Goal: Task Accomplishment & Management: Complete application form

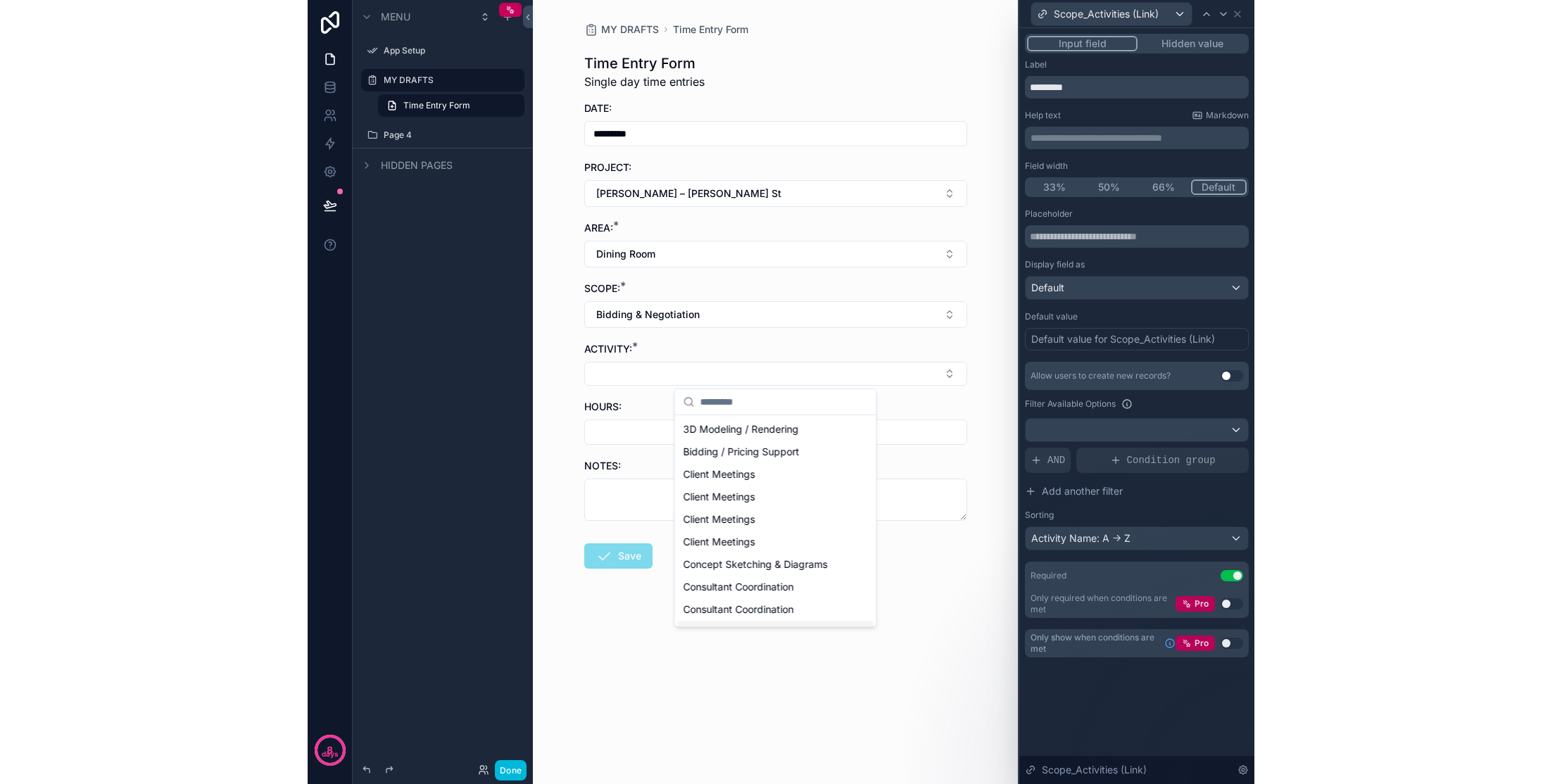
scroll to position [35, 0]
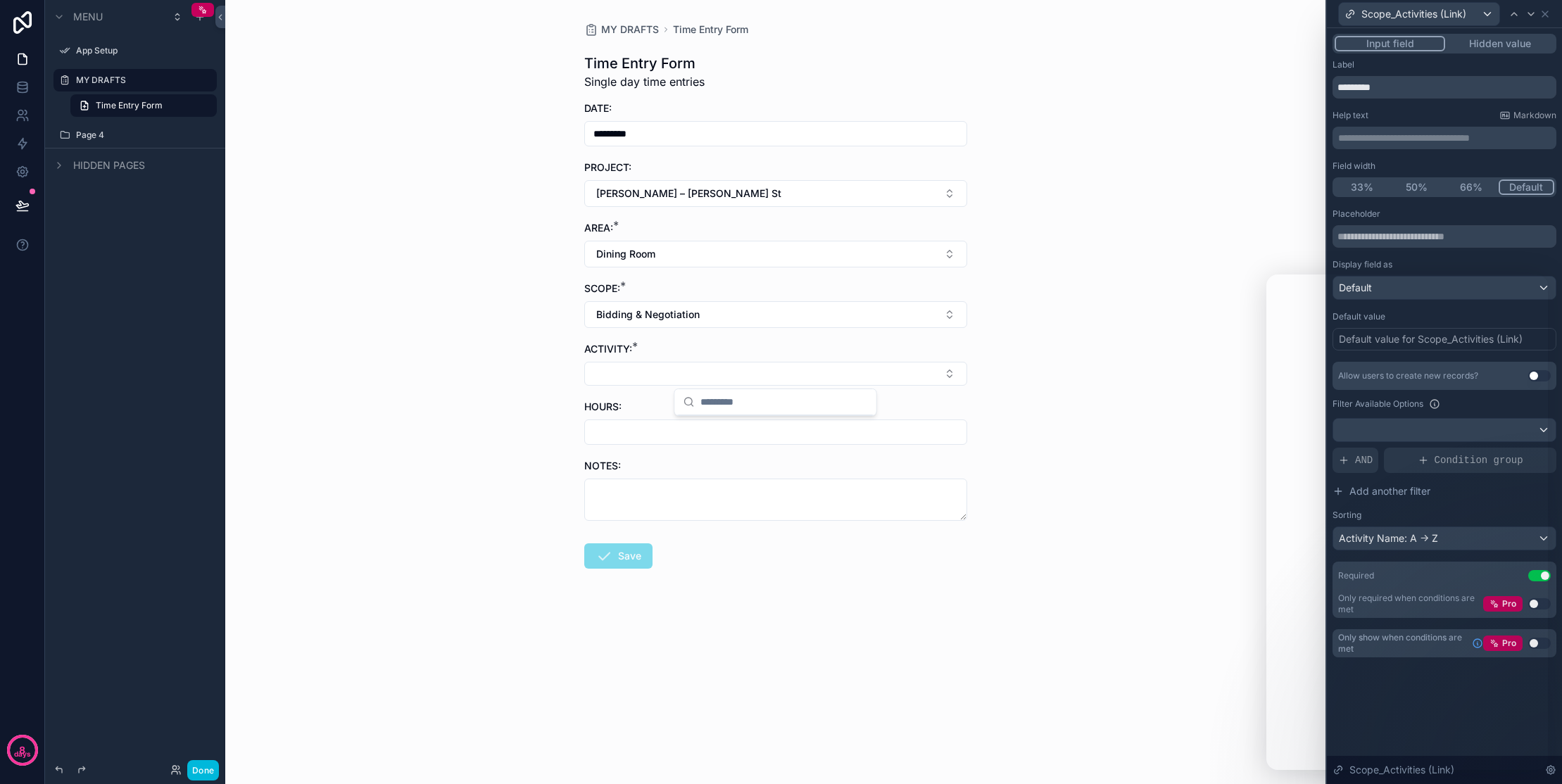
click at [946, 12] on icon at bounding box center [1544, 14] width 11 height 11
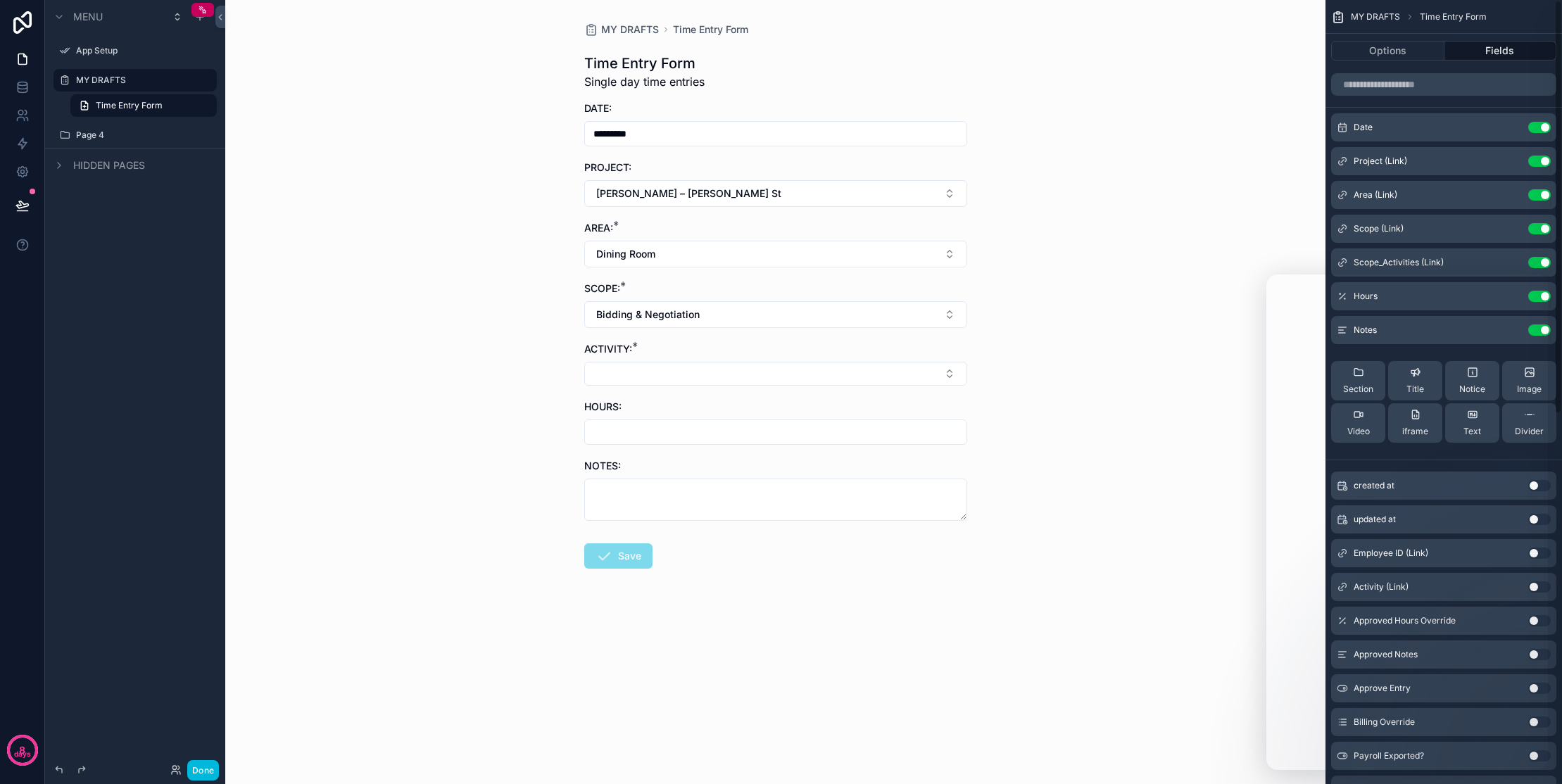
click at [946, 108] on div "MY DRAFTS Time Entry Form Time Entry Form Single day time entries DATE: *******…" at bounding box center [775, 392] width 1100 height 784
click at [178, 773] on icon at bounding box center [175, 770] width 11 height 11
click at [174, 769] on icon at bounding box center [174, 767] width 4 height 4
click at [124, 81] on label "MY DRAFTS" at bounding box center [142, 80] width 132 height 11
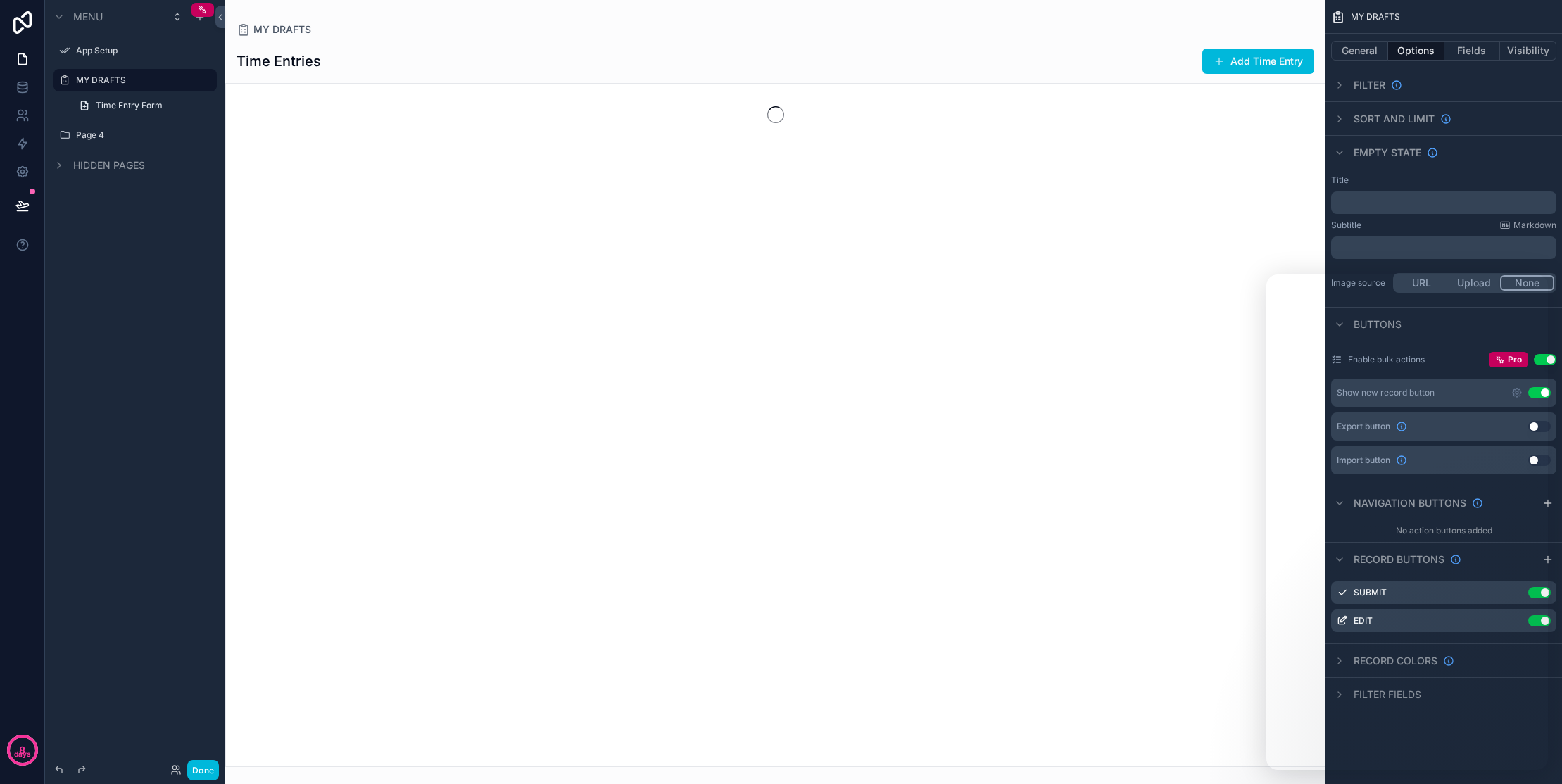
click at [127, 107] on span "Time Entry Form" at bounding box center [129, 105] width 67 height 11
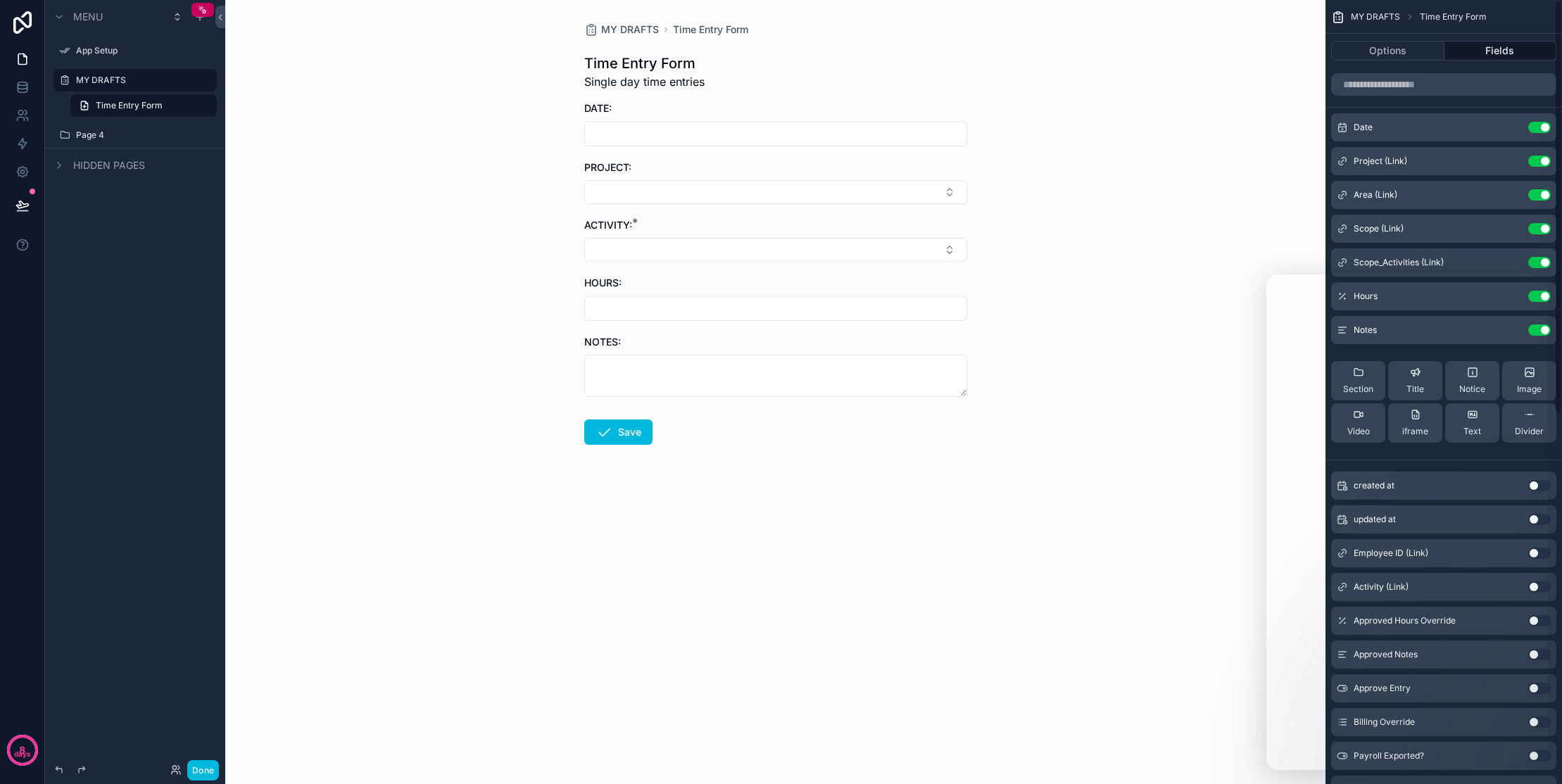
click at [0, 0] on icon "scrollable content" at bounding box center [0, 0] width 0 height 0
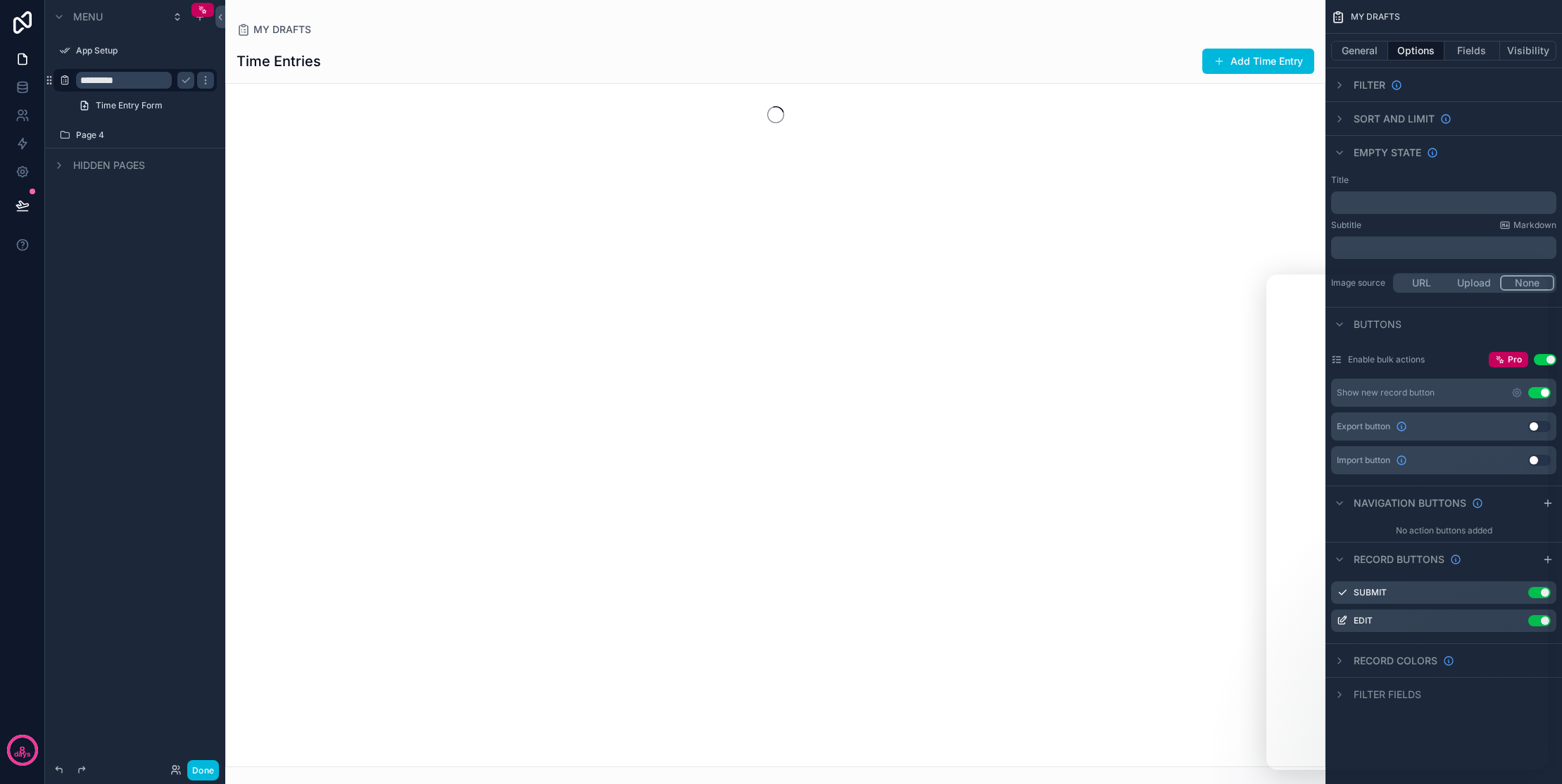
drag, startPoint x: 146, startPoint y: 81, endPoint x: 74, endPoint y: 74, distance: 72.3
click at [74, 74] on div "*********" at bounding box center [135, 81] width 158 height 23
click at [109, 81] on input "**********" at bounding box center [124, 80] width 95 height 17
type input "**********"
click at [169, 102] on link "Time Entry Form" at bounding box center [143, 106] width 146 height 23
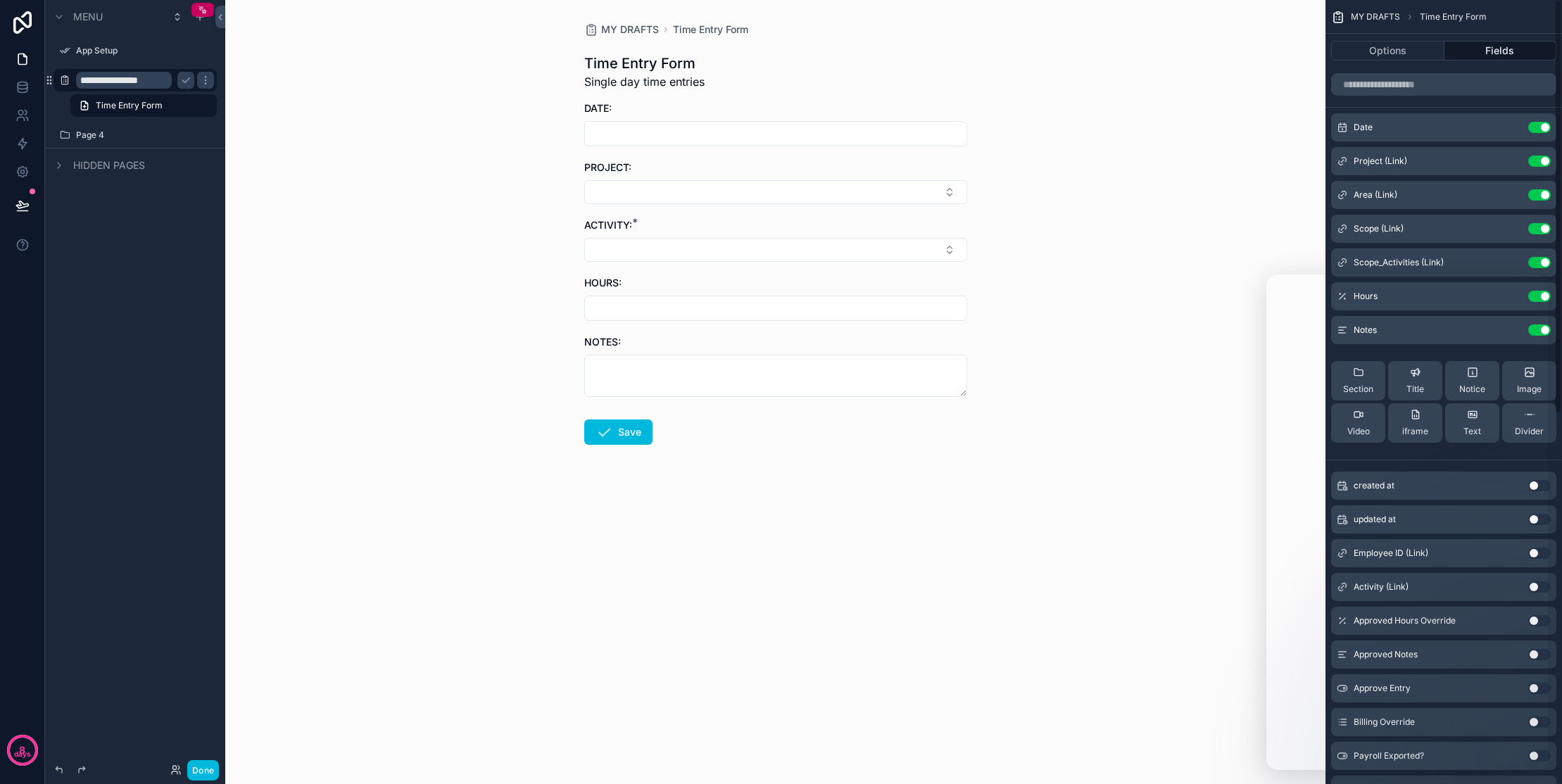
click at [128, 81] on input "**********" at bounding box center [124, 80] width 95 height 17
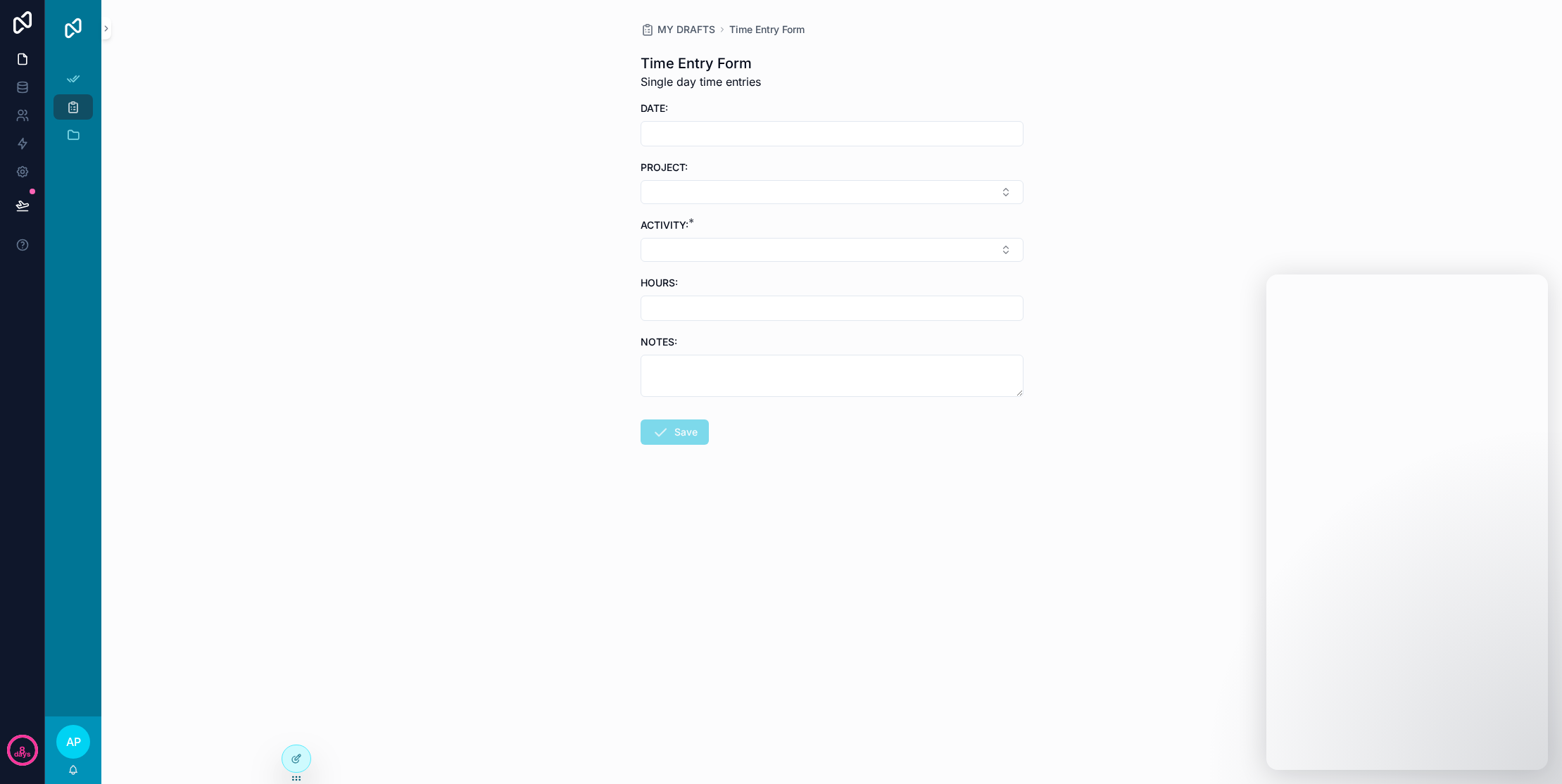
click at [300, 762] on icon at bounding box center [296, 759] width 11 height 11
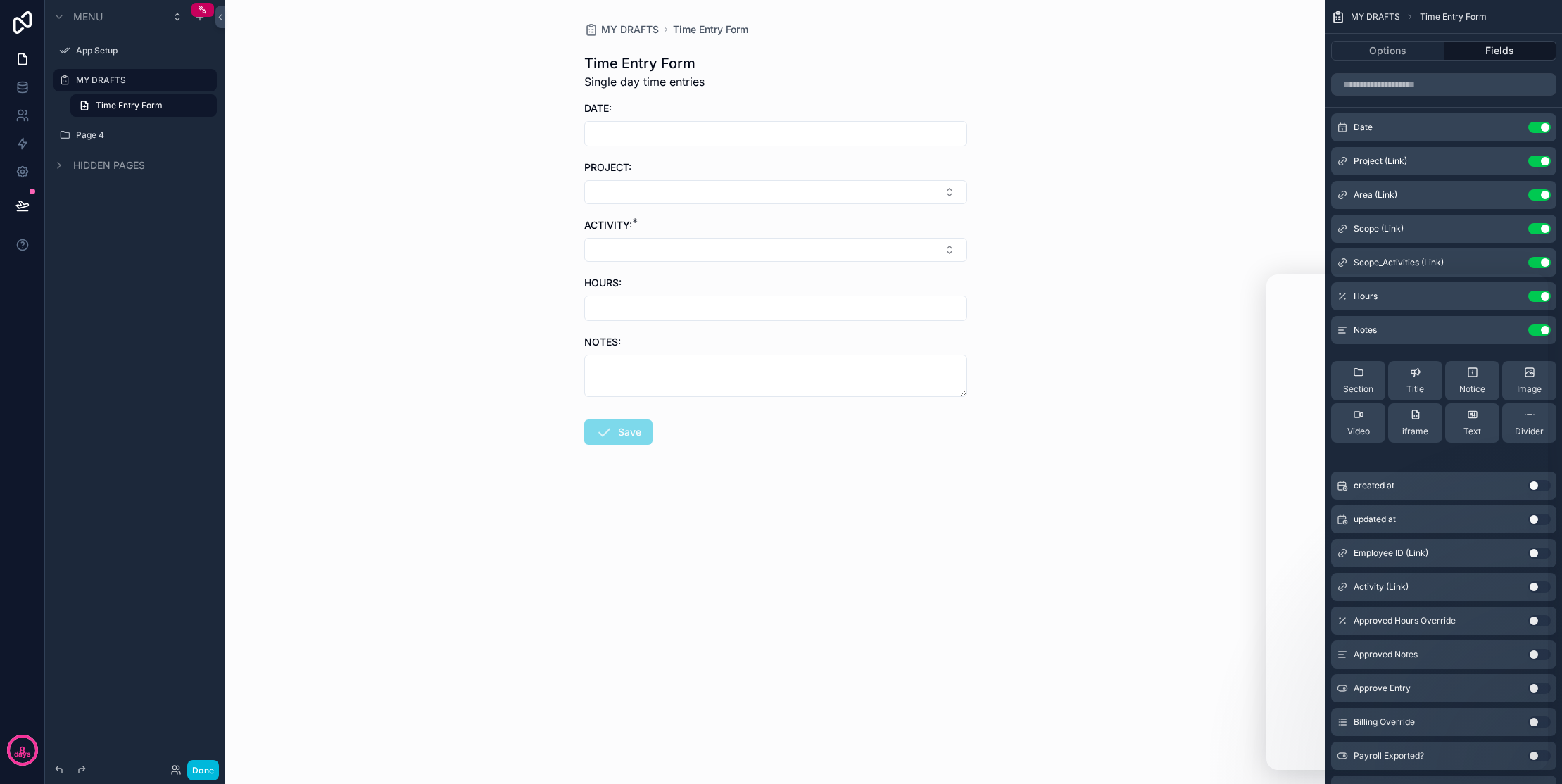
click at [0, 0] on icon "scrollable content" at bounding box center [0, 0] width 0 height 0
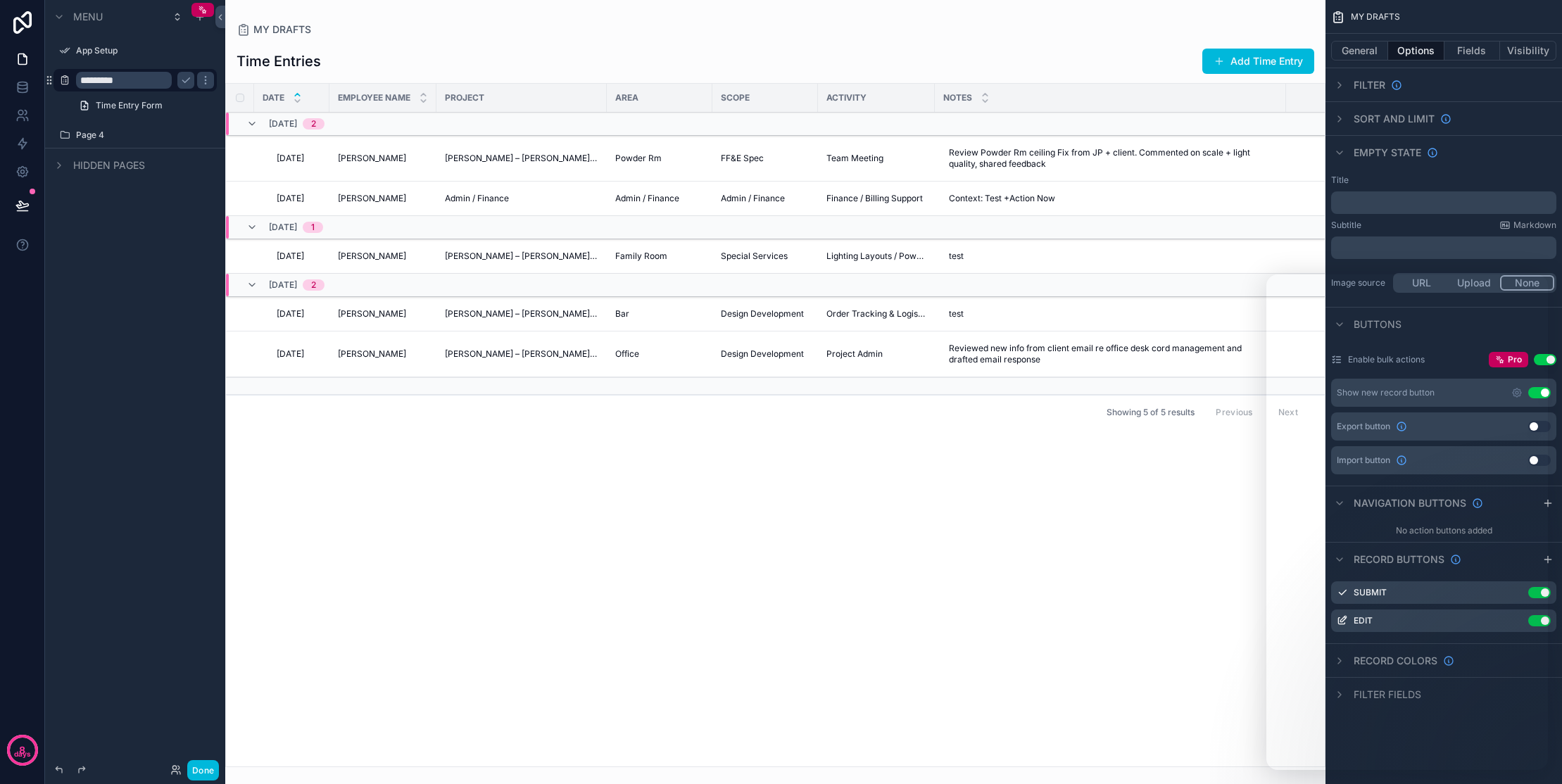
click at [132, 81] on input "*********" at bounding box center [124, 80] width 95 height 17
click at [116, 78] on input "*********" at bounding box center [124, 80] width 95 height 17
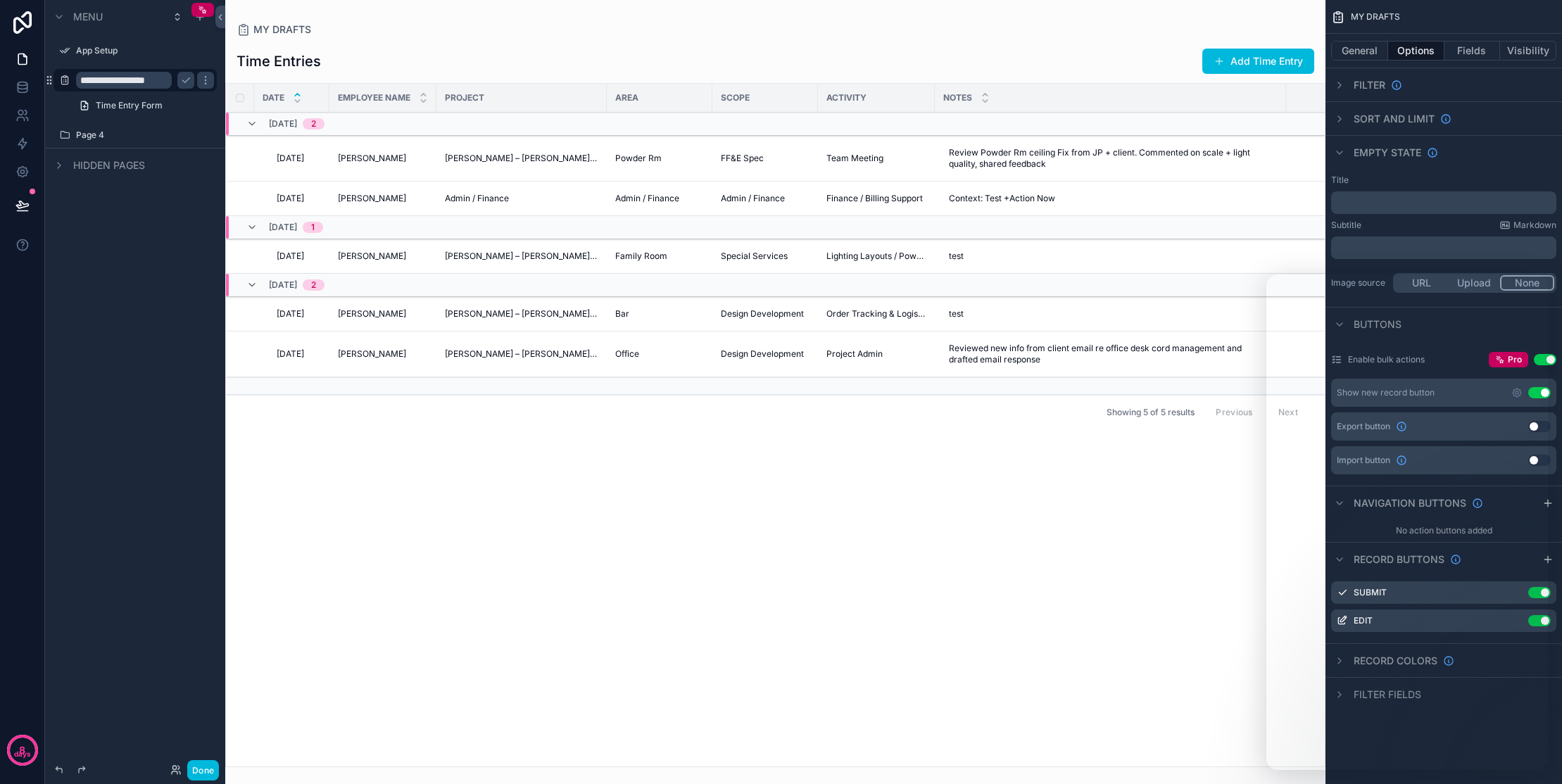
type input "**********"
click at [118, 102] on span "Time Entry Form" at bounding box center [129, 105] width 67 height 11
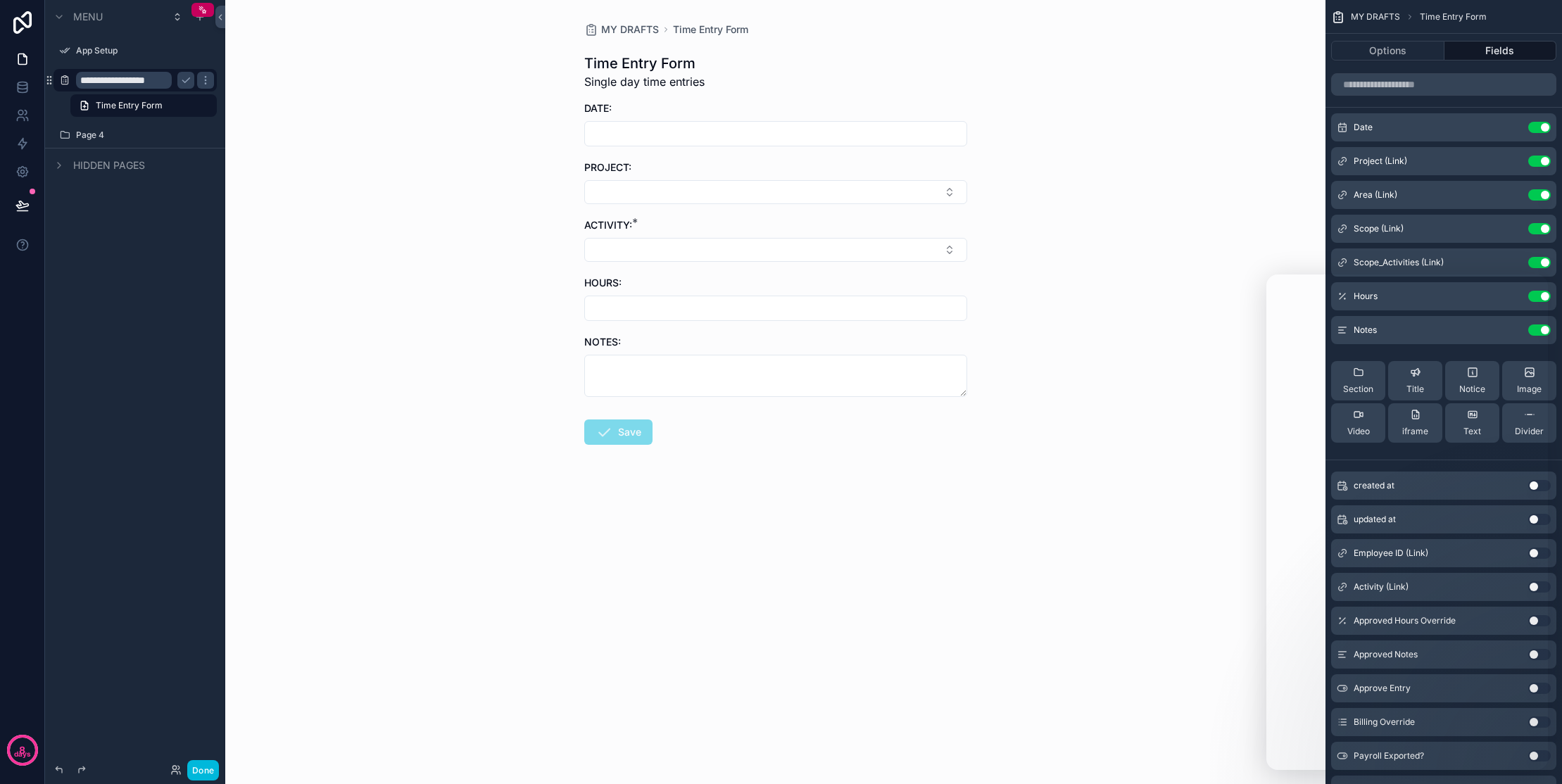
click at [187, 80] on icon "scrollable content" at bounding box center [186, 81] width 7 height 5
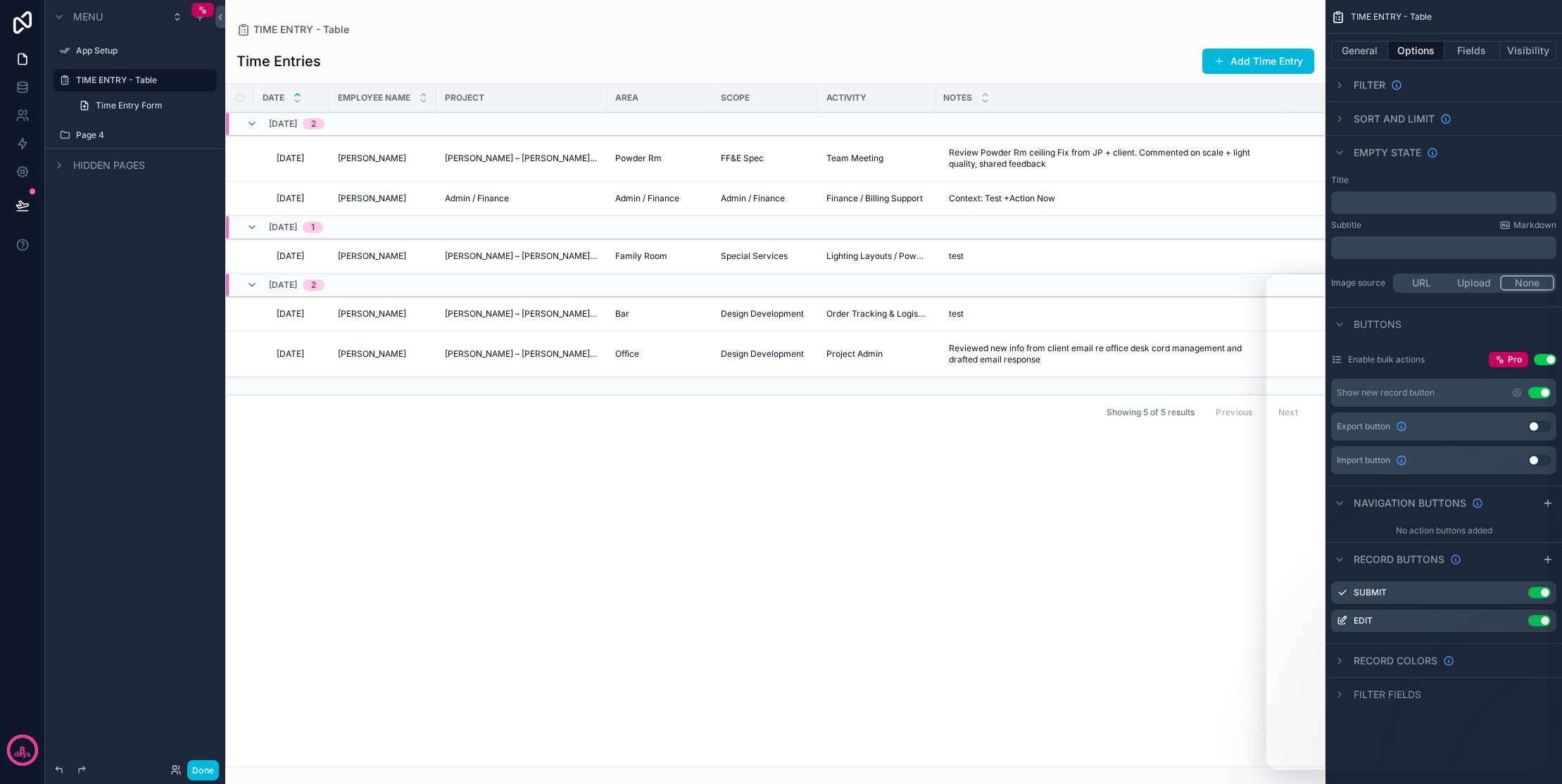
click at [160, 112] on link "Time Entry Form" at bounding box center [143, 106] width 146 height 23
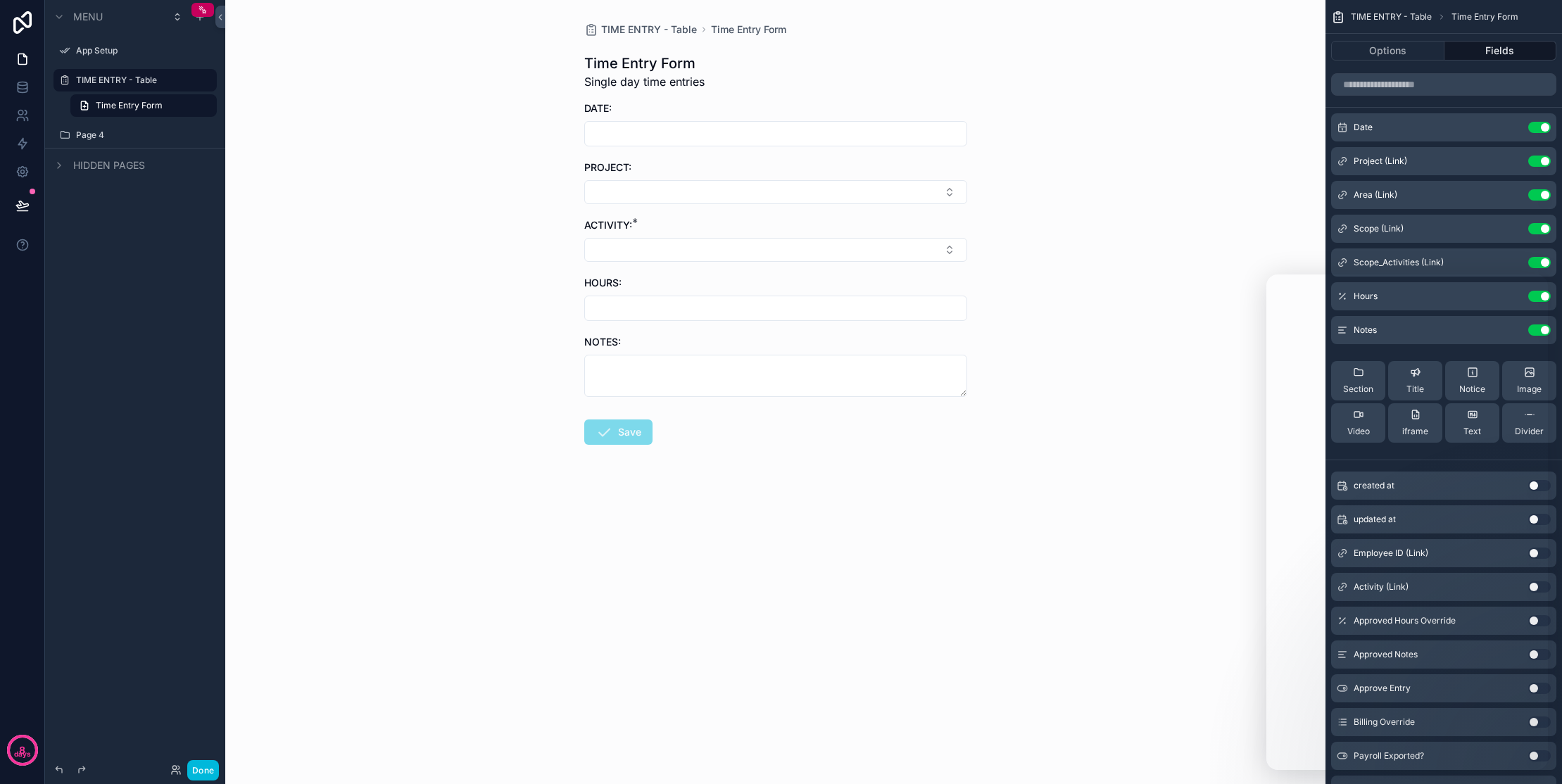
click at [202, 16] on div "scrollable content" at bounding box center [203, 10] width 23 height 14
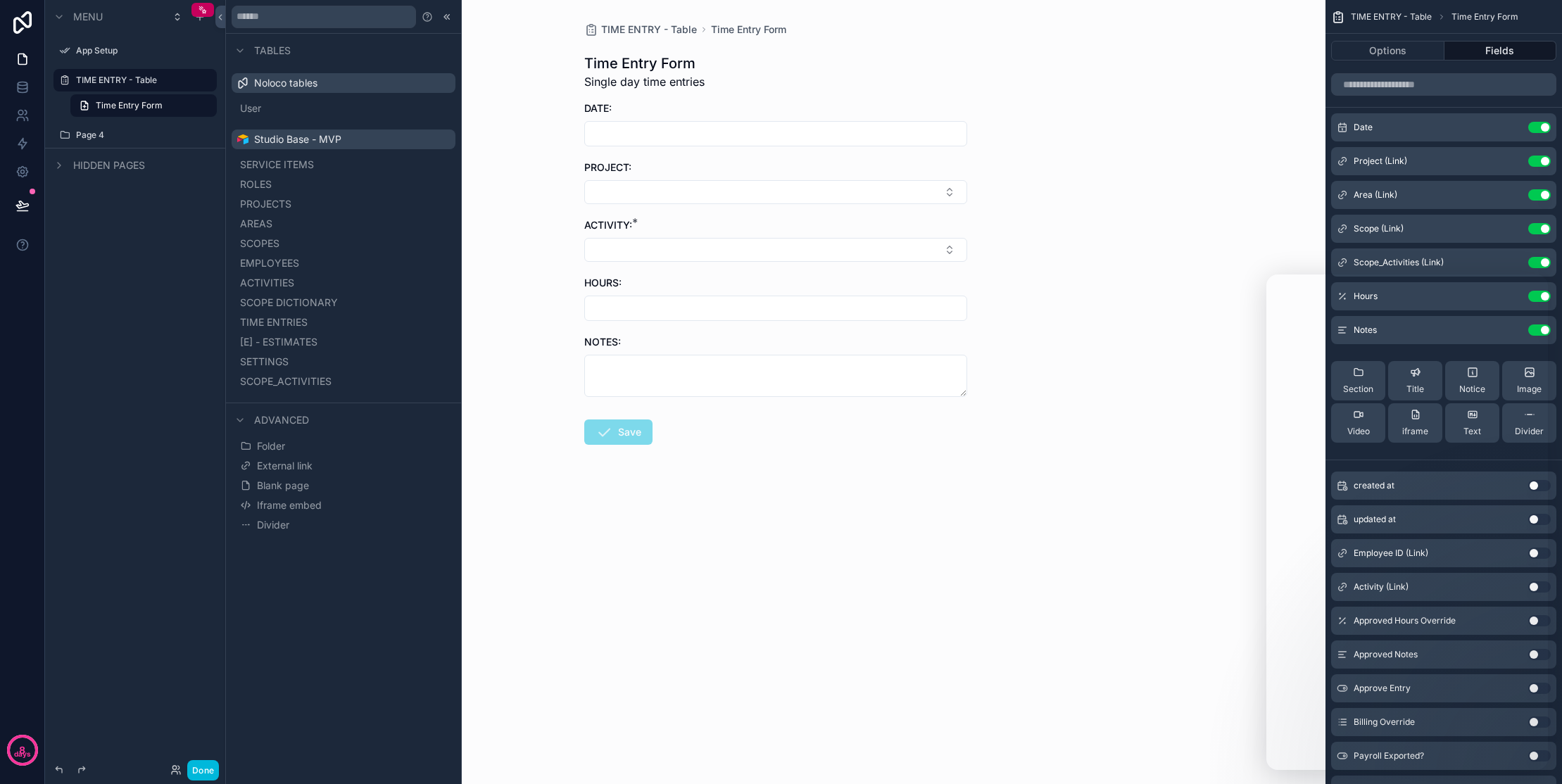
click at [194, 264] on div "Menu App Setup TIME ENTRY - Table Time Entry Form Page 4 Hidden pages" at bounding box center [135, 384] width 180 height 767
click at [240, 51] on icon at bounding box center [240, 50] width 5 height 3
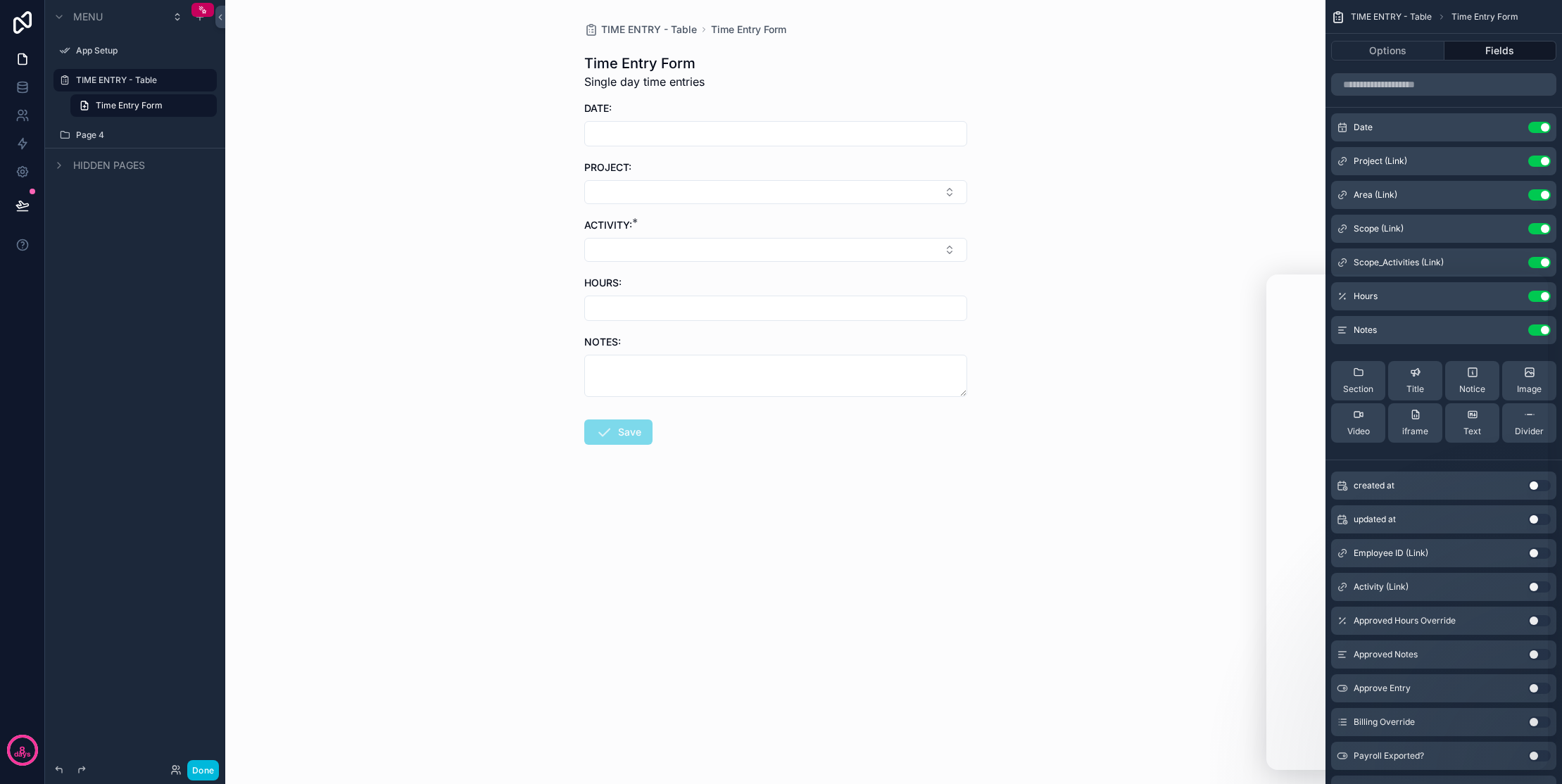
click at [0, 0] on icon "scrollable content" at bounding box center [0, 0] width 0 height 0
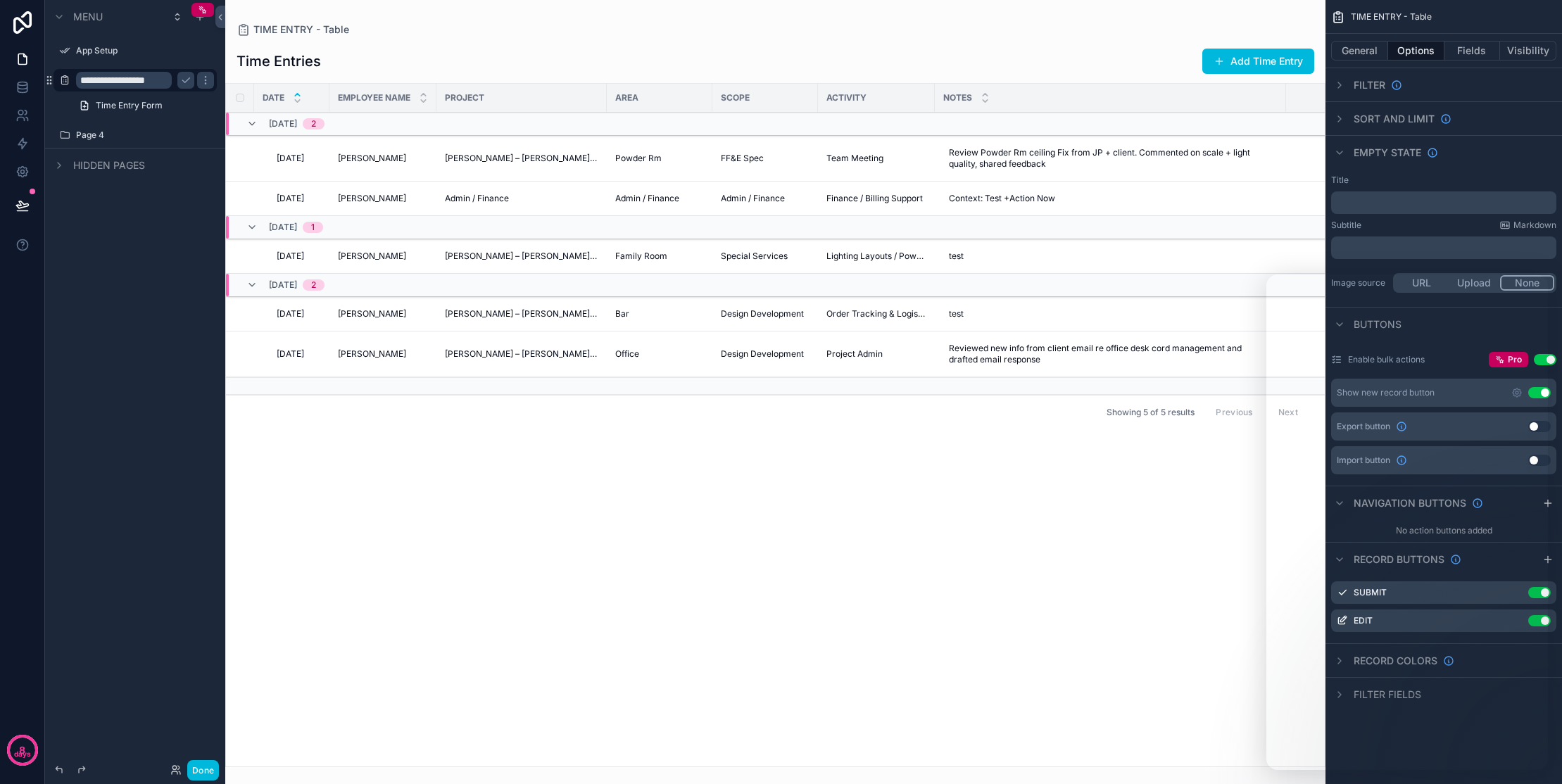
scroll to position [0, 7]
drag, startPoint x: 149, startPoint y: 81, endPoint x: 209, endPoint y: 74, distance: 60.4
click at [209, 74] on div "**********" at bounding box center [135, 81] width 158 height 23
click at [156, 80] on input "**********" at bounding box center [124, 80] width 95 height 17
drag, startPoint x: 144, startPoint y: 81, endPoint x: 171, endPoint y: 82, distance: 27.0
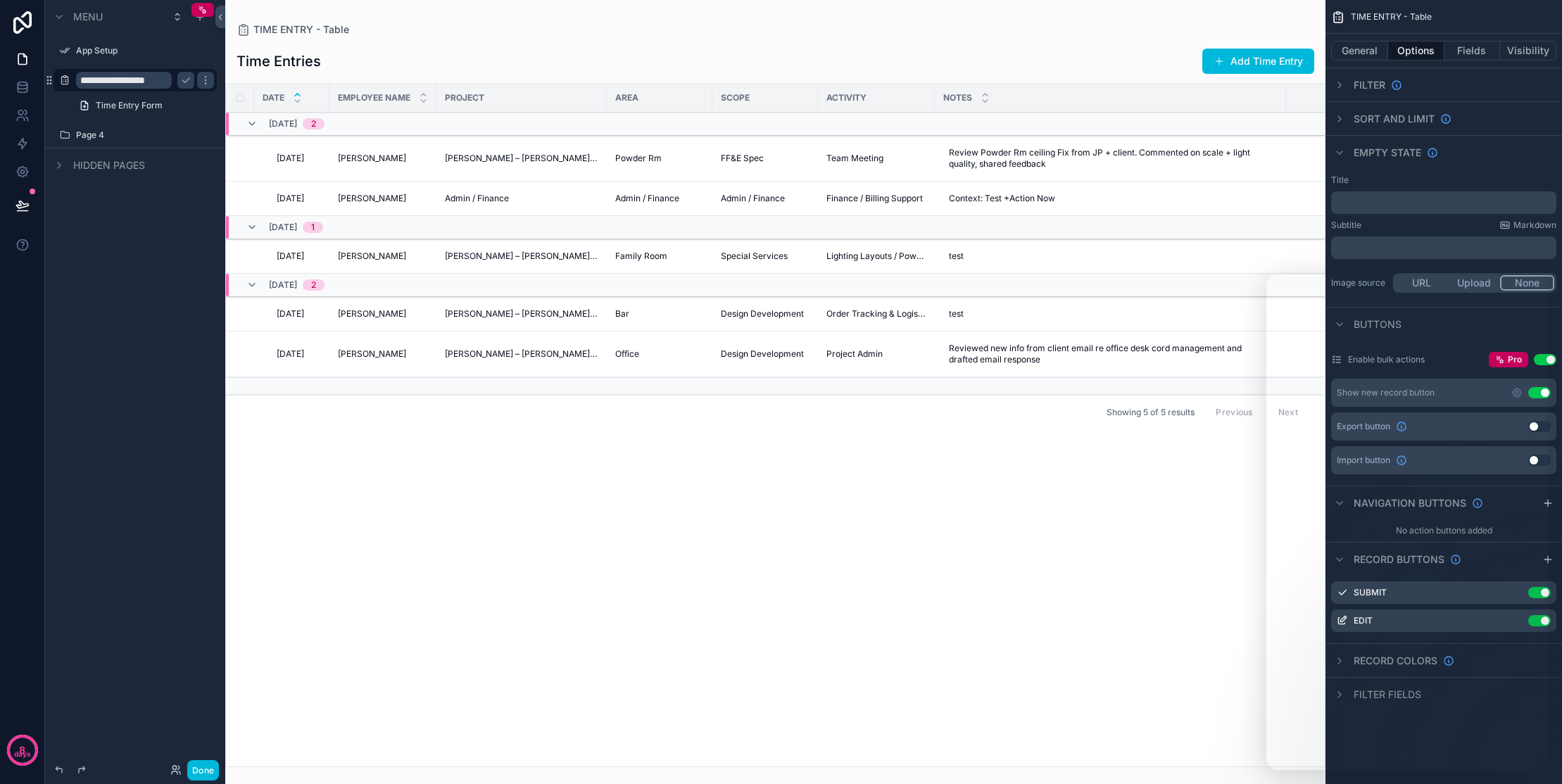
click at [171, 82] on input "**********" at bounding box center [124, 80] width 95 height 17
type input "**********"
click at [188, 83] on icon "scrollable content" at bounding box center [186, 80] width 11 height 11
click at [144, 102] on span "Time Entry Form" at bounding box center [129, 105] width 67 height 11
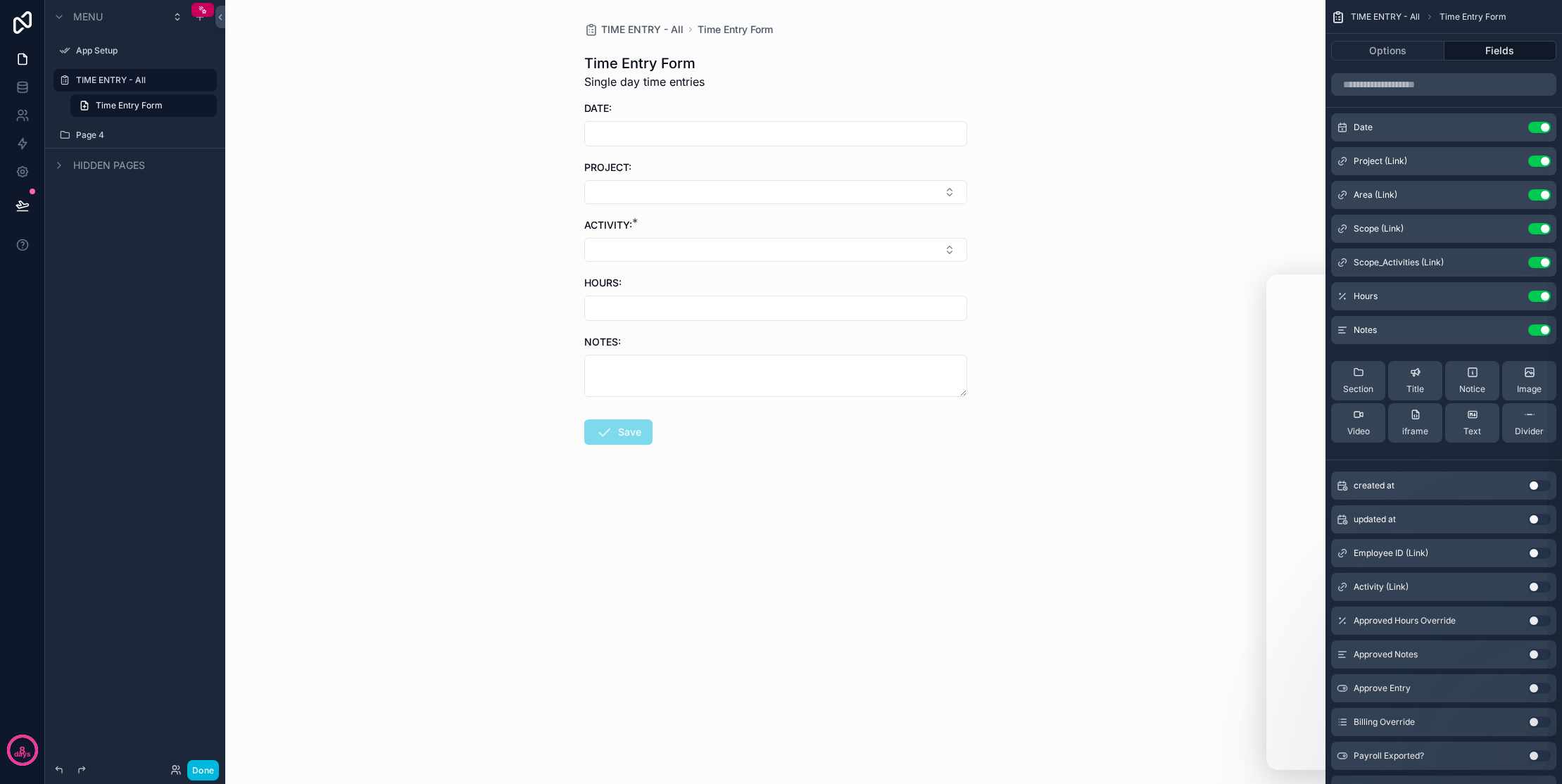
click at [1117, 364] on div "TIME ENTRY - All Time Entry Form Time Entry Form Single day time entries DATE: …" at bounding box center [775, 392] width 1100 height 784
click at [1028, 688] on div "TIME ENTRY - All Time Entry Form Time Entry Form Single day time entries DATE: …" at bounding box center [775, 392] width 1100 height 784
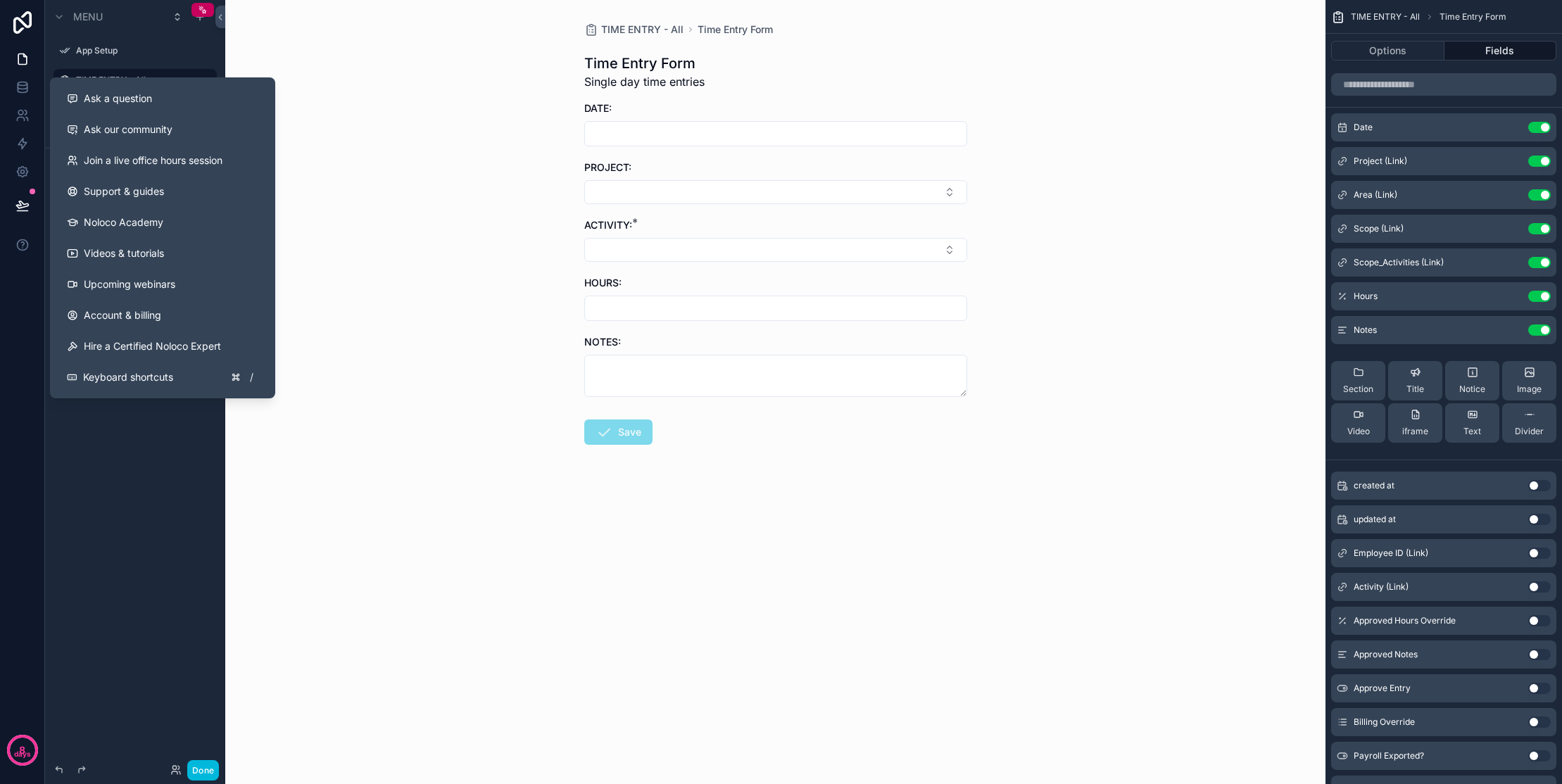
click at [142, 101] on span "Ask a question" at bounding box center [118, 98] width 68 height 14
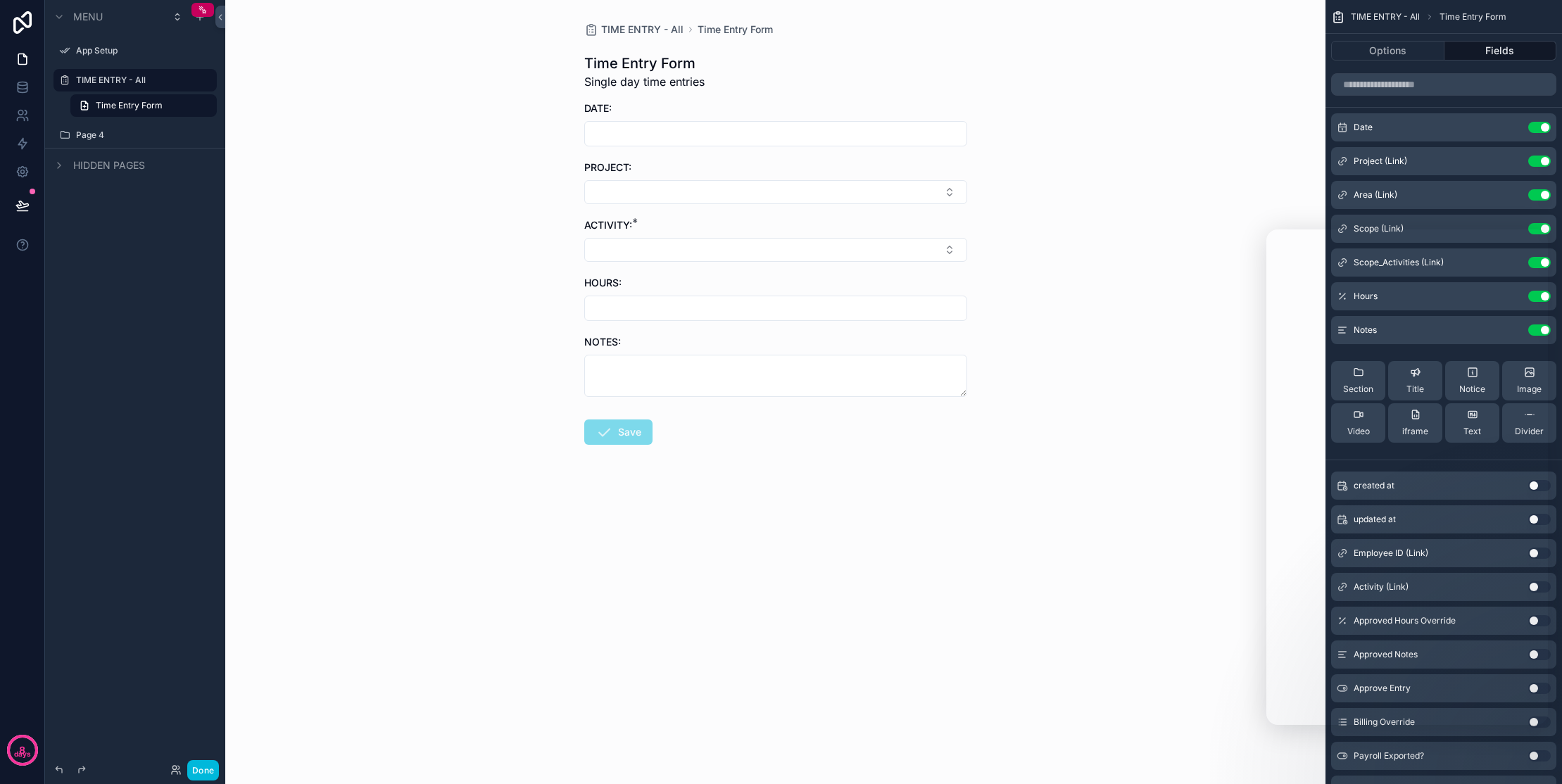
click at [1141, 156] on div "TIME ENTRY - All Time Entry Form Time Entry Form Single day time entries DATE: …" at bounding box center [775, 392] width 1100 height 784
click at [1134, 496] on div "TIME ENTRY - All Time Entry Form Time Entry Form Single day time entries DATE: …" at bounding box center [775, 392] width 1100 height 784
click at [1112, 181] on div "TIME ENTRY - All Time Entry Form Time Entry Form Single day time entries DATE: …" at bounding box center [775, 392] width 1100 height 784
click at [894, 188] on button "Select Button" at bounding box center [775, 192] width 383 height 24
click at [807, 255] on div "[PERSON_NAME] – [PERSON_NAME] St" at bounding box center [775, 255] width 195 height 37
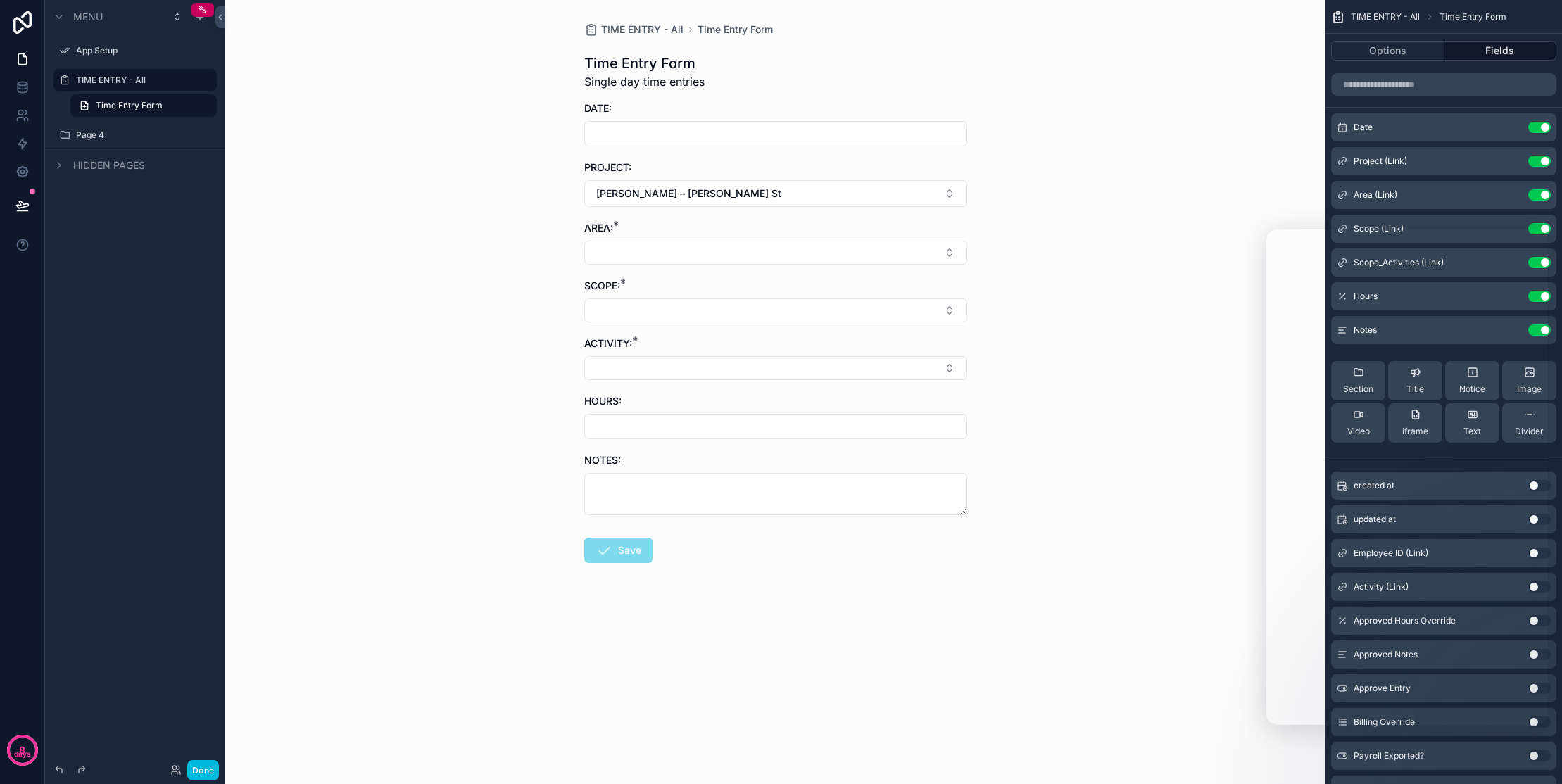
click at [824, 265] on form "DATE: PROJECT: Franz – Downing St AREA: * SCOPE: * ACTIVITY: * HOURS: NOTES: Sa…" at bounding box center [775, 378] width 383 height 552
click at [830, 248] on button "Select Button" at bounding box center [775, 252] width 383 height 24
click at [1019, 321] on div "TIME ENTRY - All Time Entry Form Time Entry Form Single day time entries DATE: …" at bounding box center [775, 392] width 1100 height 784
click at [950, 312] on button "Select Button" at bounding box center [775, 310] width 383 height 24
click at [1106, 391] on div "TIME ENTRY - All Time Entry Form Time Entry Form Single day time entries DATE: …" at bounding box center [775, 392] width 1100 height 784
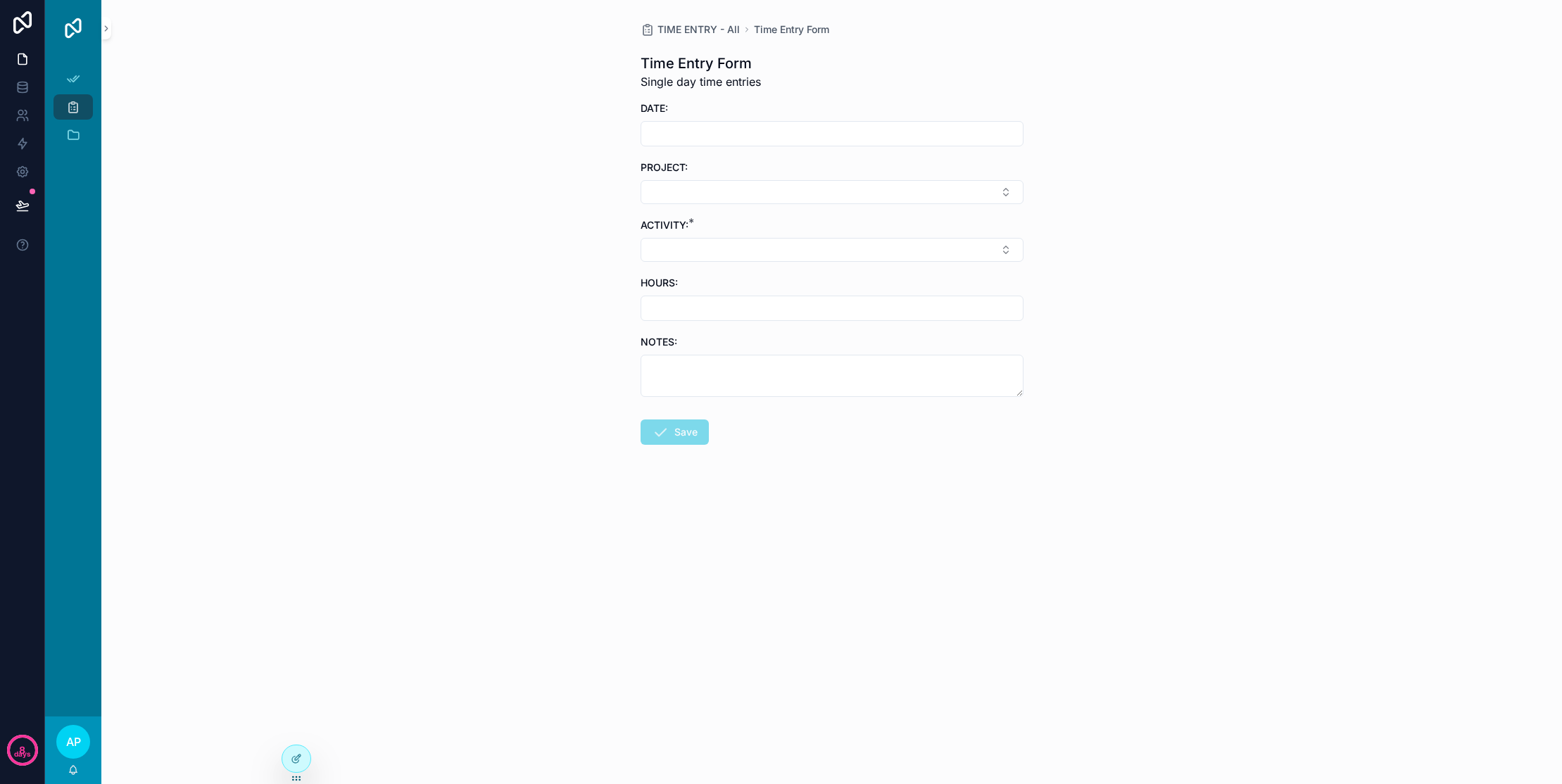
click at [303, 760] on div at bounding box center [296, 759] width 28 height 27
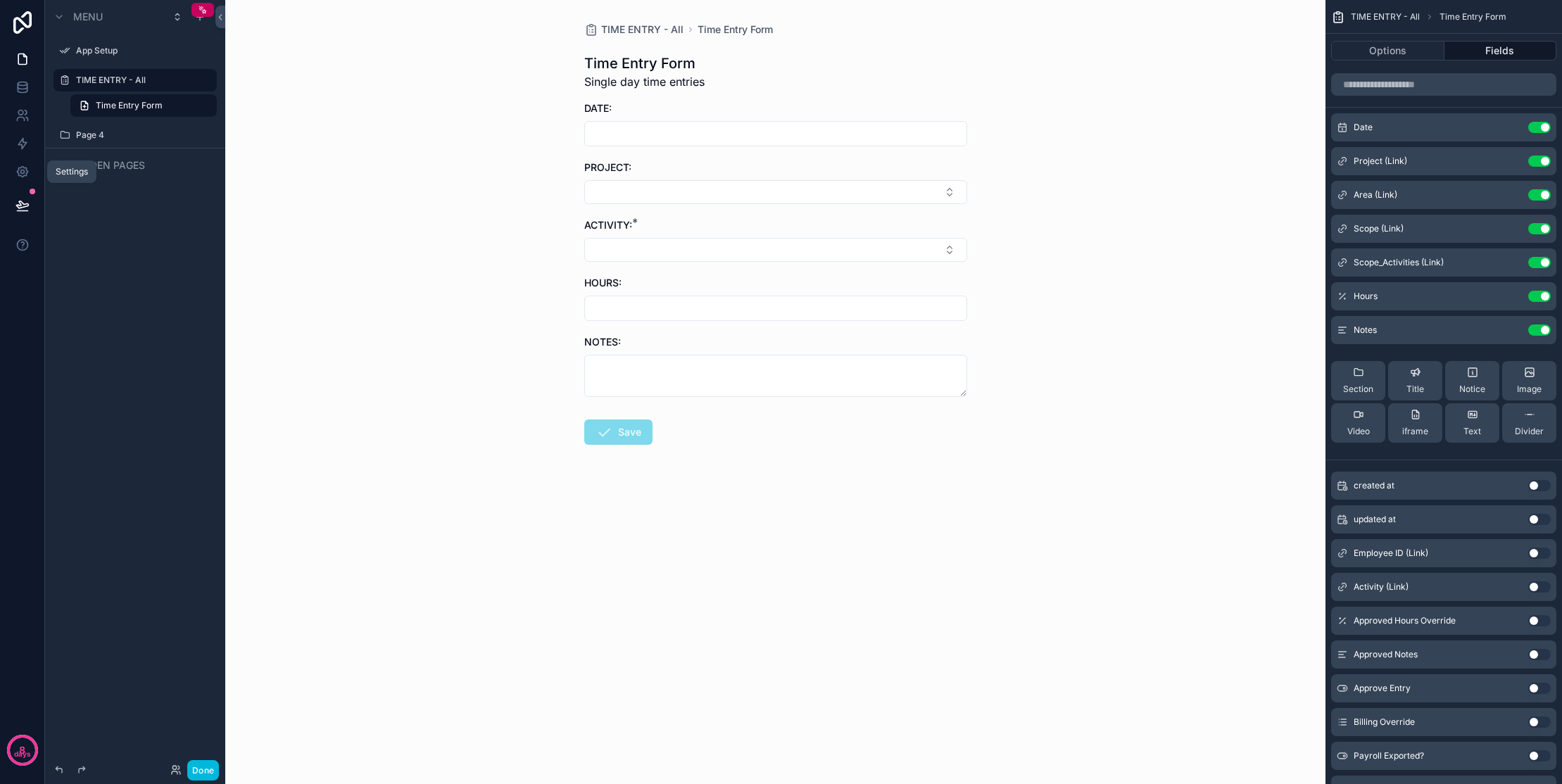
click at [19, 173] on icon at bounding box center [23, 172] width 14 height 14
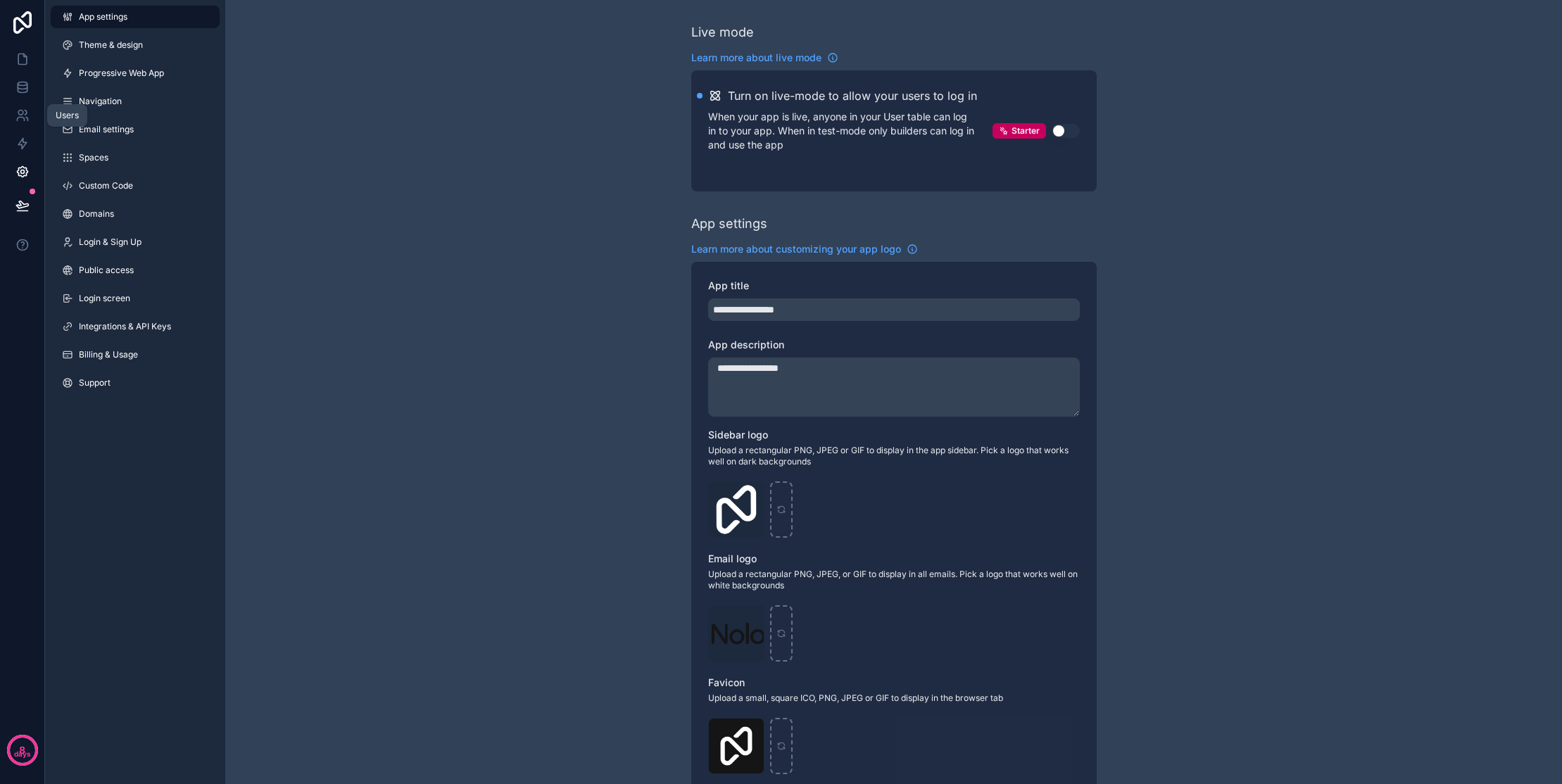
click at [16, 121] on icon at bounding box center [23, 116] width 14 height 14
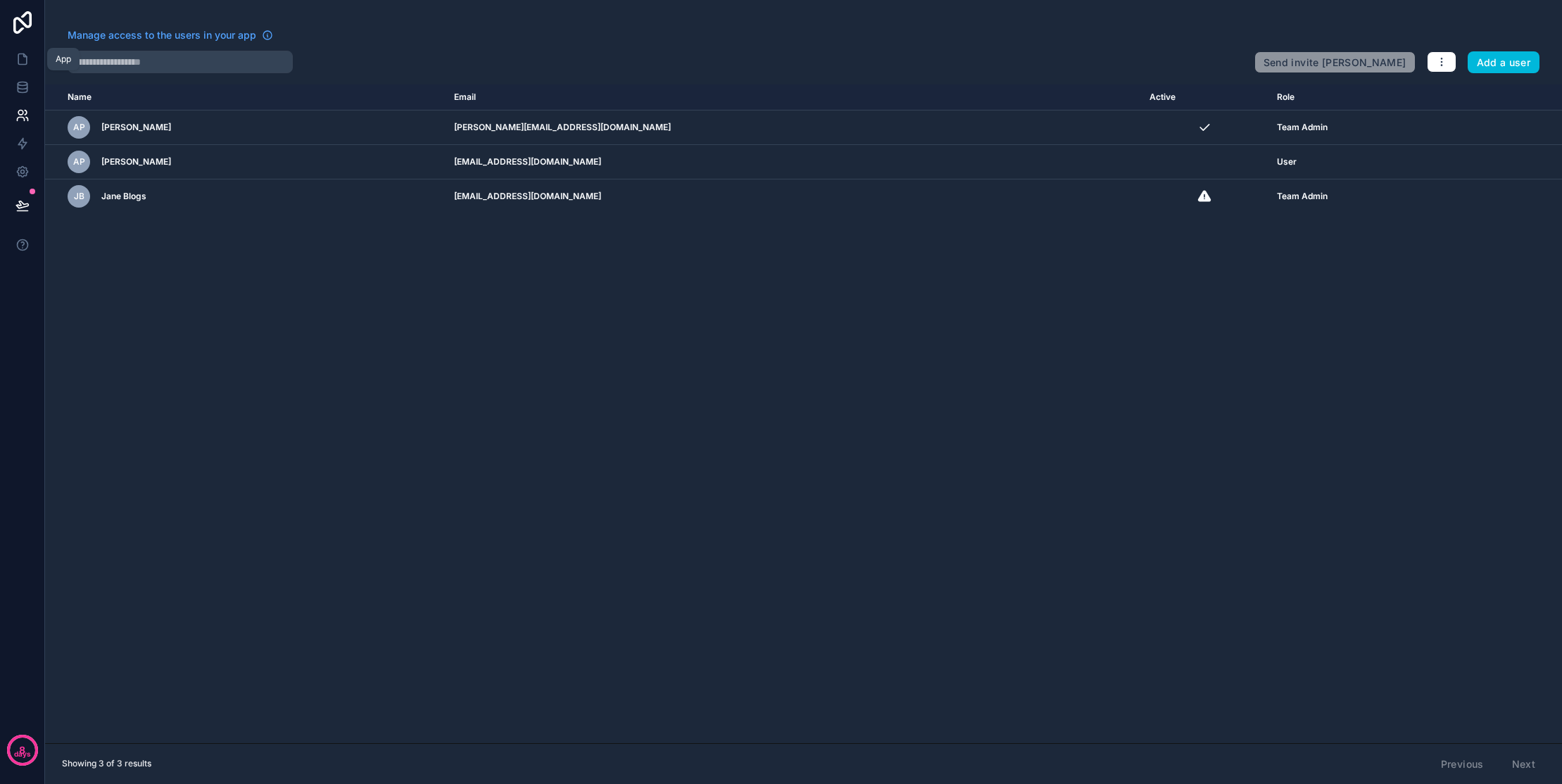
click at [24, 64] on icon at bounding box center [23, 60] width 9 height 11
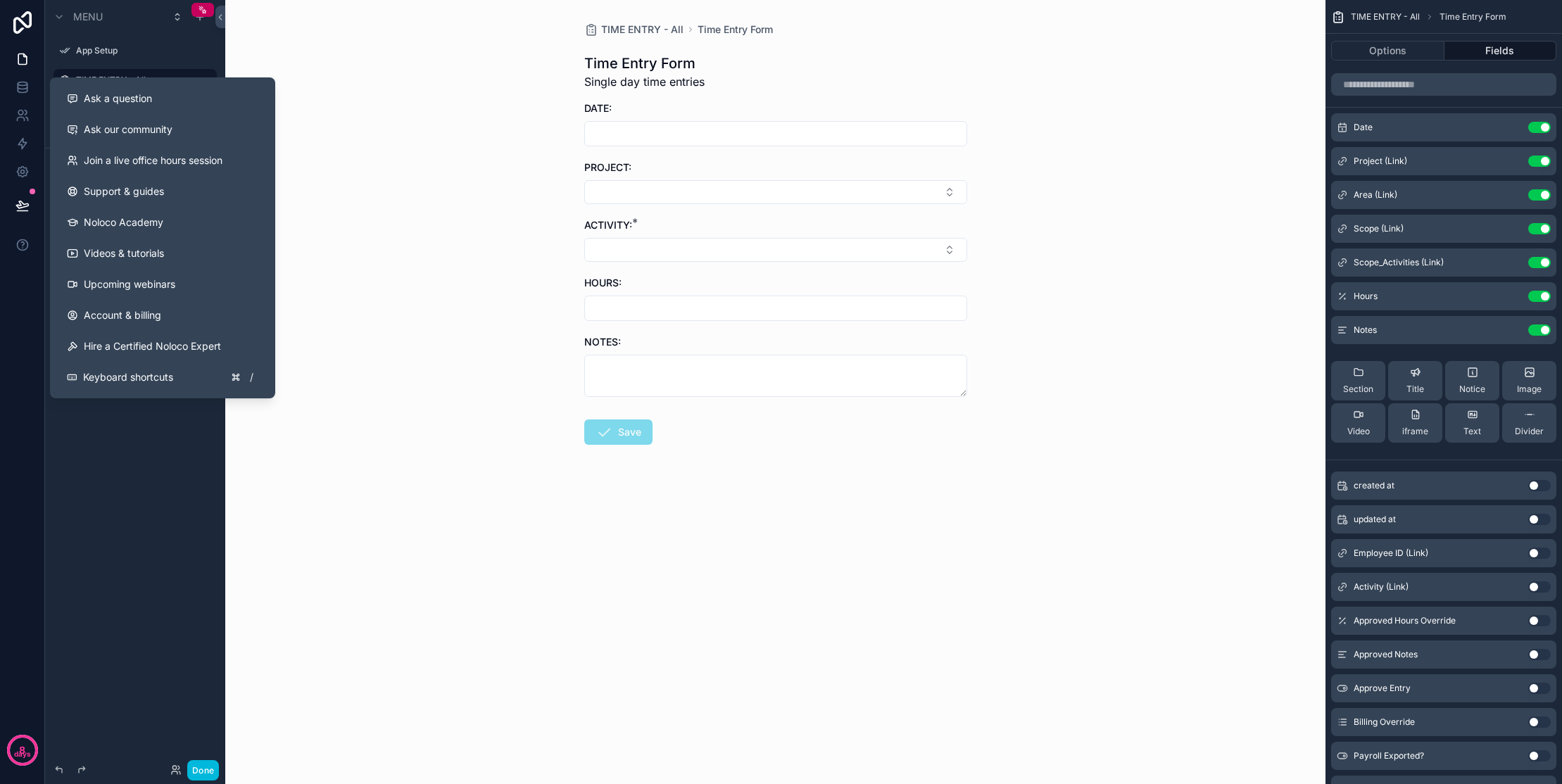
click at [153, 104] on div "Ask a question" at bounding box center [162, 98] width 192 height 14
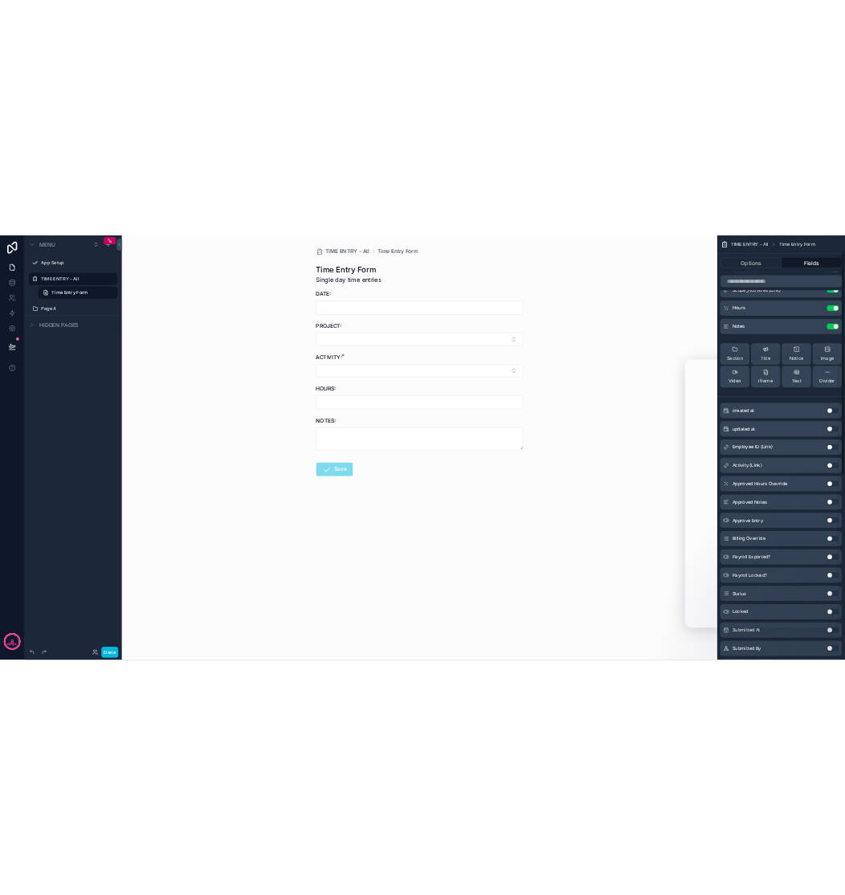
scroll to position [65, 0]
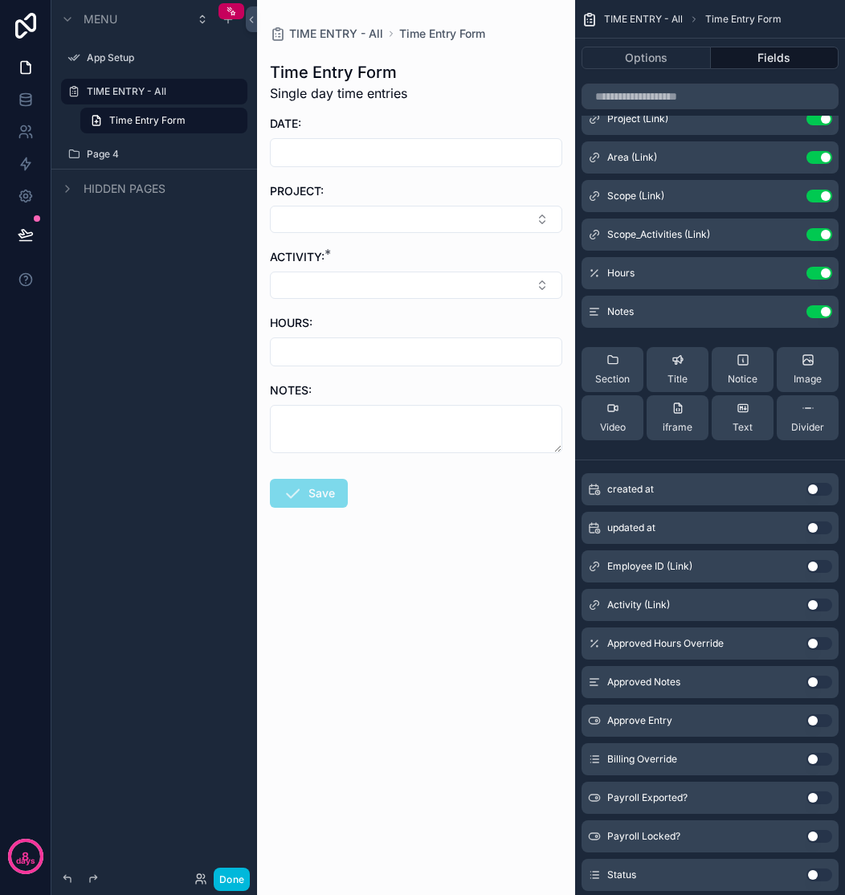
click at [0, 0] on button "scrollable content" at bounding box center [0, 0] width 0 height 0
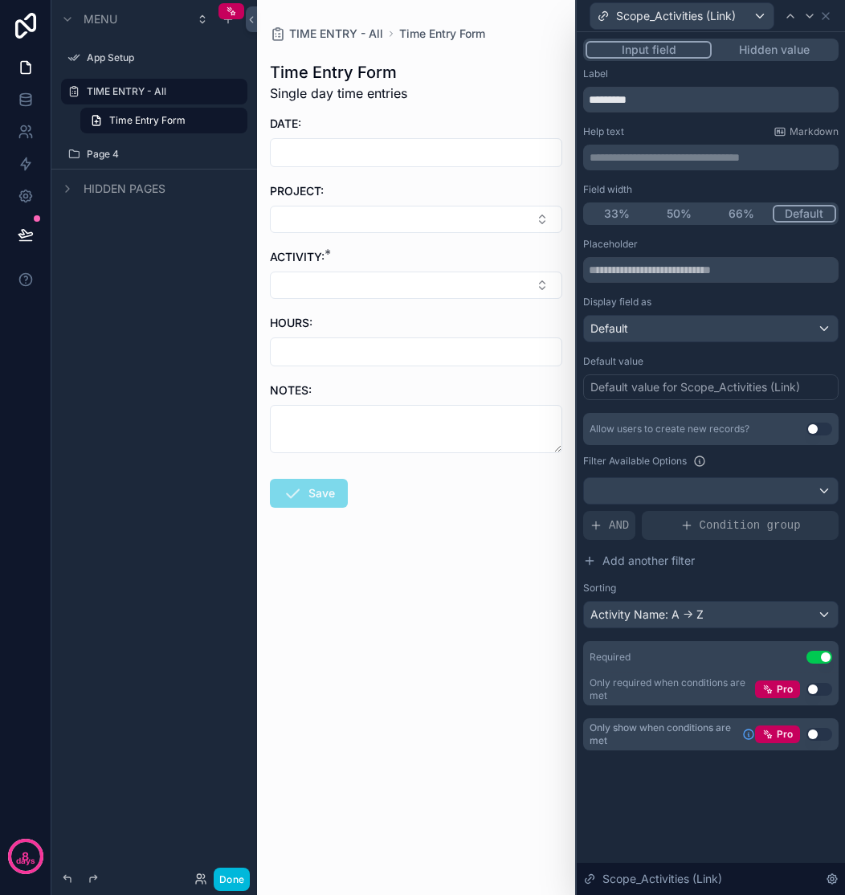
click at [617, 530] on span "AND" at bounding box center [619, 526] width 20 height 16
click at [619, 527] on span "Add a filter" at bounding box center [630, 526] width 81 height 16
click at [0, 0] on icon at bounding box center [0, 0] width 0 height 0
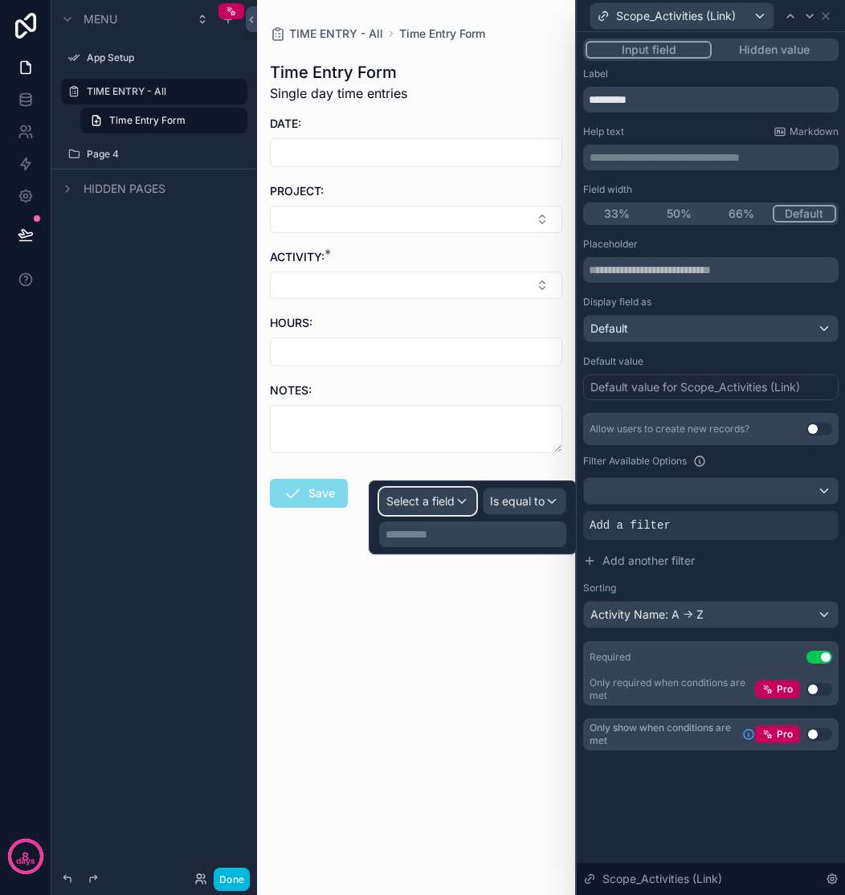
click at [432, 497] on span "Select a field" at bounding box center [421, 501] width 68 height 14
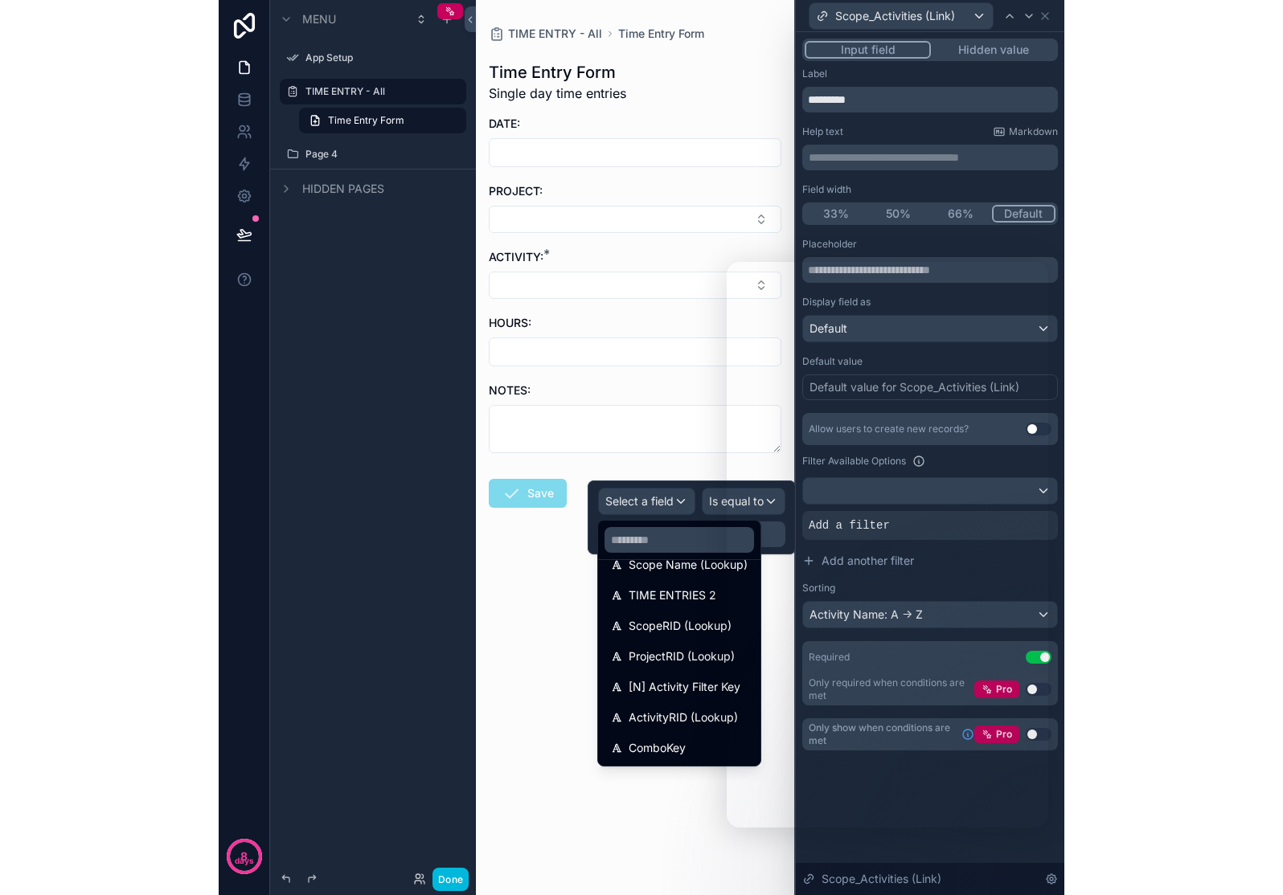
scroll to position [256, 0]
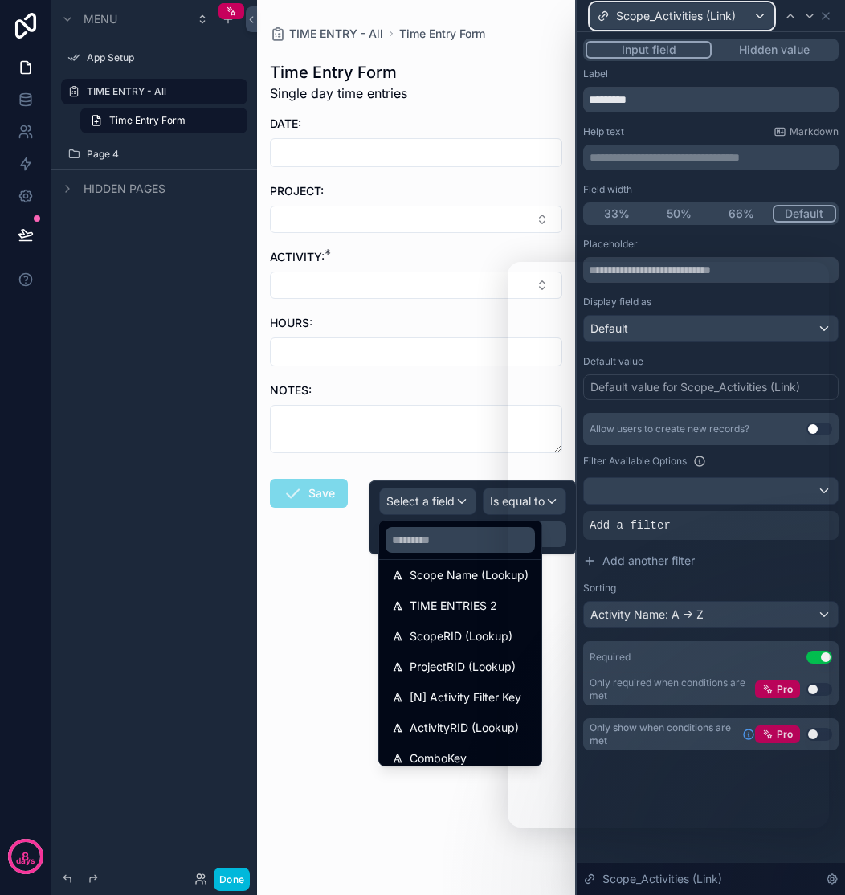
click at [753, 17] on div "Scope_Activities (Link)" at bounding box center [682, 16] width 183 height 26
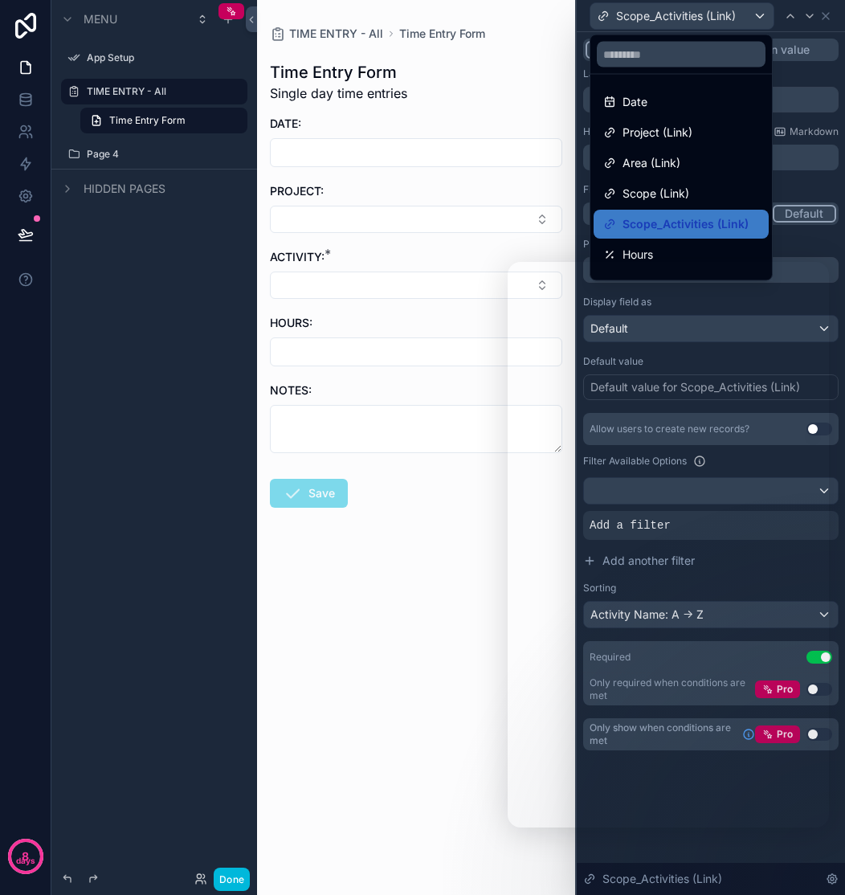
click at [754, 14] on div at bounding box center [711, 447] width 268 height 895
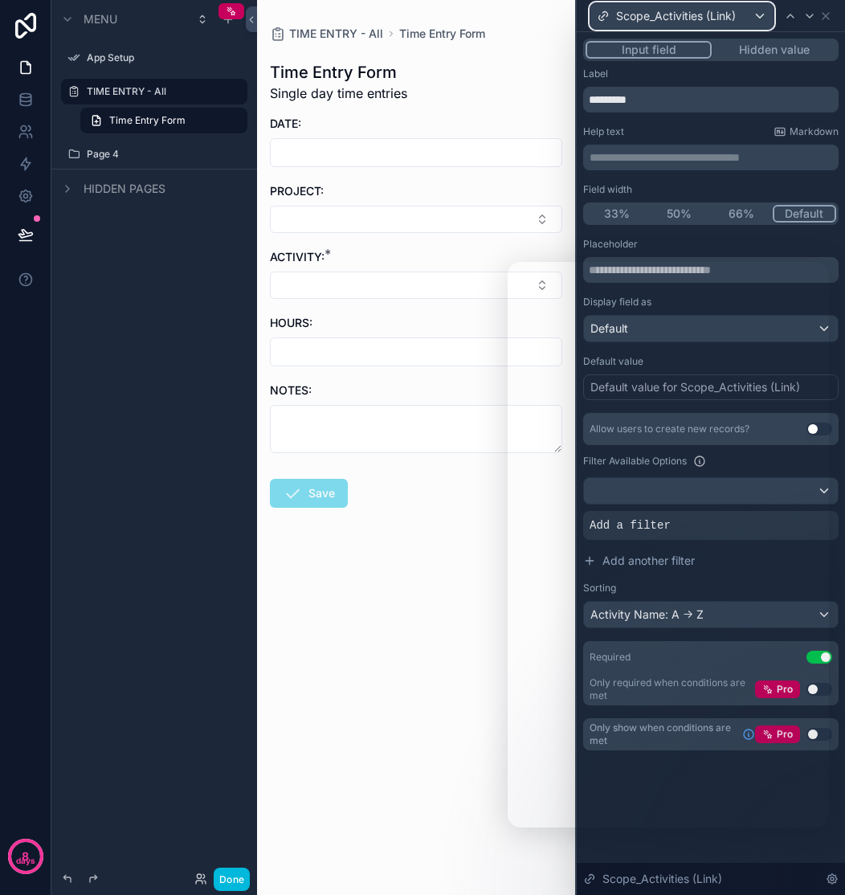
click at [754, 14] on div "Scope_Activities (Link)" at bounding box center [682, 16] width 183 height 26
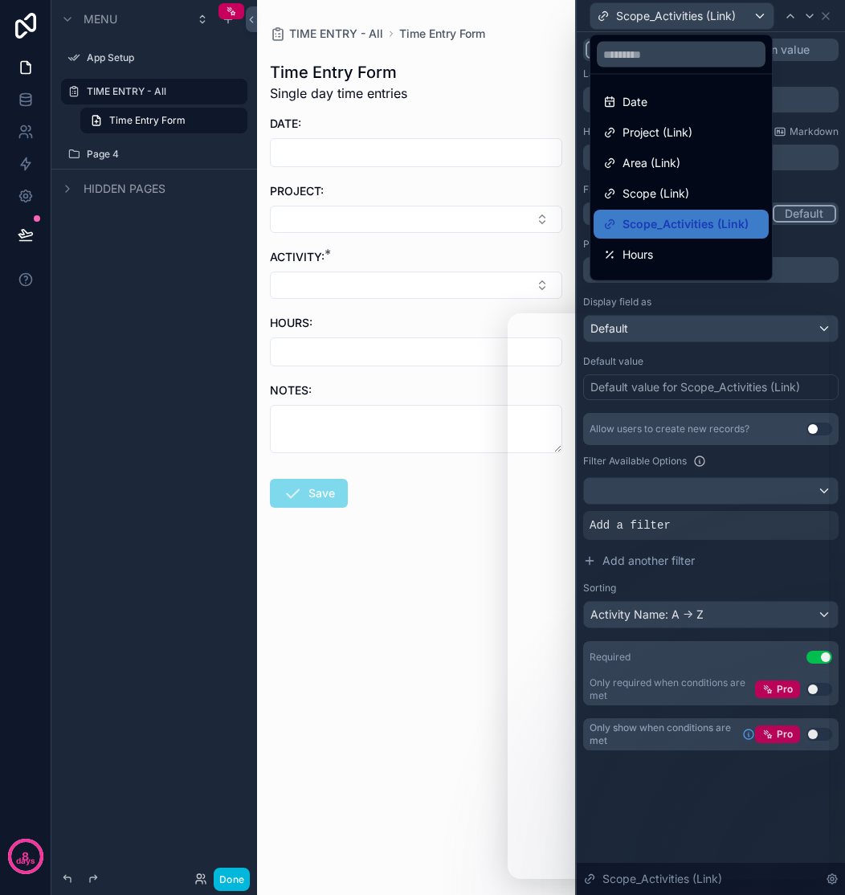
click at [447, 751] on div "TIME ENTRY - All Time Entry Form Time Entry Form Single day time entries DATE: …" at bounding box center [416, 447] width 318 height 895
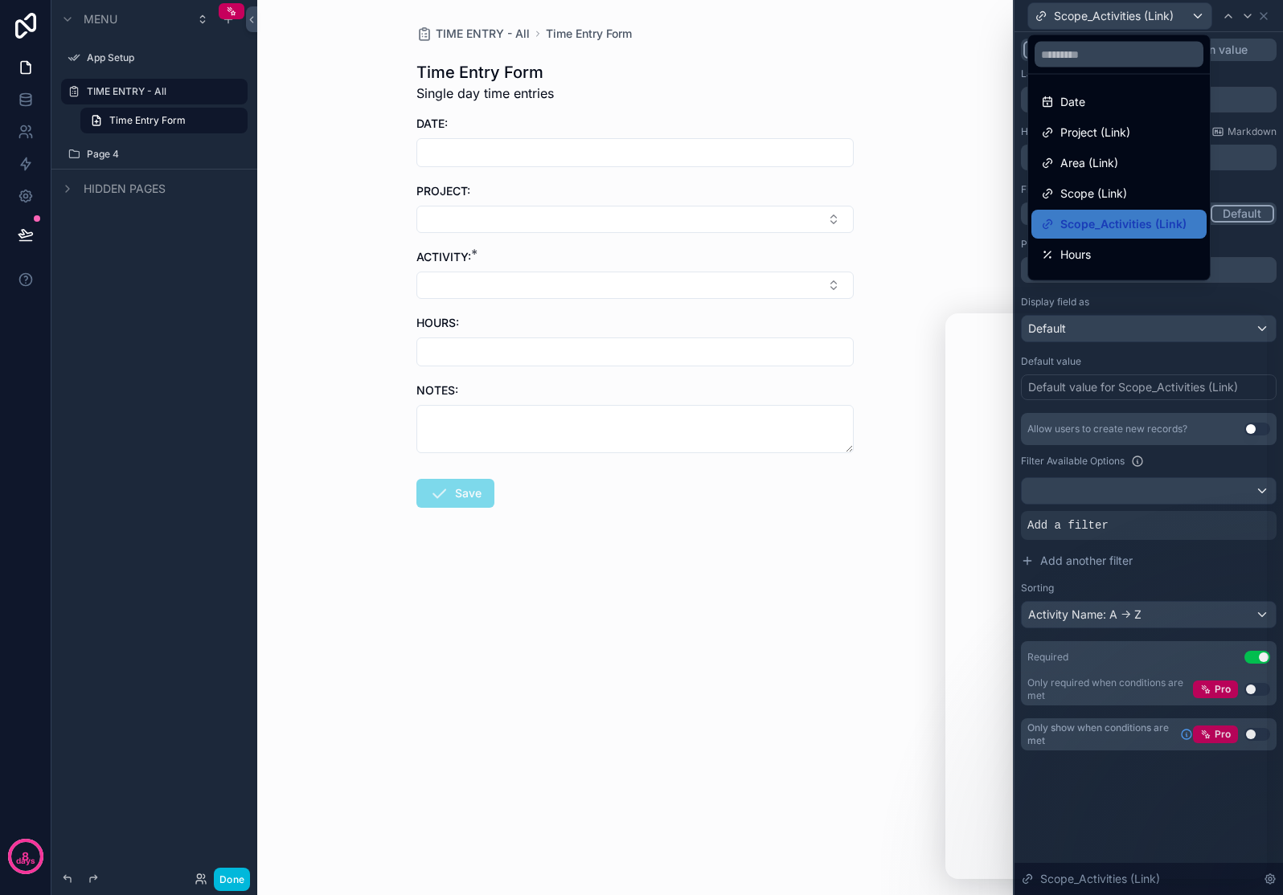
click at [877, 786] on div "TIME ENTRY - All Time Entry Form Time Entry Form Single day time entries DATE: …" at bounding box center [634, 447] width 755 height 895
click at [681, 616] on div "TIME ENTRY - All Time Entry Form Time Entry Form Single day time entries DATE: …" at bounding box center [634, 447] width 755 height 895
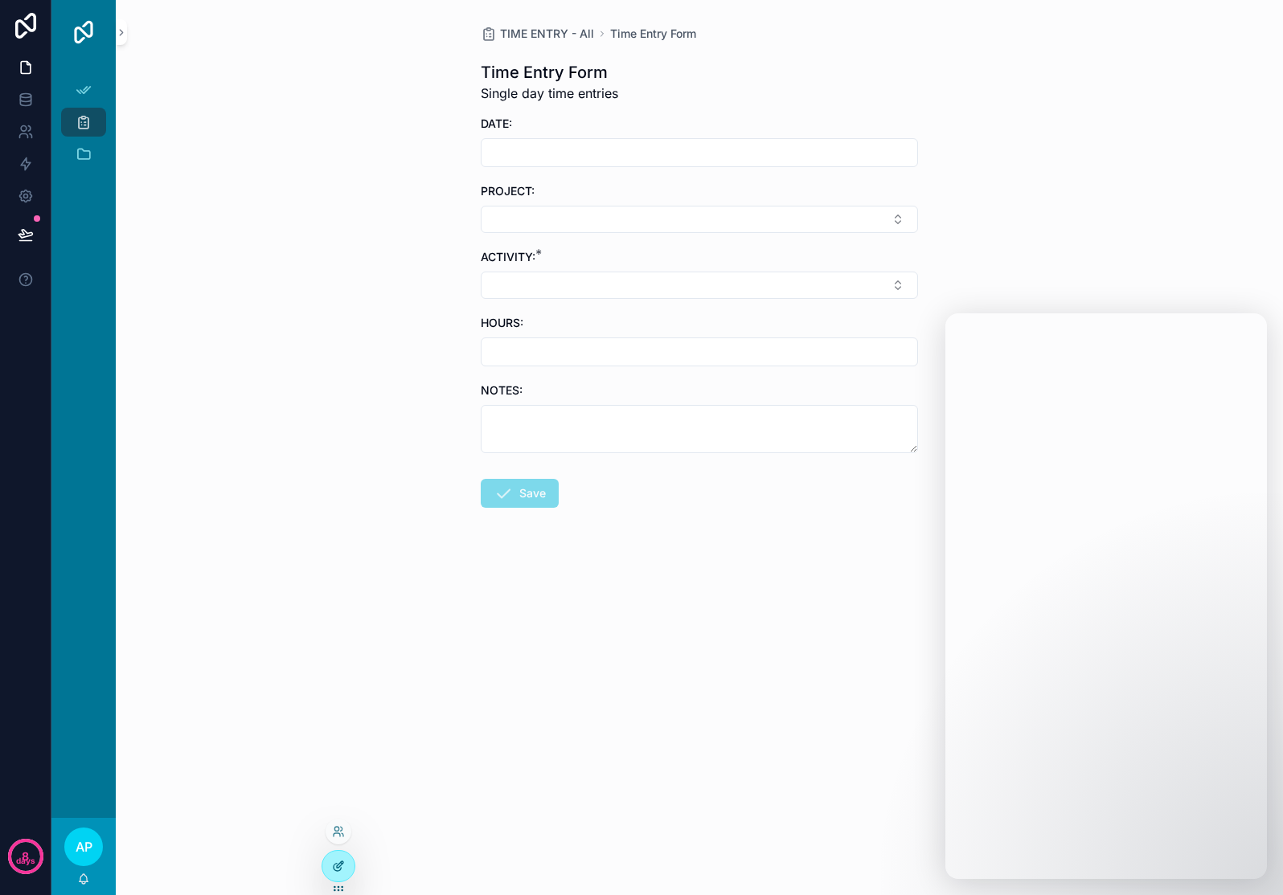
click at [332, 865] on icon at bounding box center [338, 866] width 13 height 13
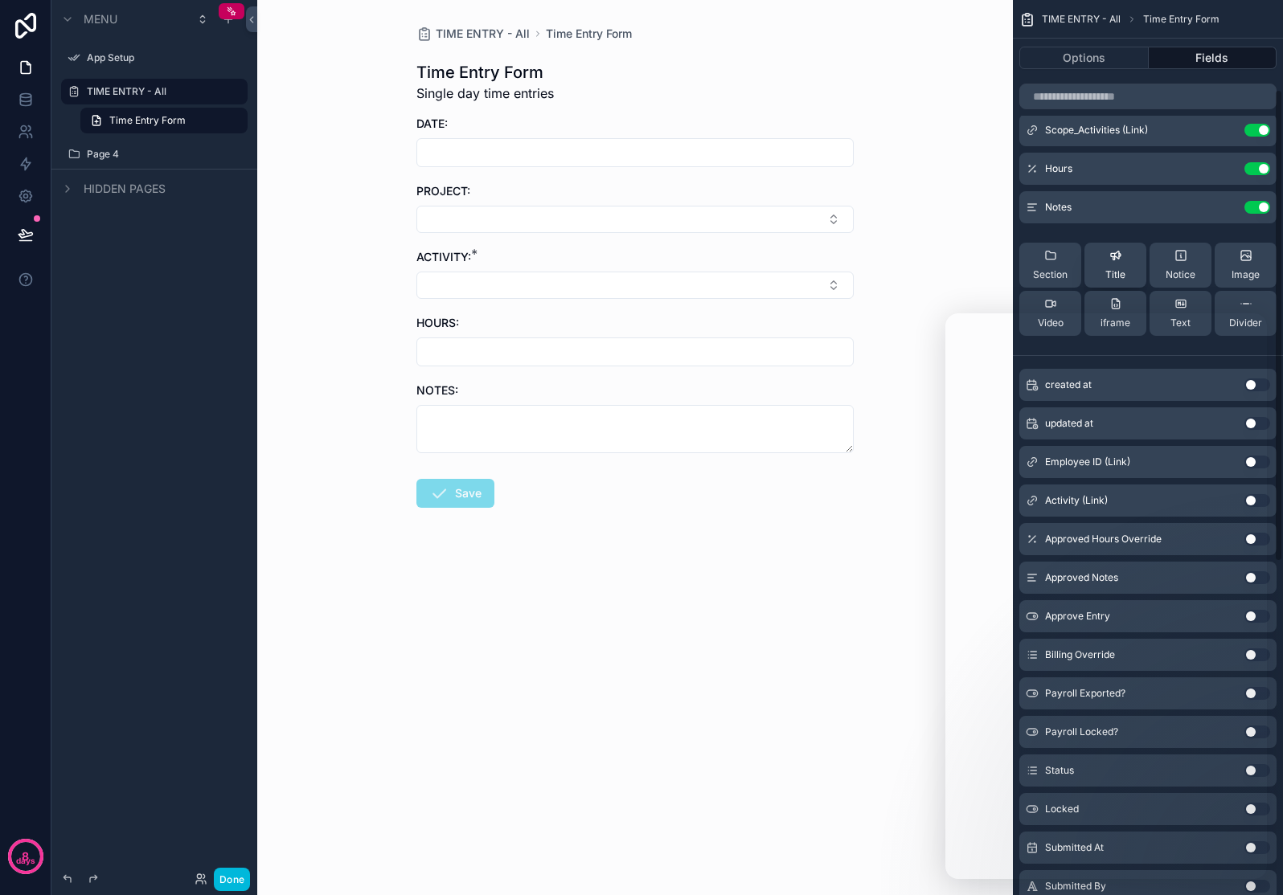
scroll to position [115, 0]
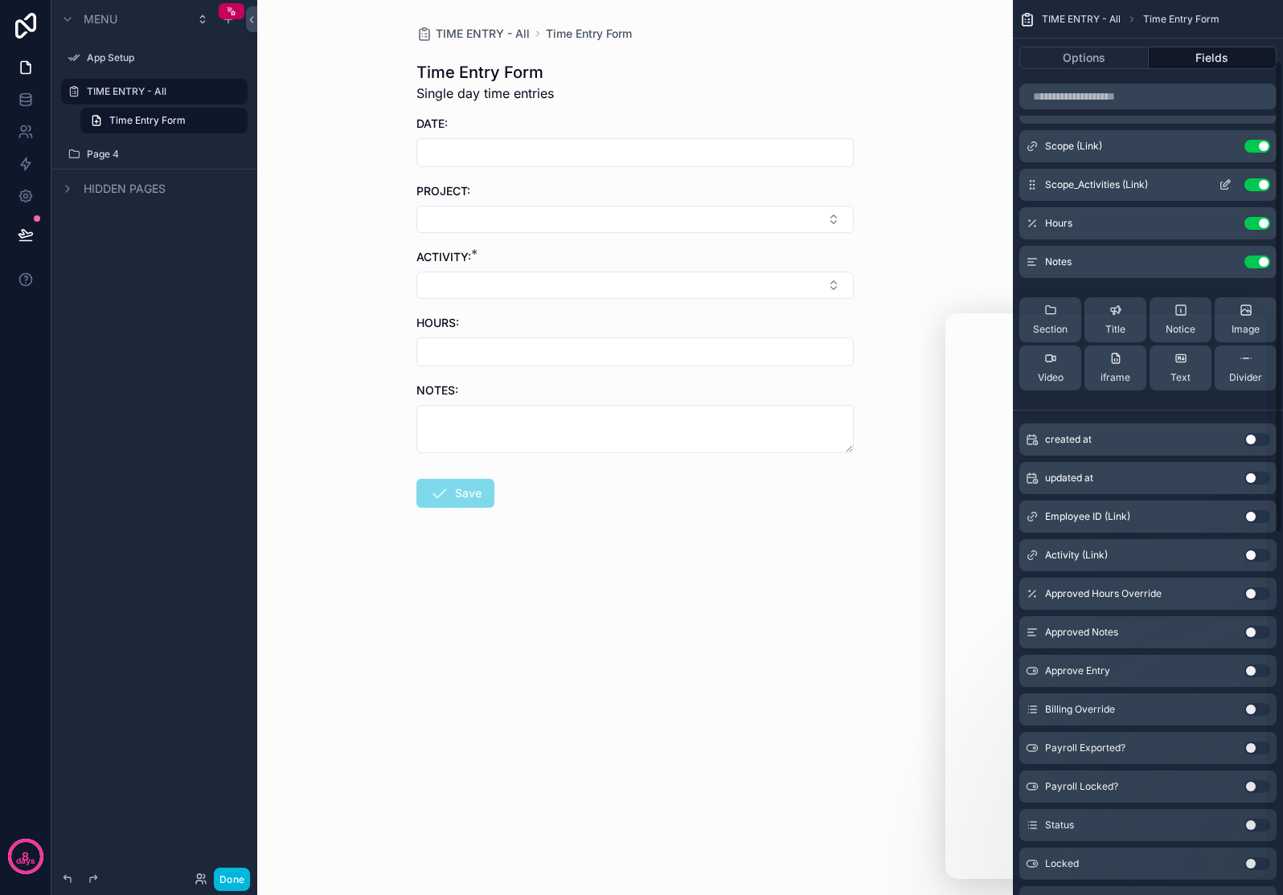
click at [1226, 186] on icon "scrollable content" at bounding box center [1226, 183] width 6 height 6
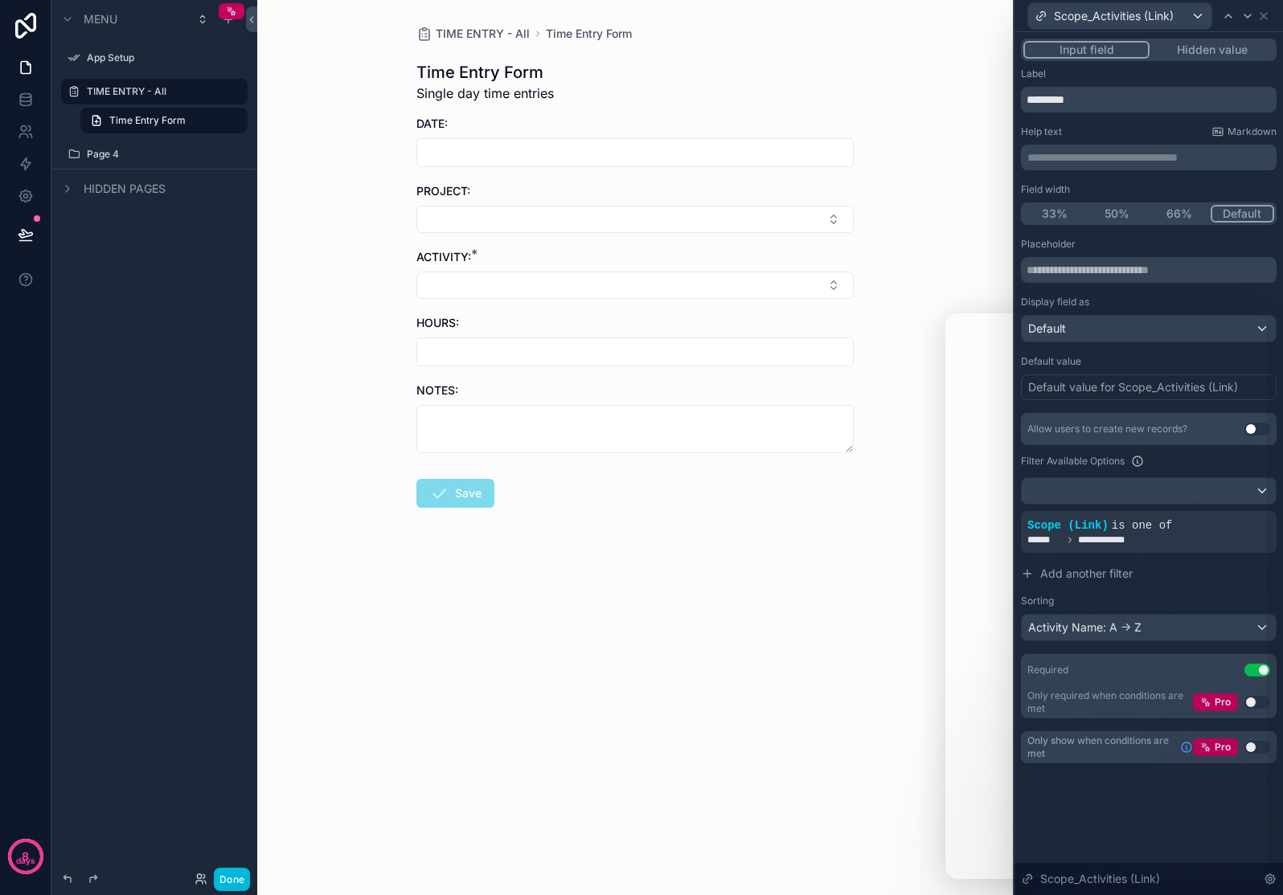
click at [804, 744] on div "TIME ENTRY - All Time Entry Form Time Entry Form Single day time entries DATE: …" at bounding box center [634, 447] width 755 height 895
click at [571, 678] on div "TIME ENTRY - All Time Entry Form Time Entry Form Single day time entries DATE: …" at bounding box center [634, 447] width 755 height 895
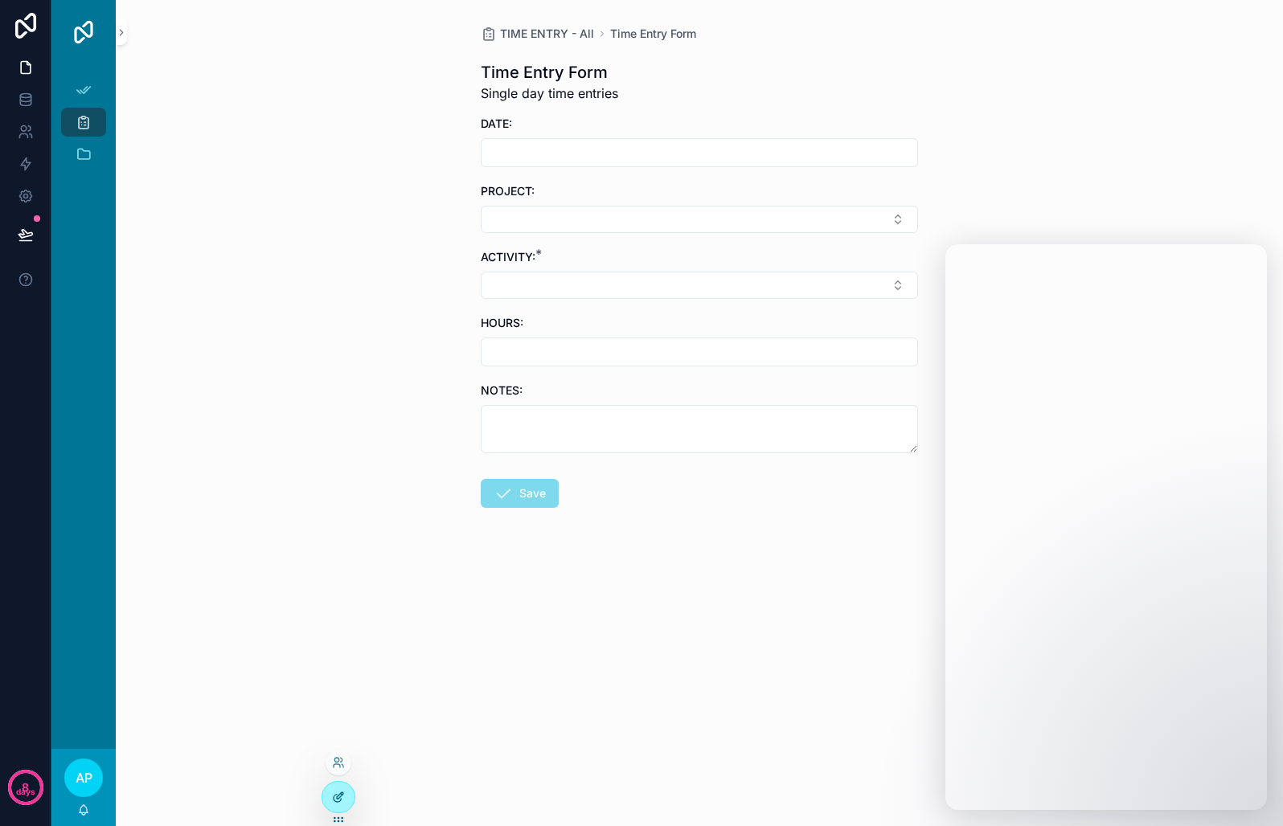
click at [332, 800] on icon at bounding box center [338, 797] width 13 height 13
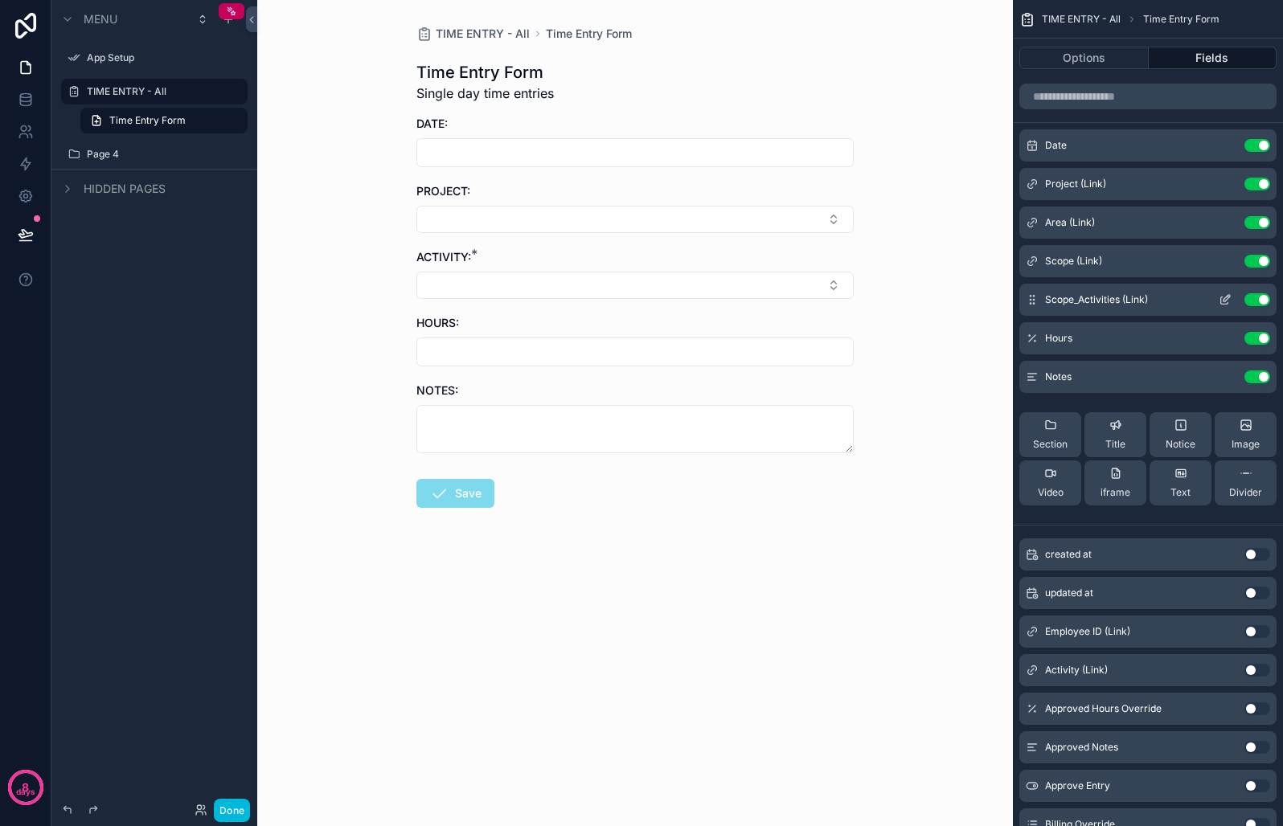
click at [1226, 302] on icon "scrollable content" at bounding box center [1224, 299] width 13 height 13
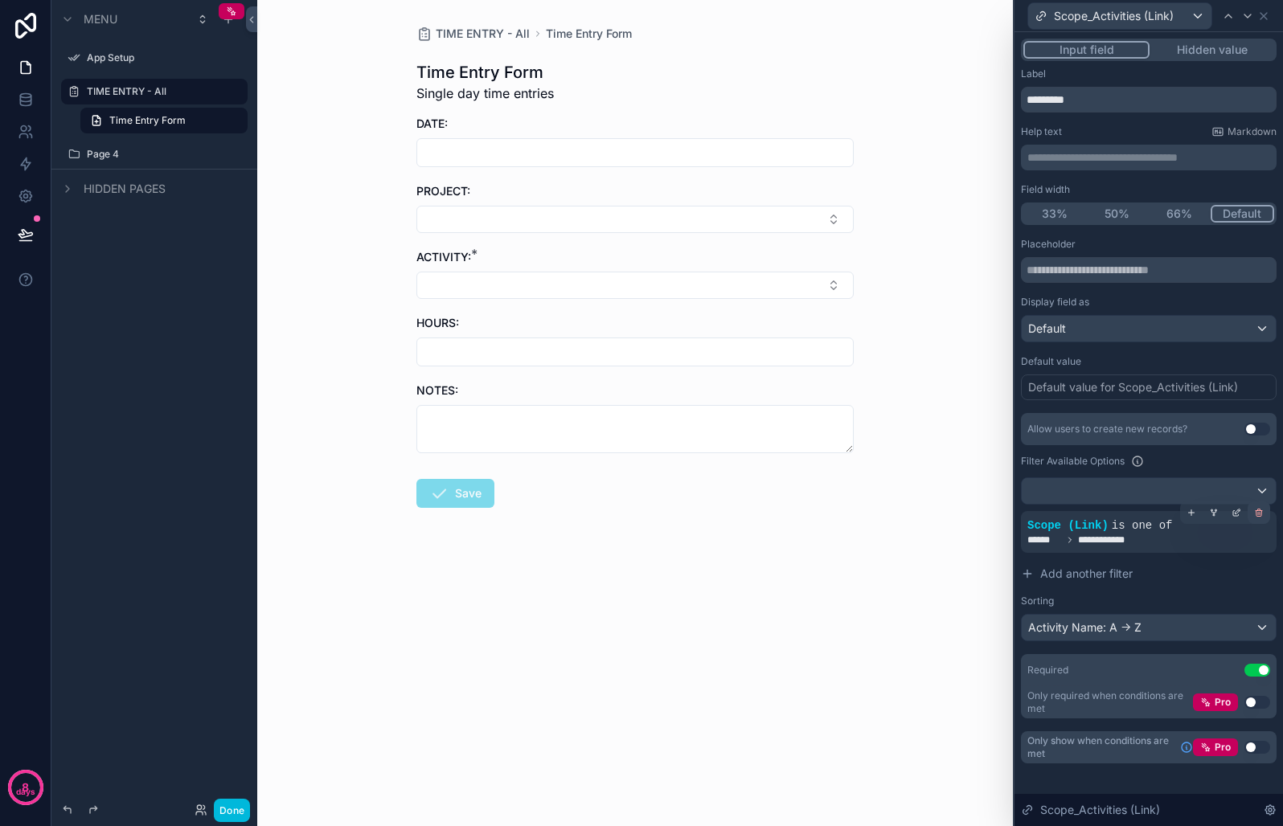
click at [1247, 514] on div at bounding box center [1258, 512] width 23 height 23
click at [1238, 518] on div at bounding box center [1236, 512] width 23 height 23
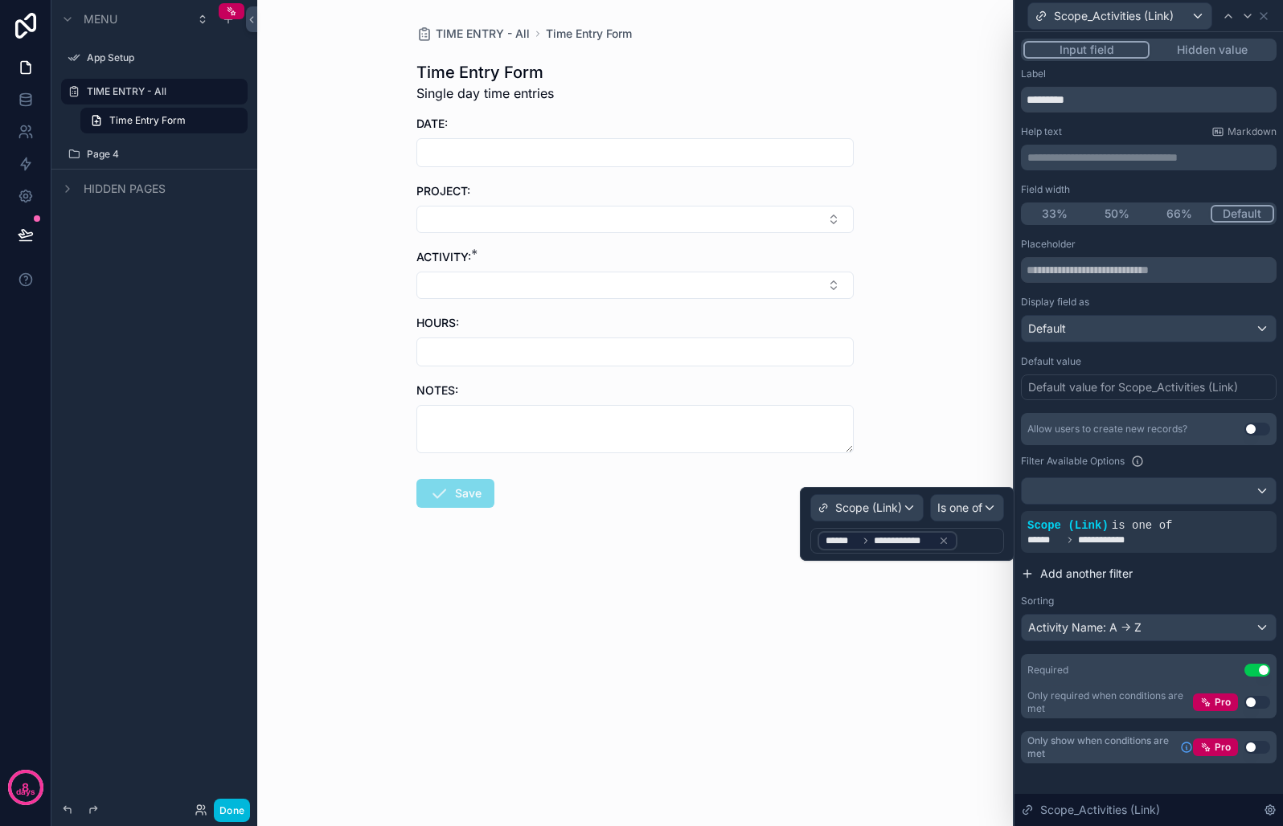
click at [1111, 574] on span "Add another filter" at bounding box center [1086, 574] width 92 height 16
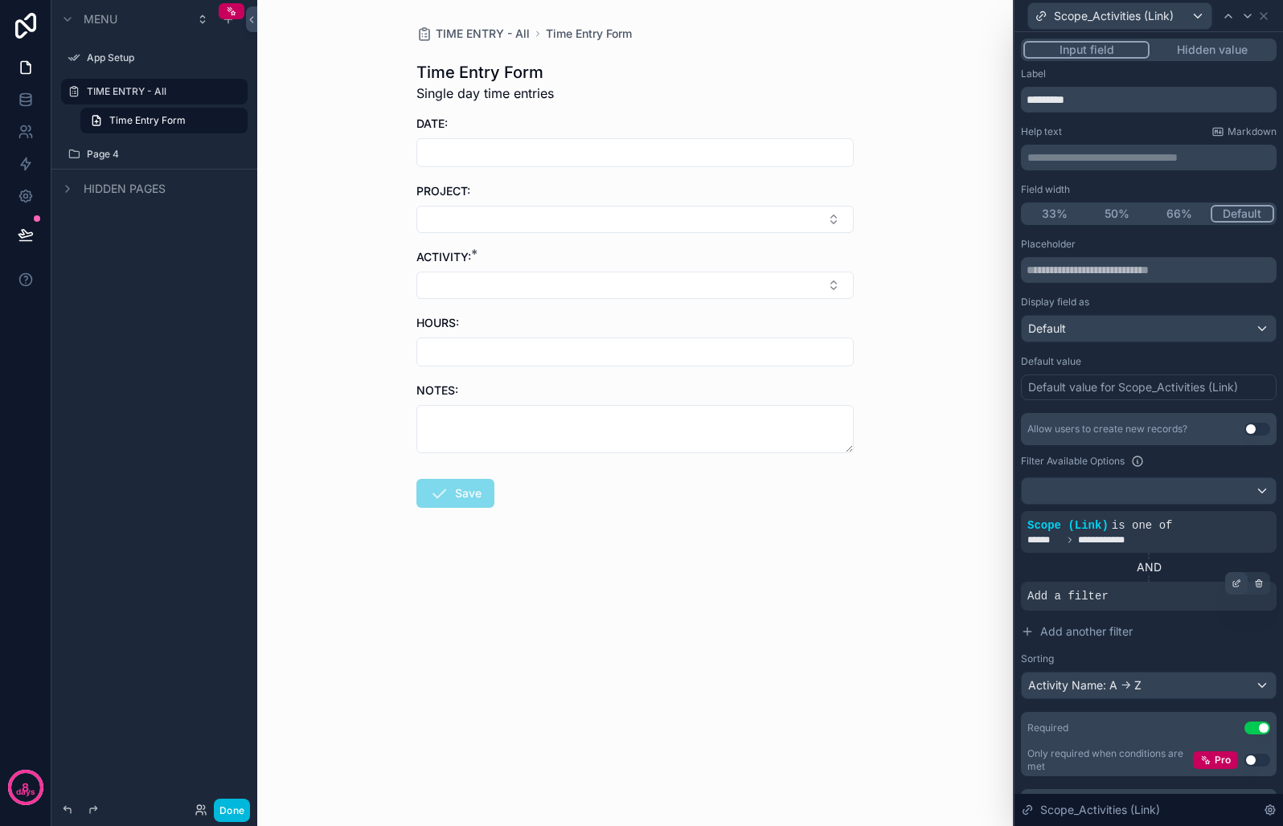
click at [1233, 586] on icon at bounding box center [1236, 585] width 6 height 6
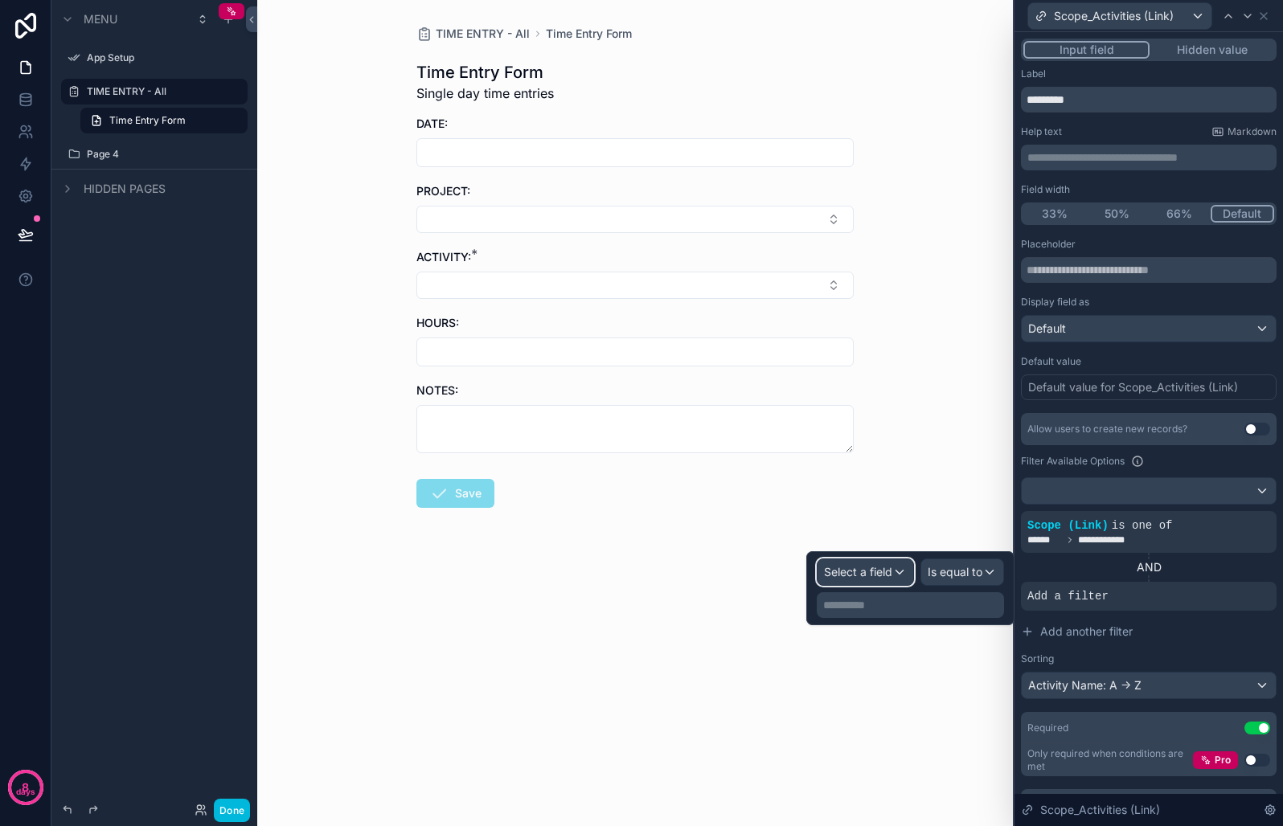
click at [883, 567] on span "Select a field" at bounding box center [858, 572] width 68 height 14
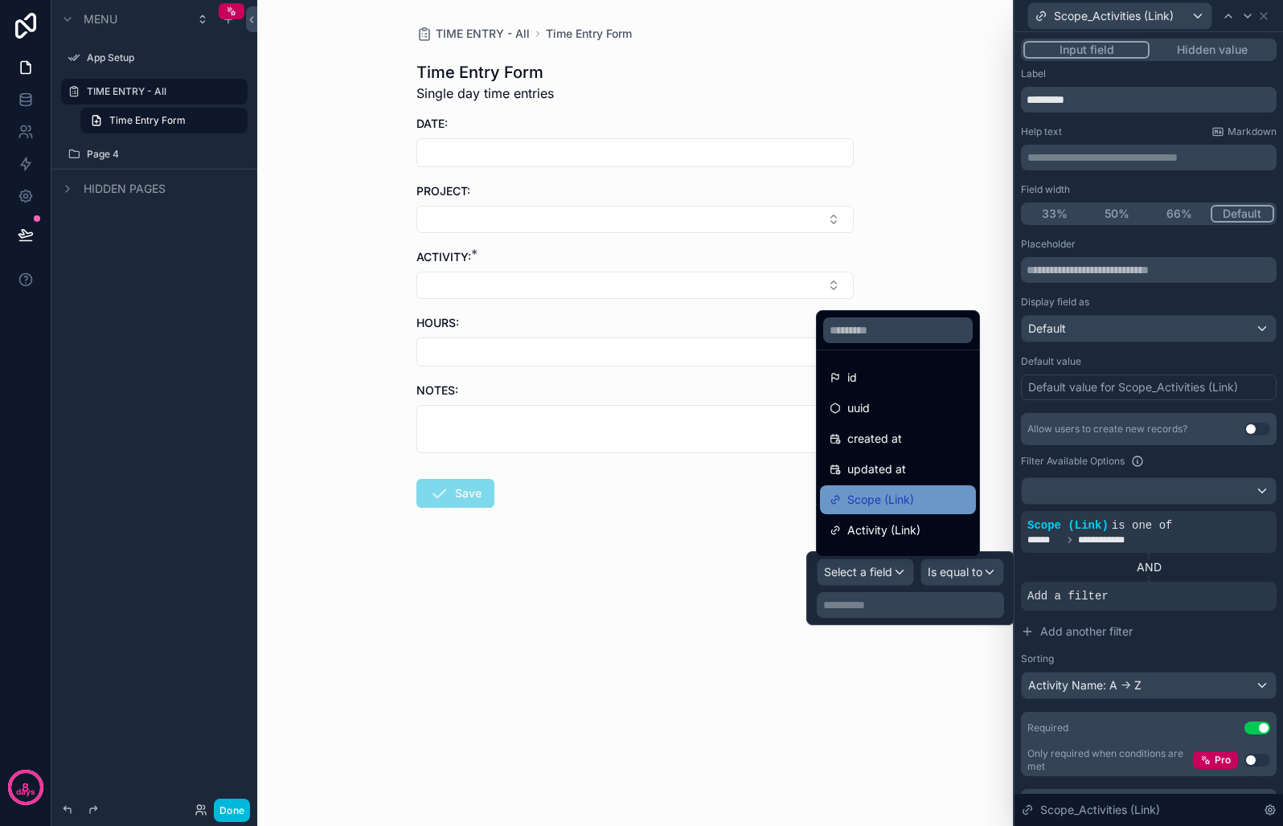
click at [901, 501] on span "Scope (Link)" at bounding box center [880, 499] width 67 height 19
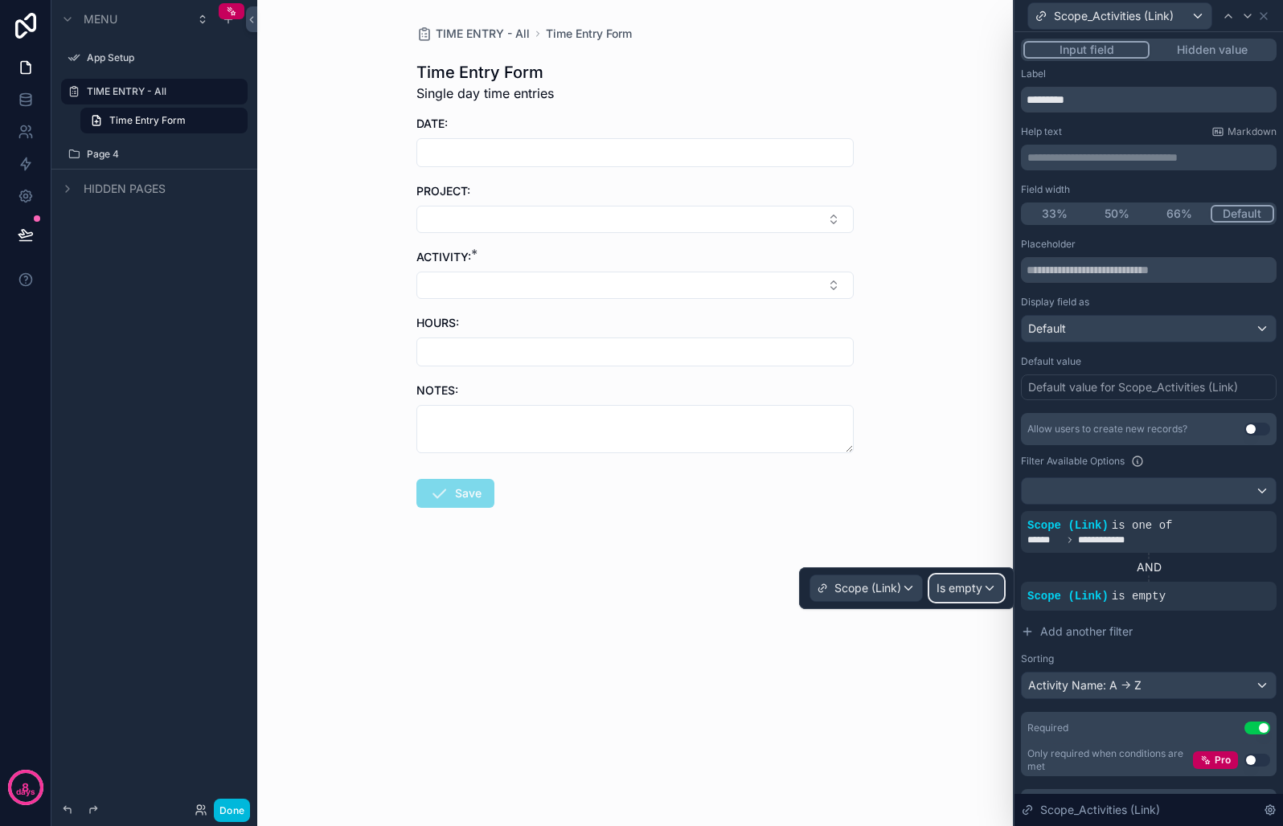
click at [961, 591] on span "Is empty" at bounding box center [959, 588] width 46 height 16
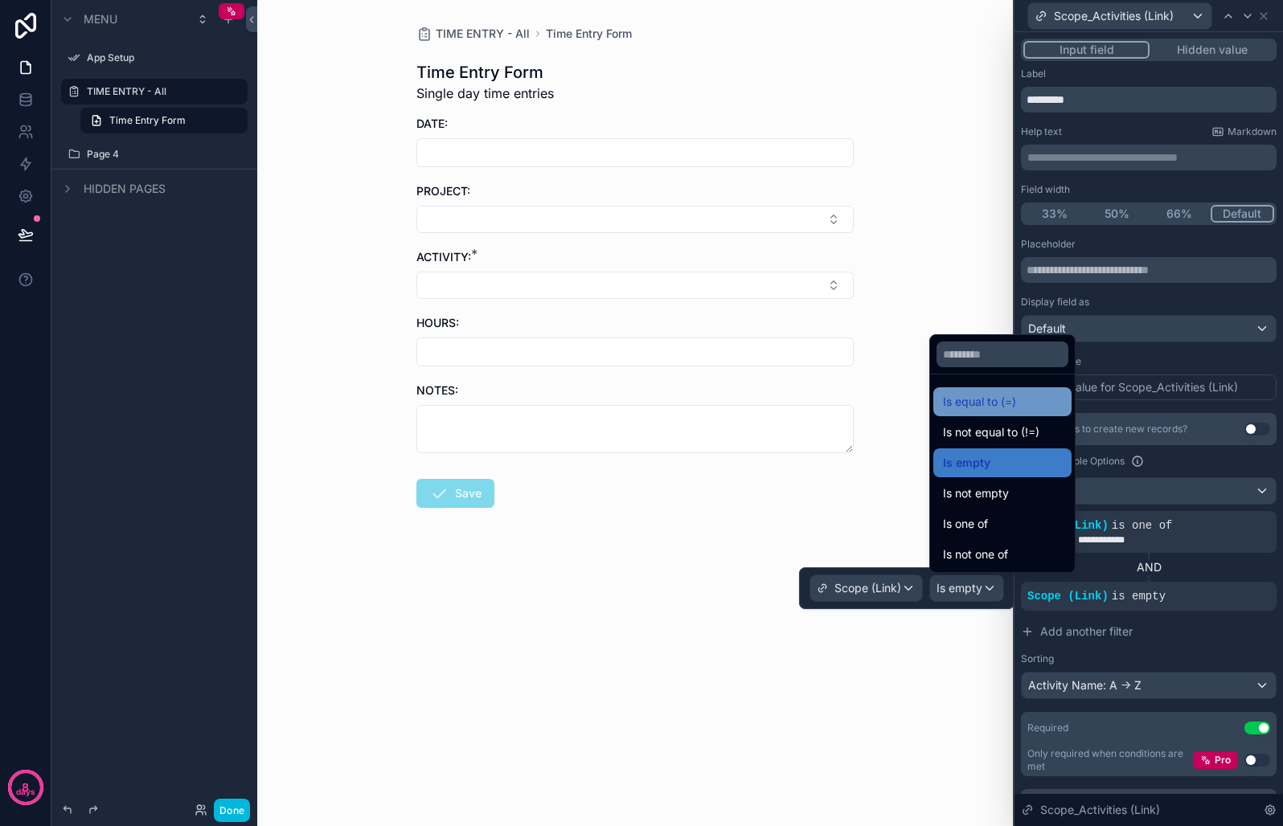
click at [993, 406] on span "Is equal to (=)" at bounding box center [979, 401] width 73 height 19
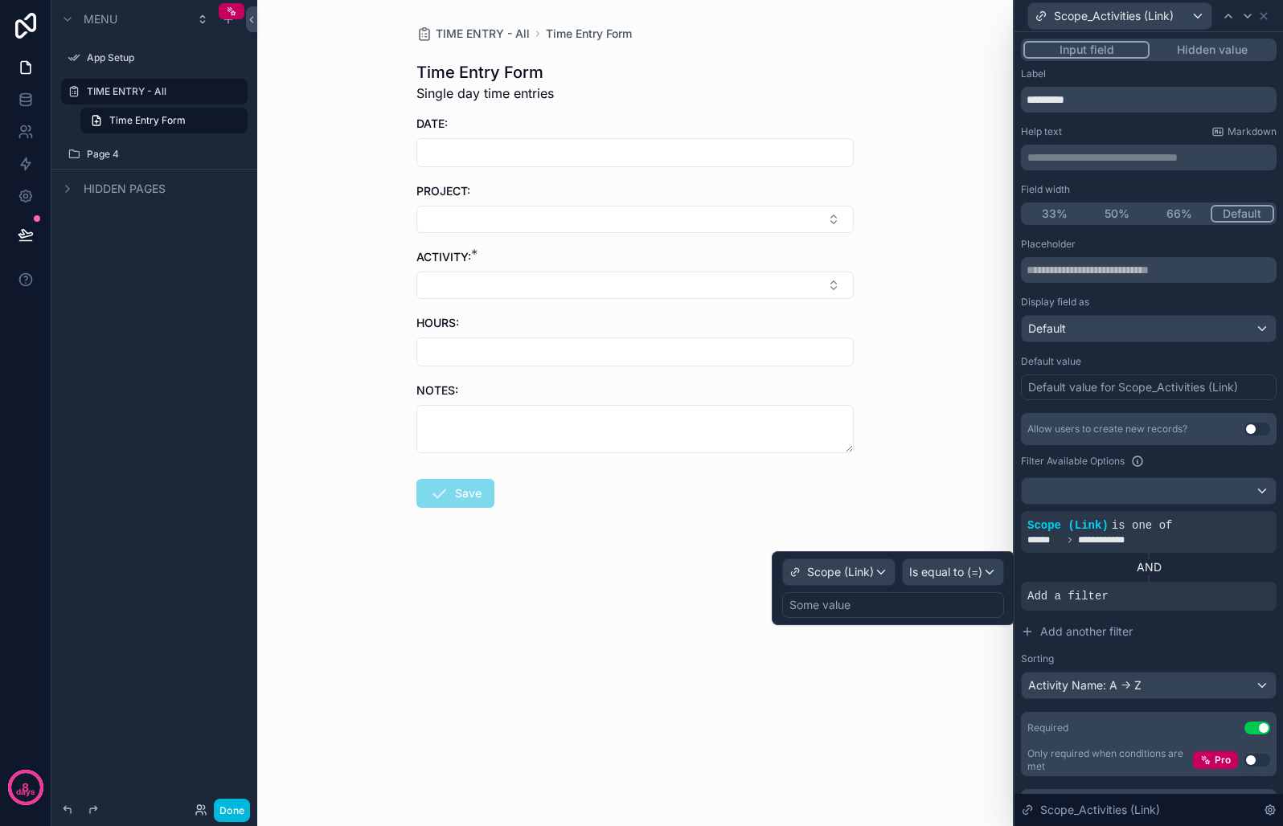
click at [905, 605] on div "Some value" at bounding box center [893, 605] width 222 height 26
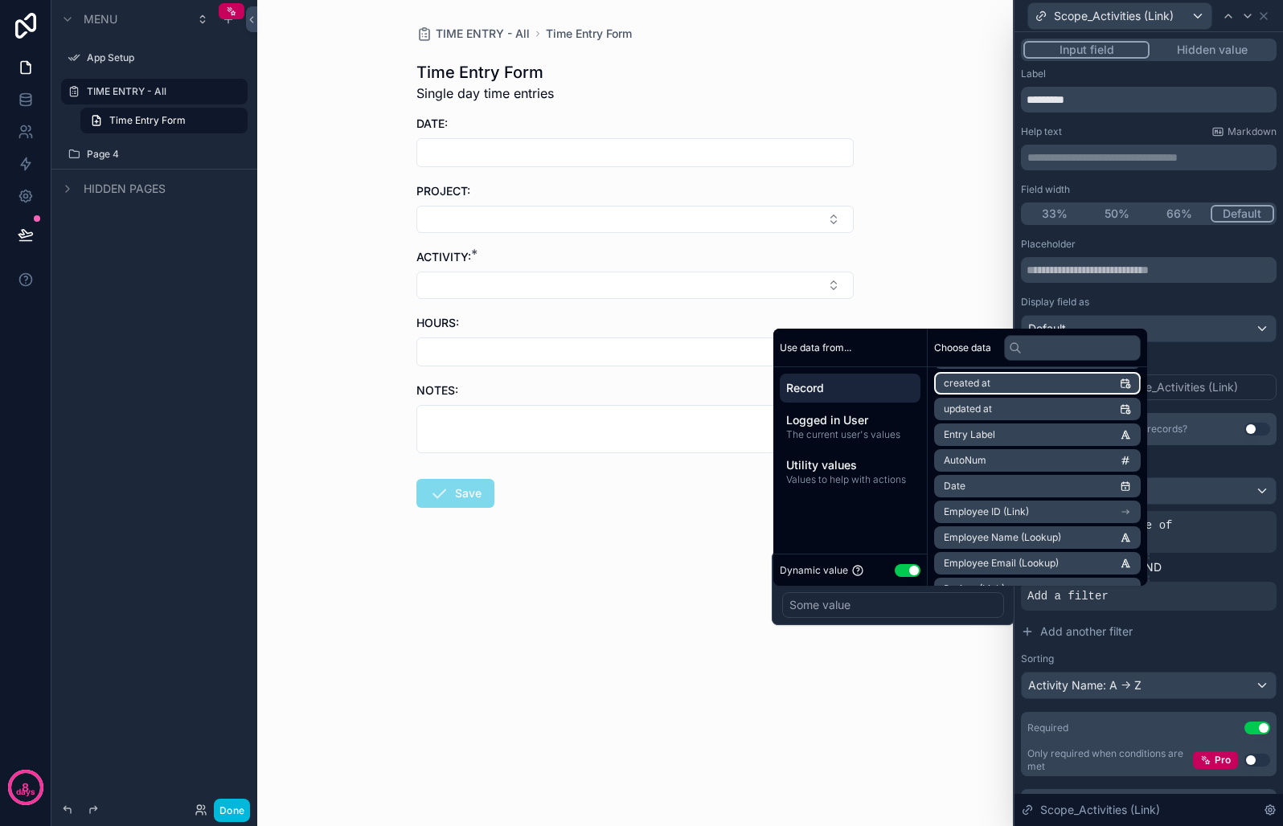
scroll to position [176, 0]
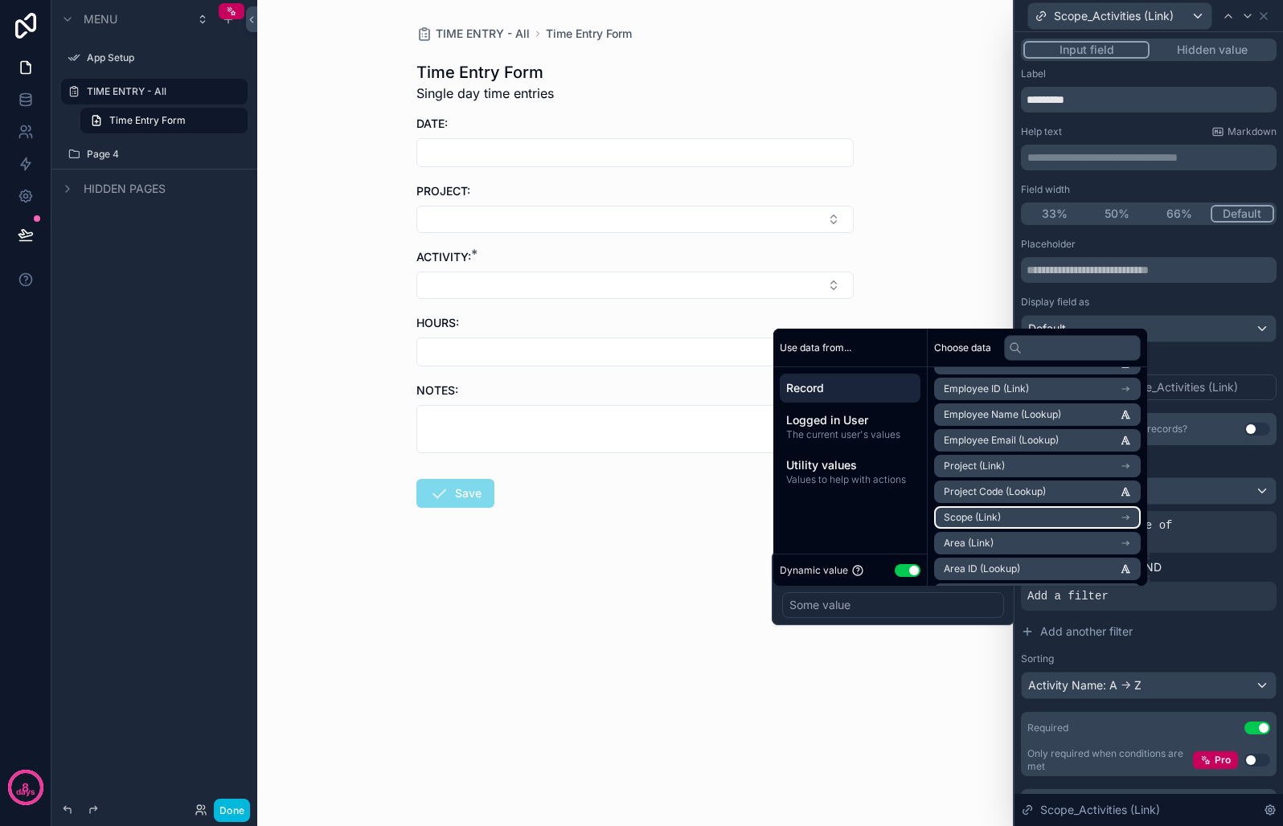
click at [964, 514] on span "Scope (Link)" at bounding box center [971, 517] width 57 height 13
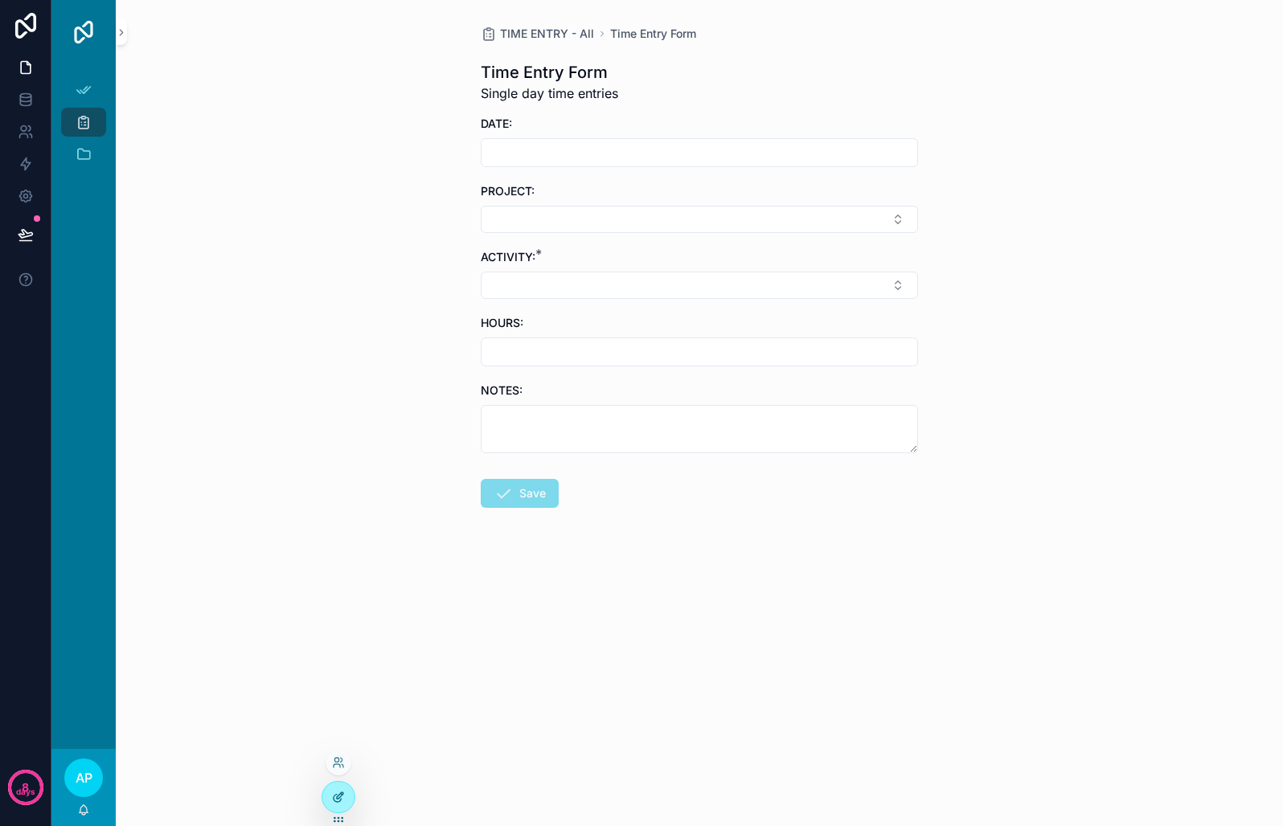
click at [349, 788] on div at bounding box center [338, 797] width 32 height 31
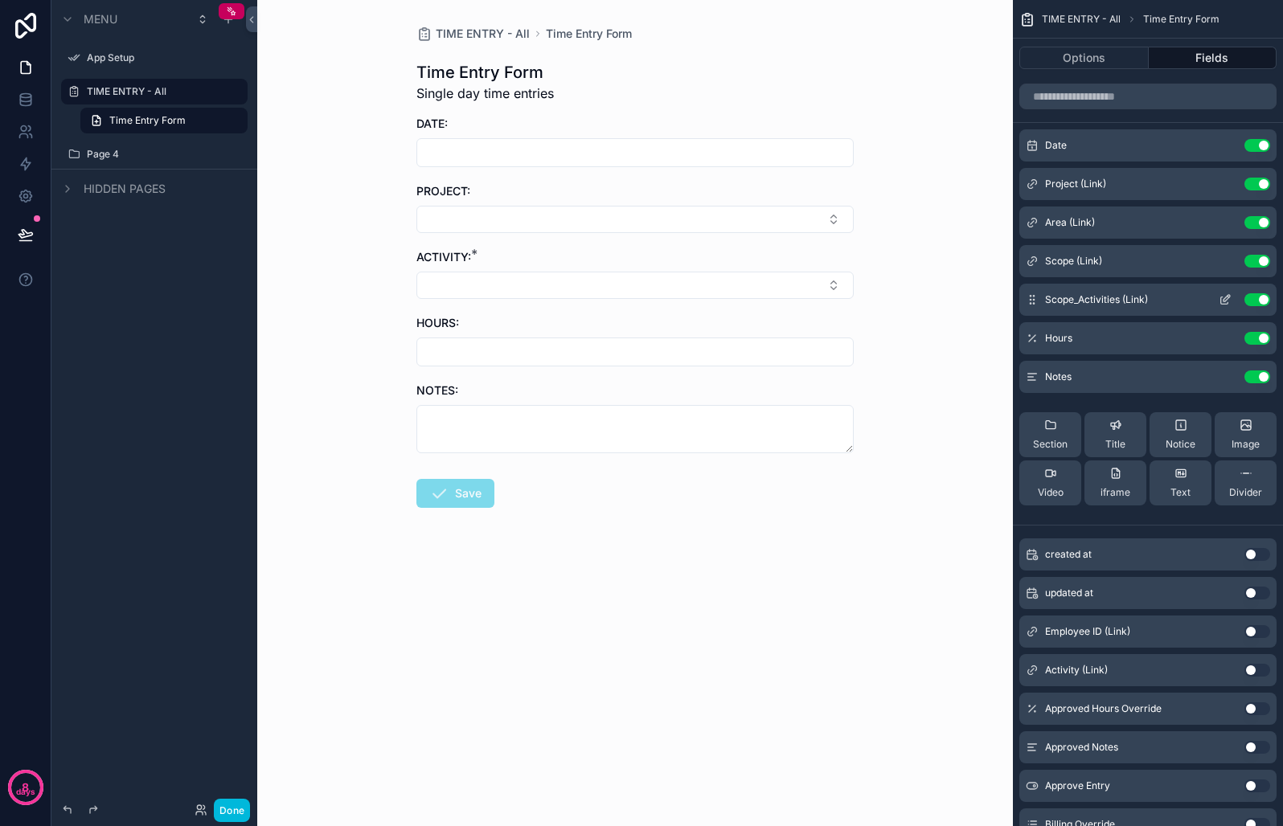
click at [1226, 299] on icon "scrollable content" at bounding box center [1226, 298] width 6 height 6
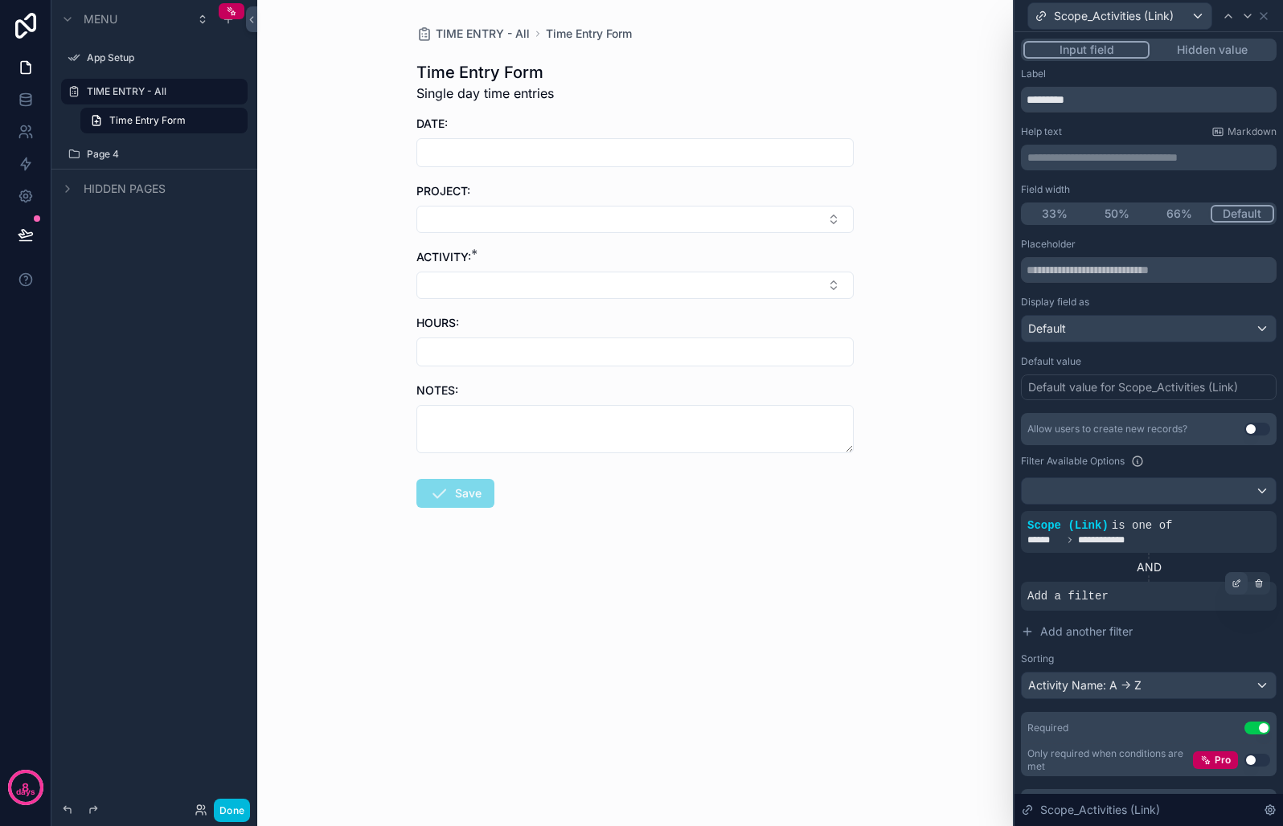
click at [1231, 581] on icon at bounding box center [1236, 584] width 10 height 10
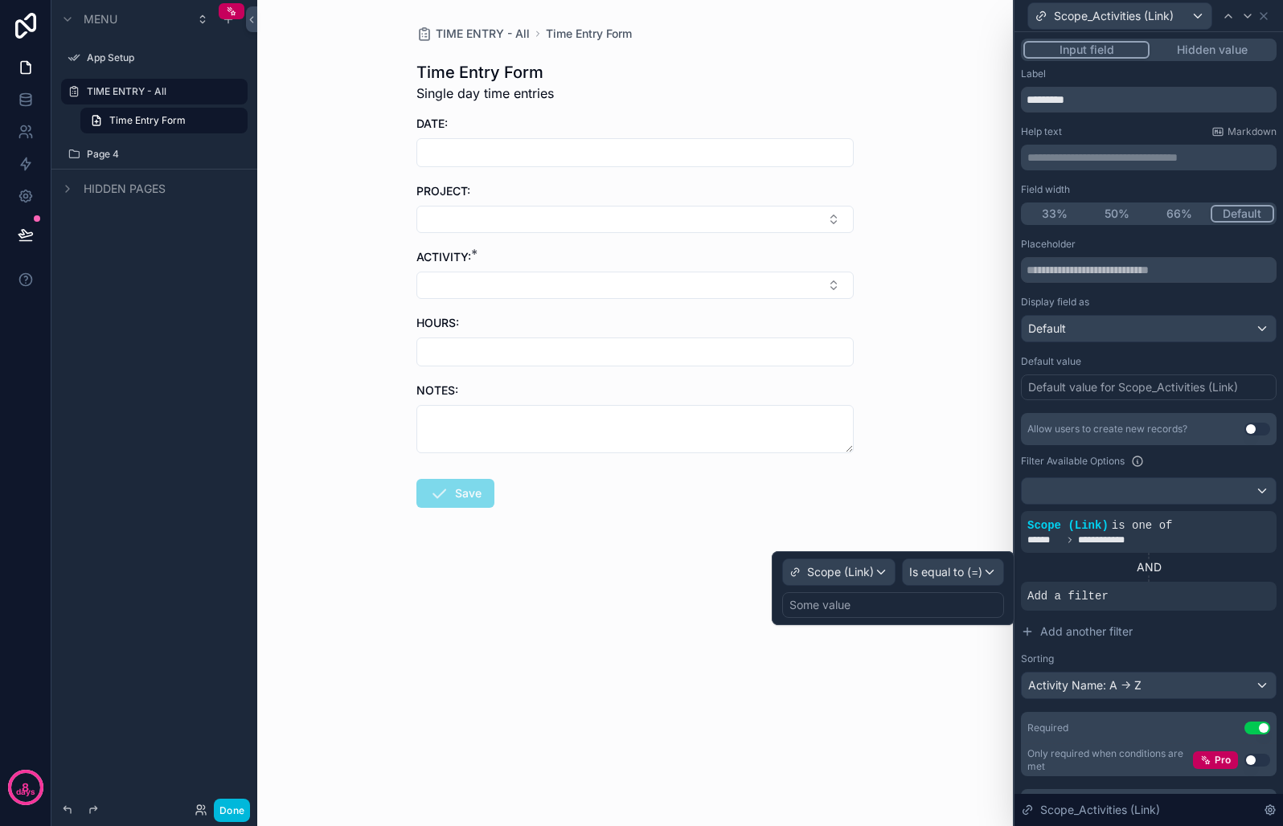
click at [882, 603] on div "Some value" at bounding box center [893, 605] width 222 height 26
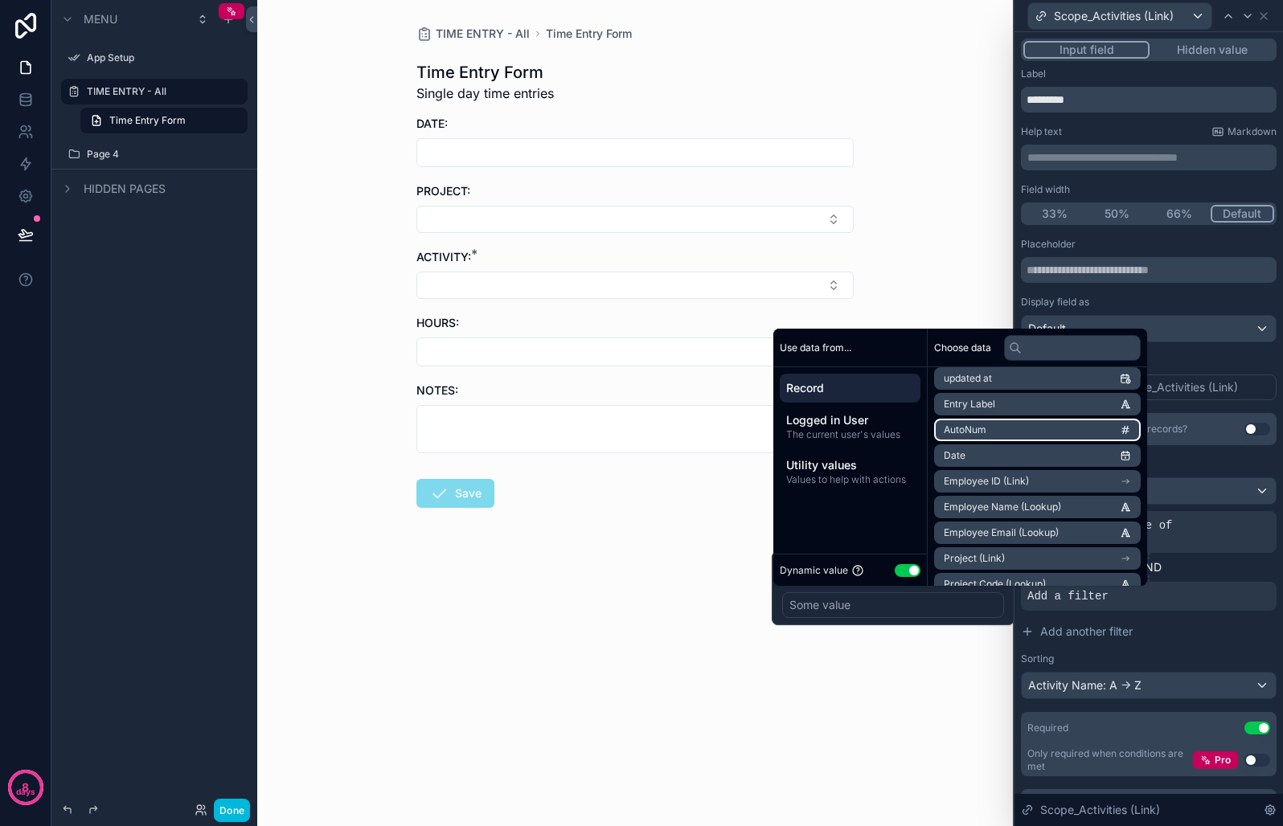
scroll to position [272, 0]
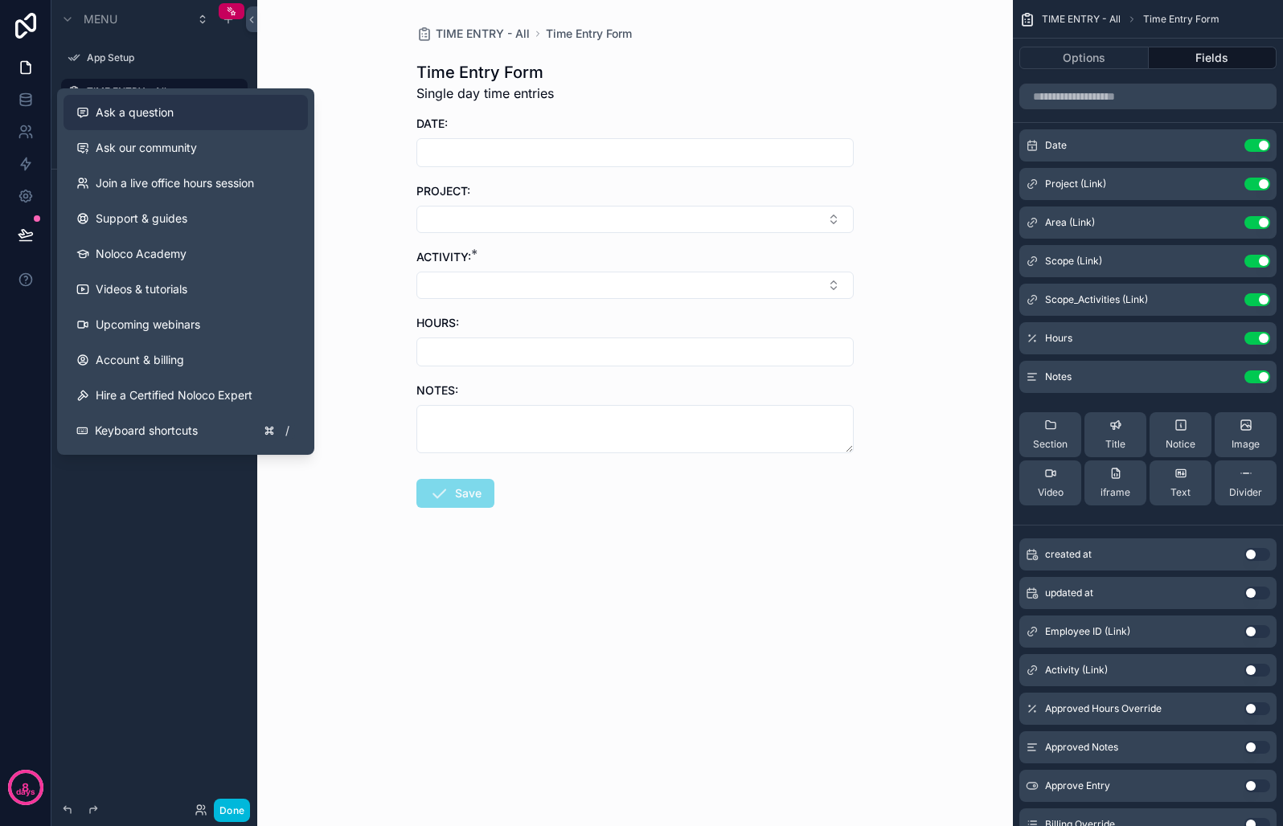
click at [151, 111] on span "Ask a question" at bounding box center [135, 112] width 78 height 16
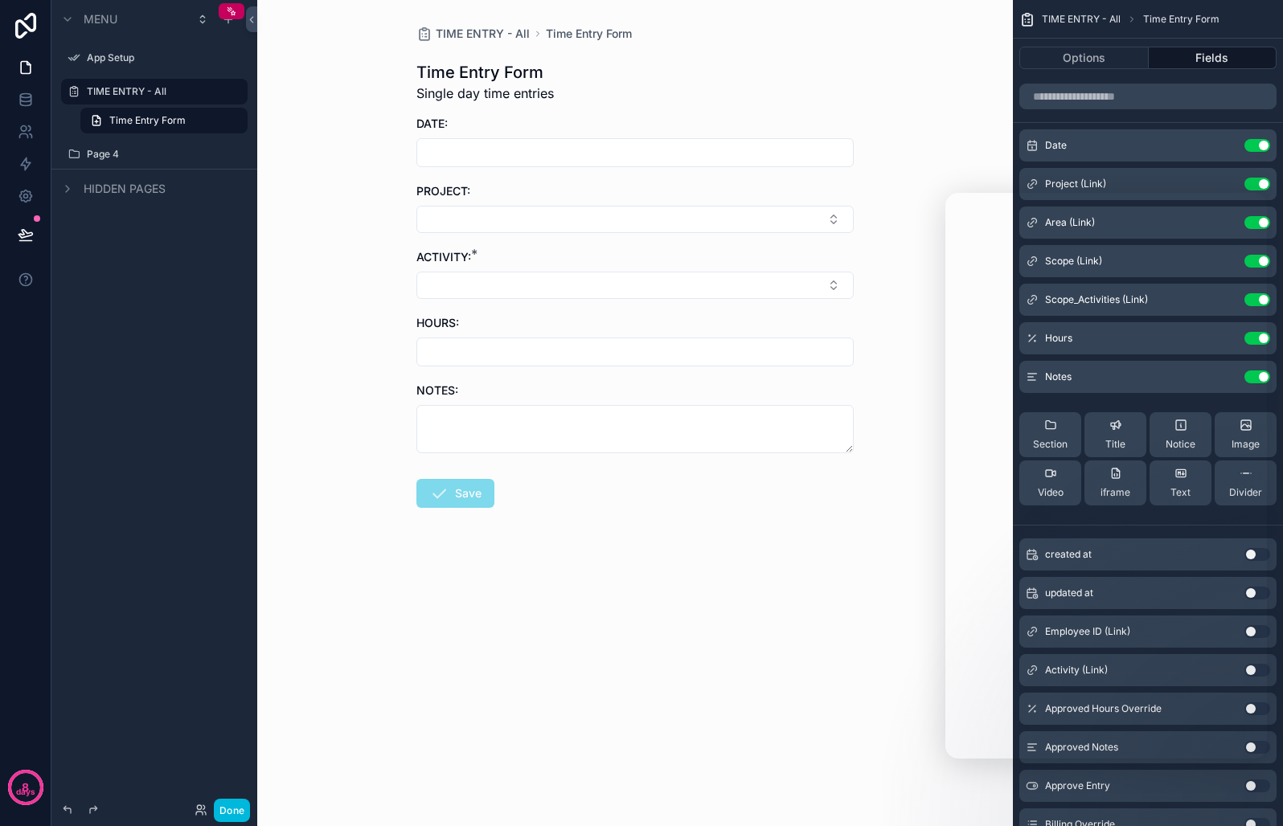
click at [908, 596] on div "TIME ENTRY - All Time Entry Form Time Entry Form Single day time entries DATE: …" at bounding box center [634, 413] width 755 height 826
click at [751, 613] on div "TIME ENTRY - All Time Entry Form Time Entry Form Single day time entries DATE: …" at bounding box center [634, 413] width 755 height 826
click at [653, 158] on input "scrollable content" at bounding box center [635, 152] width 436 height 23
click at [856, 153] on div "TIME ENTRY - All Time Entry Form Time Entry Form Single day time entries DATE: …" at bounding box center [634, 305] width 463 height 611
click at [828, 151] on input "scrollable content" at bounding box center [635, 152] width 436 height 23
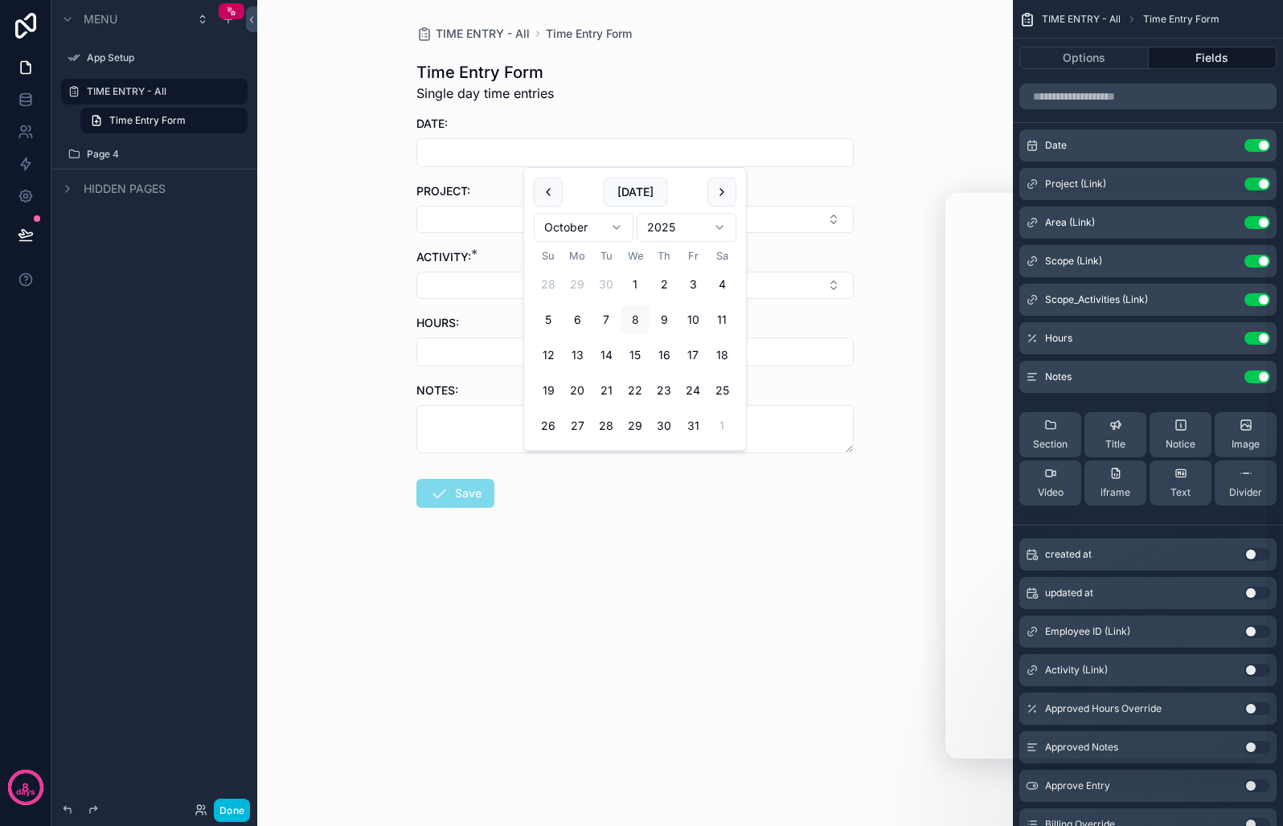
click at [491, 677] on div "TIME ENTRY - All Time Entry Form Time Entry Form Single day time entries DATE: …" at bounding box center [634, 413] width 755 height 826
click at [232, 809] on button "Done" at bounding box center [232, 810] width 36 height 23
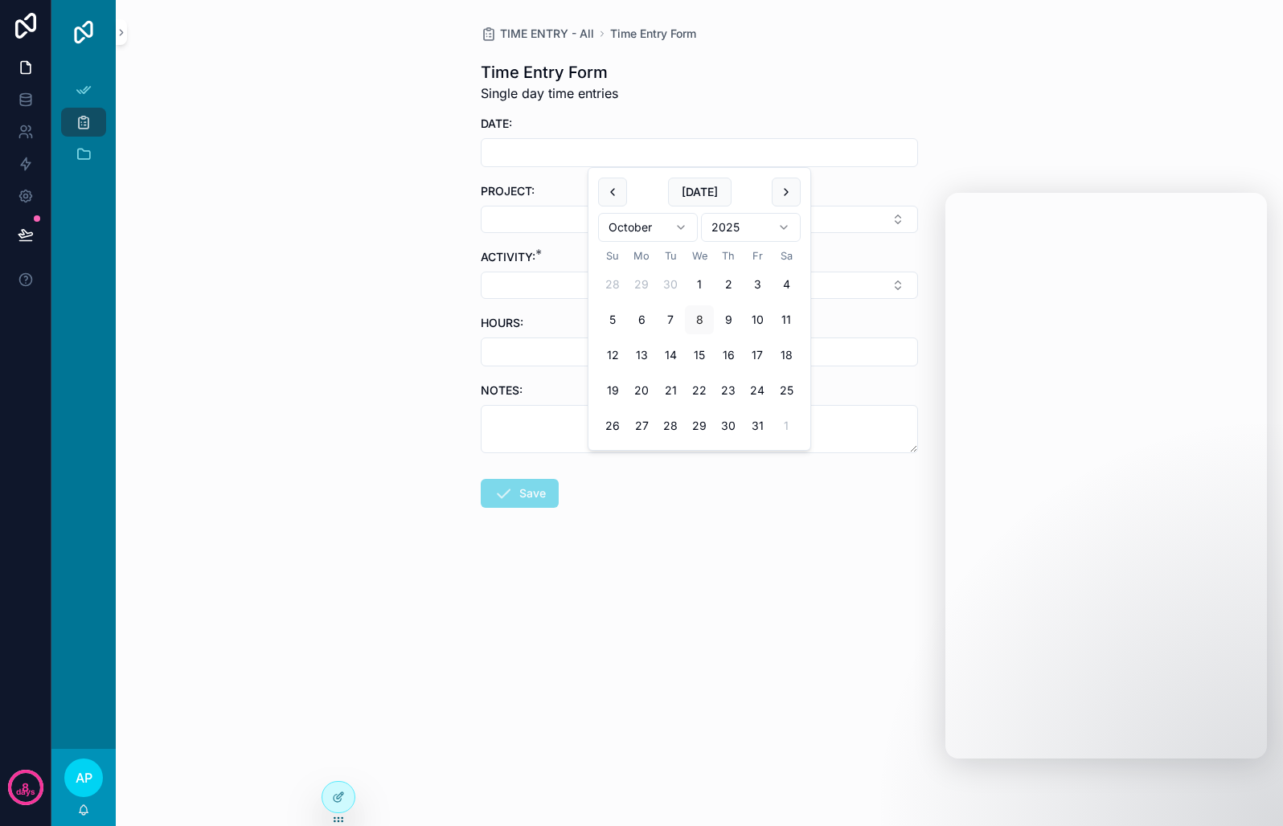
click at [641, 158] on input "scrollable content" at bounding box center [699, 152] width 436 height 23
click at [689, 191] on button "[DATE]" at bounding box center [699, 192] width 63 height 29
type input "*********"
click at [546, 211] on button "Select Button" at bounding box center [699, 219] width 437 height 27
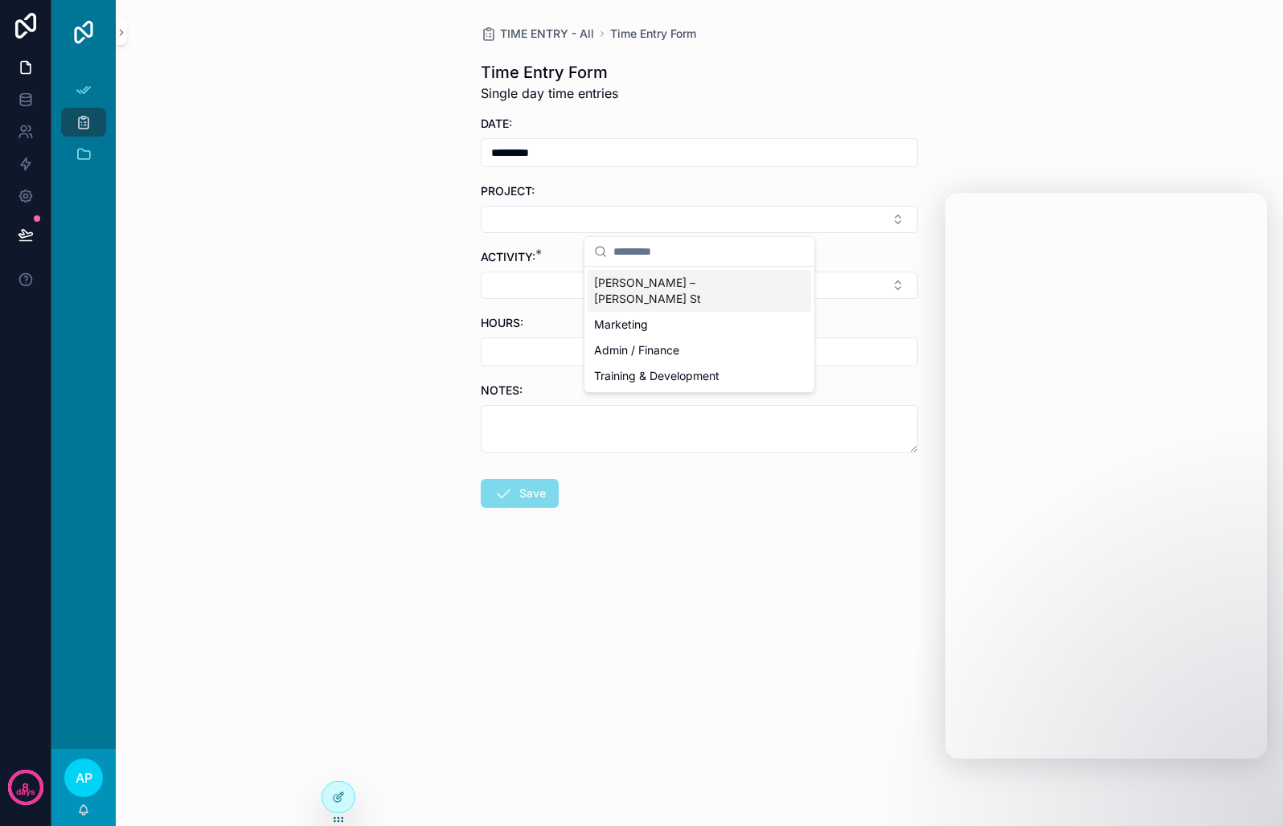
click at [665, 284] on span "[PERSON_NAME] – [PERSON_NAME] St" at bounding box center [689, 291] width 191 height 32
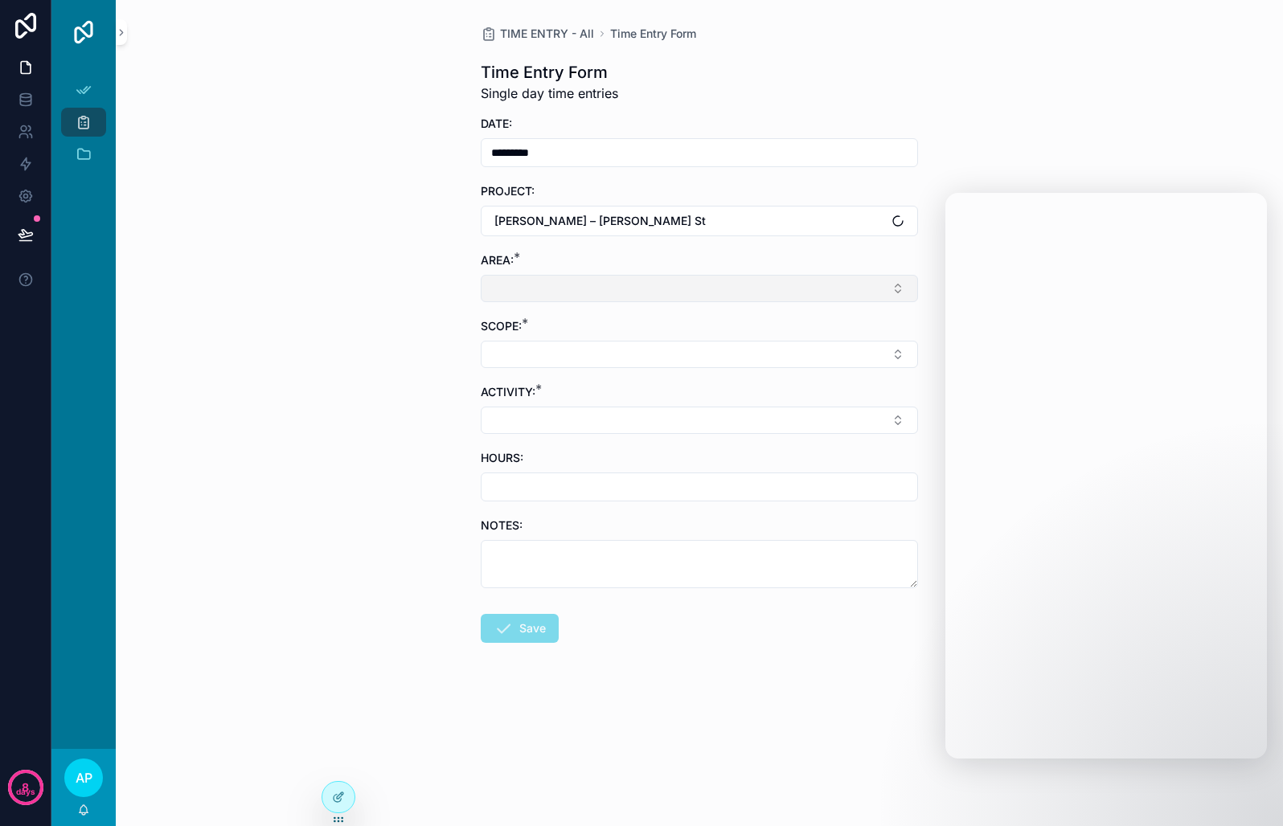
click at [564, 292] on button "Select Button" at bounding box center [699, 288] width 437 height 27
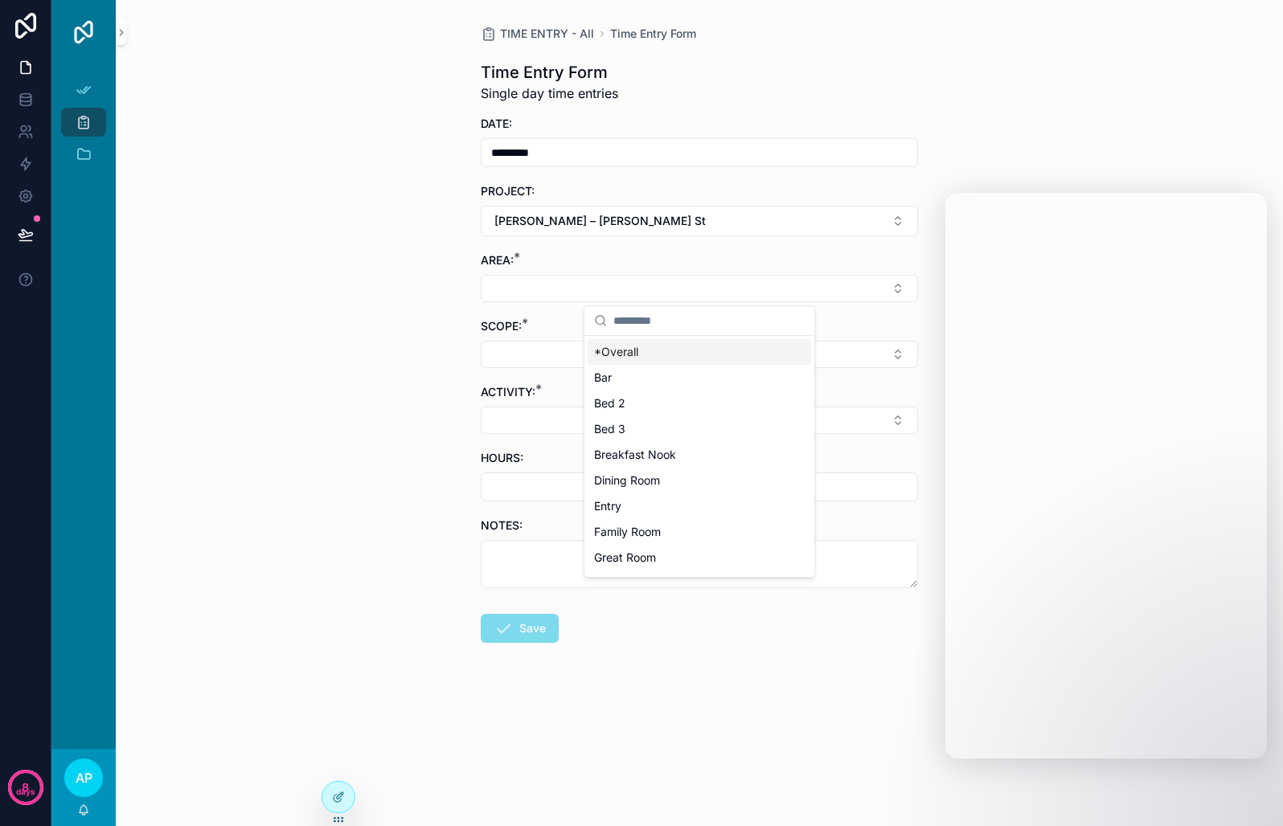
click at [607, 354] on span "*Overall" at bounding box center [616, 352] width 44 height 16
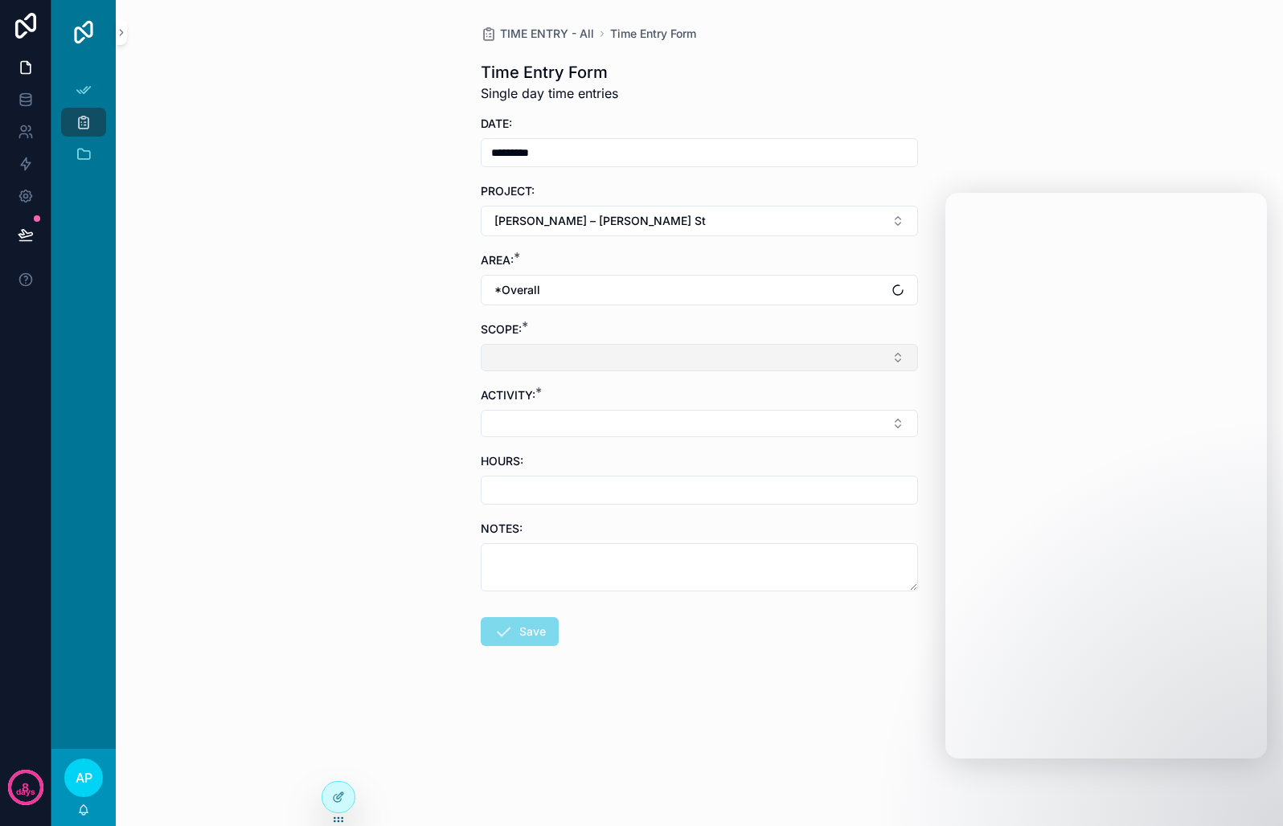
click at [575, 350] on button "Select Button" at bounding box center [699, 357] width 437 height 27
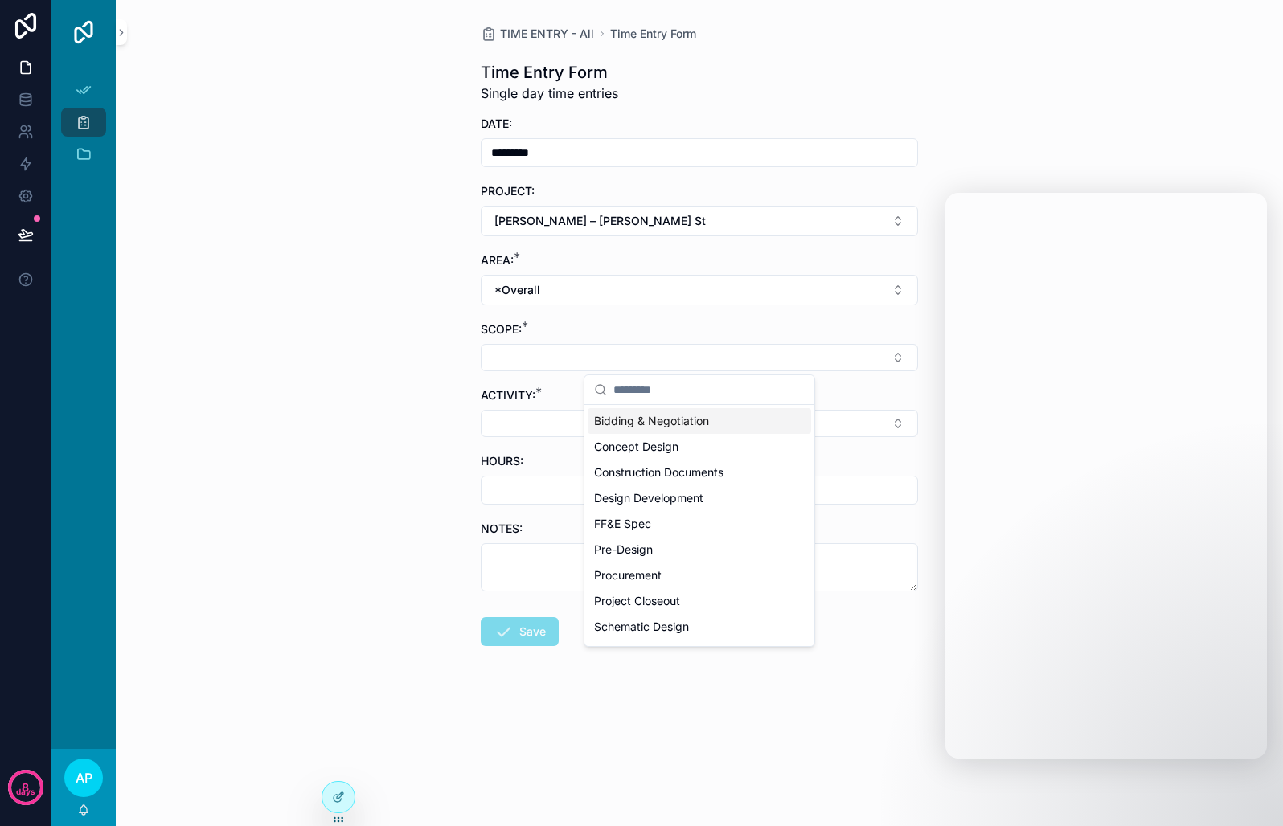
click at [633, 423] on span "Bidding & Negotiation" at bounding box center [651, 421] width 115 height 16
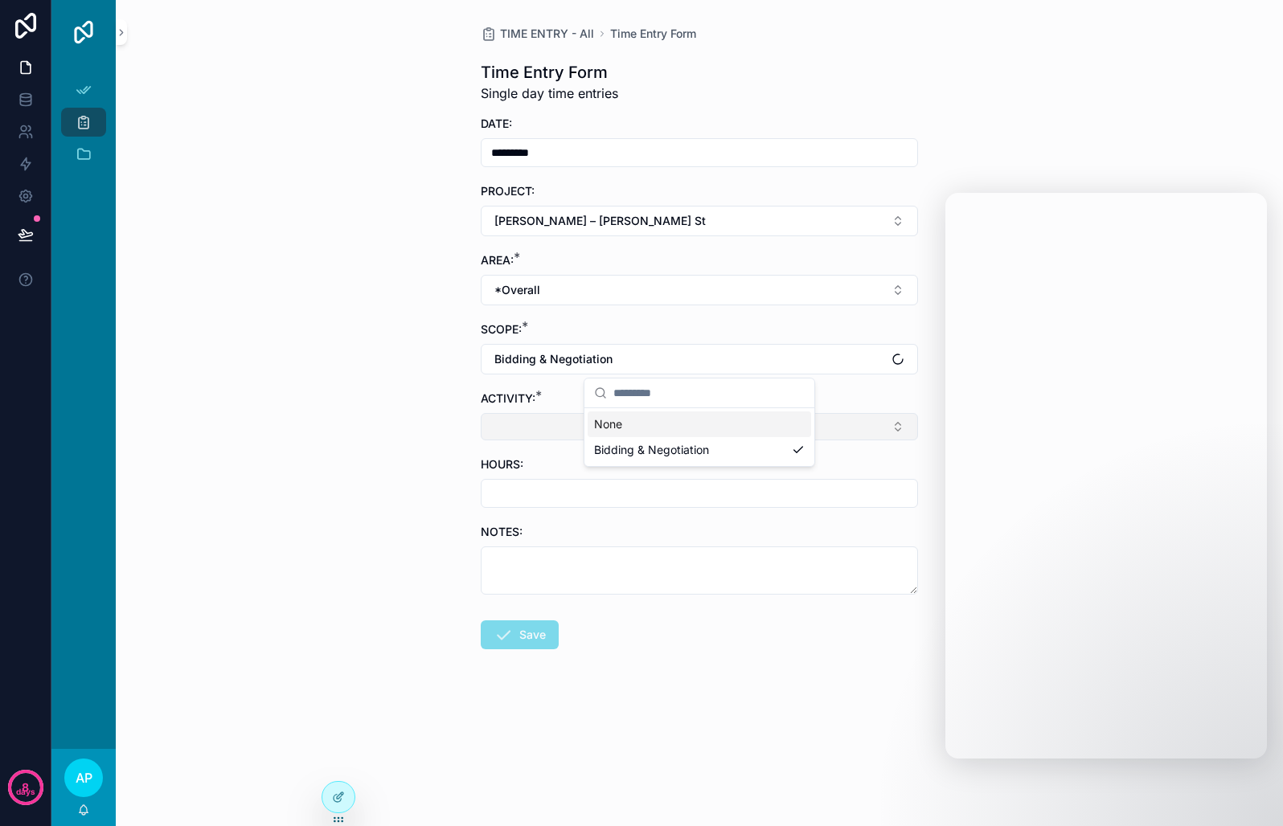
click at [587, 436] on button "Select Button" at bounding box center [699, 426] width 437 height 27
click at [1201, 162] on div "TIME ENTRY - All Time Entry Form Time Entry Form Single day time entries DATE: …" at bounding box center [699, 413] width 1167 height 826
click at [354, 415] on div "TIME ENTRY - All Time Entry Form Time Entry Form Single day time entries DATE: …" at bounding box center [699, 413] width 1167 height 826
click at [898, 425] on button "Select Button" at bounding box center [699, 426] width 437 height 27
click at [336, 803] on icon at bounding box center [338, 797] width 13 height 13
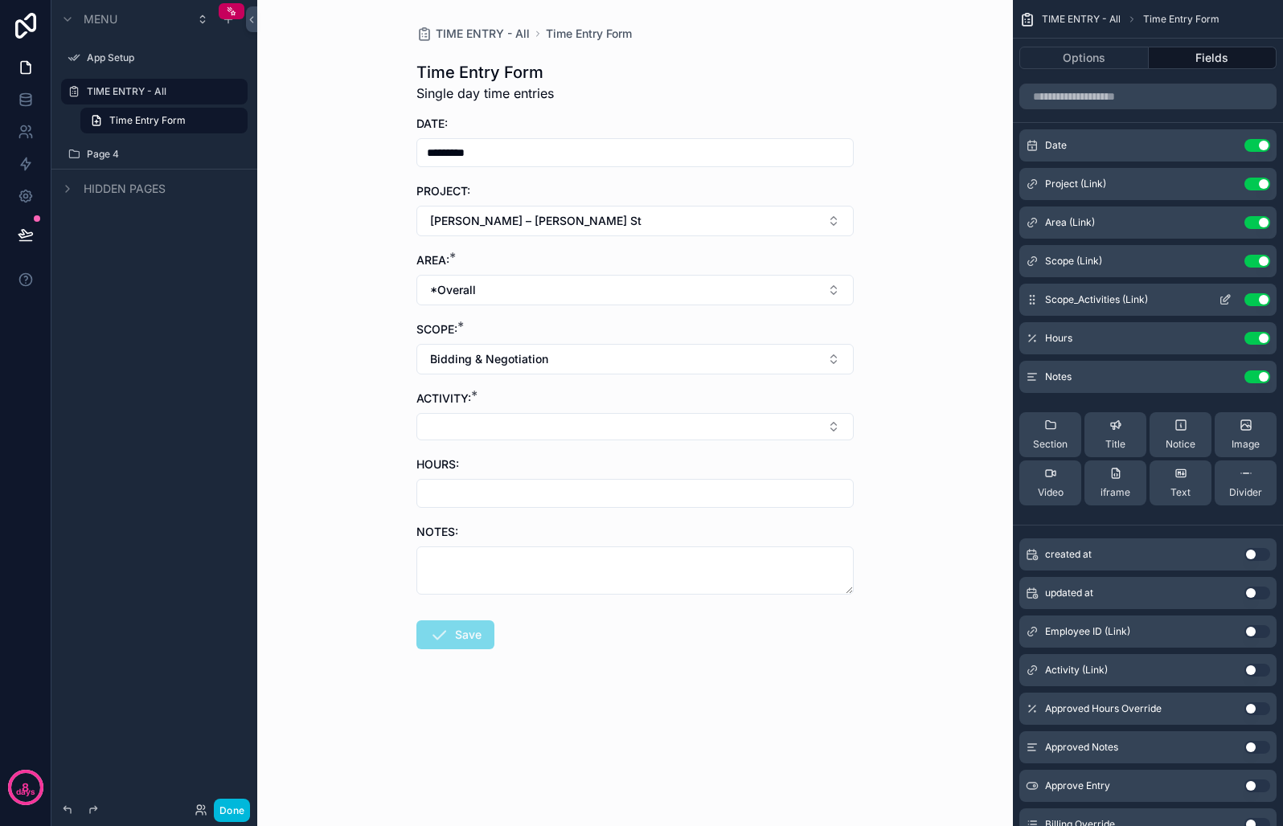
click at [1222, 301] on icon "scrollable content" at bounding box center [1224, 299] width 13 height 13
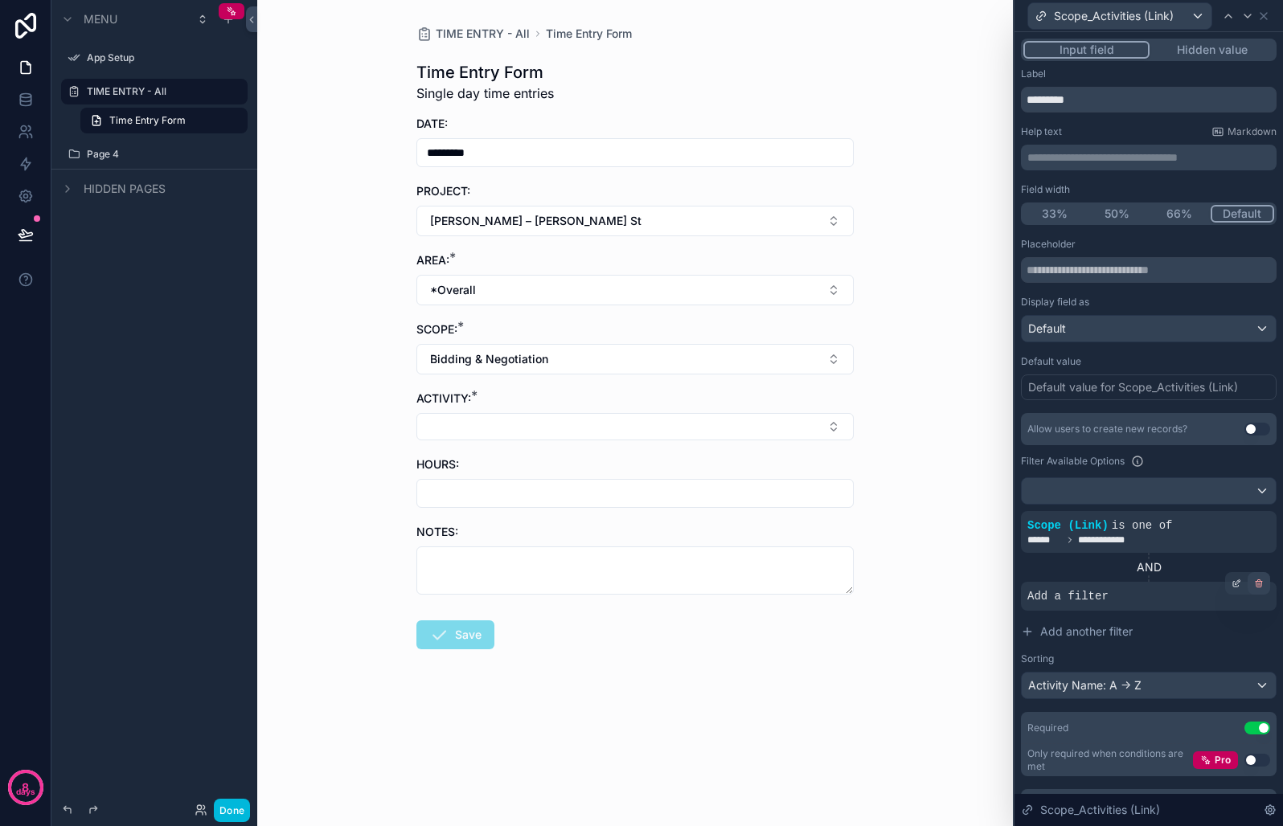
click at [1251, 583] on div at bounding box center [1258, 583] width 23 height 23
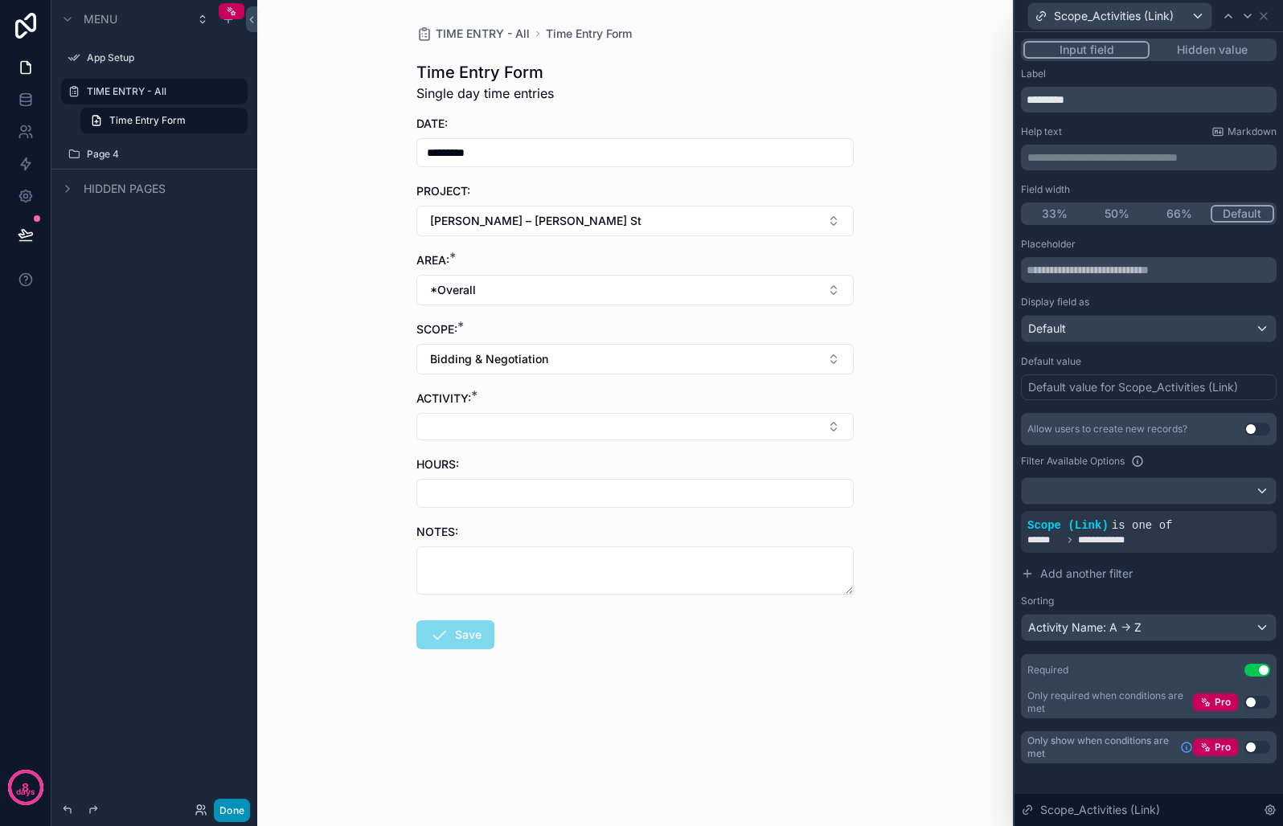
click at [229, 806] on button "Done" at bounding box center [232, 810] width 36 height 23
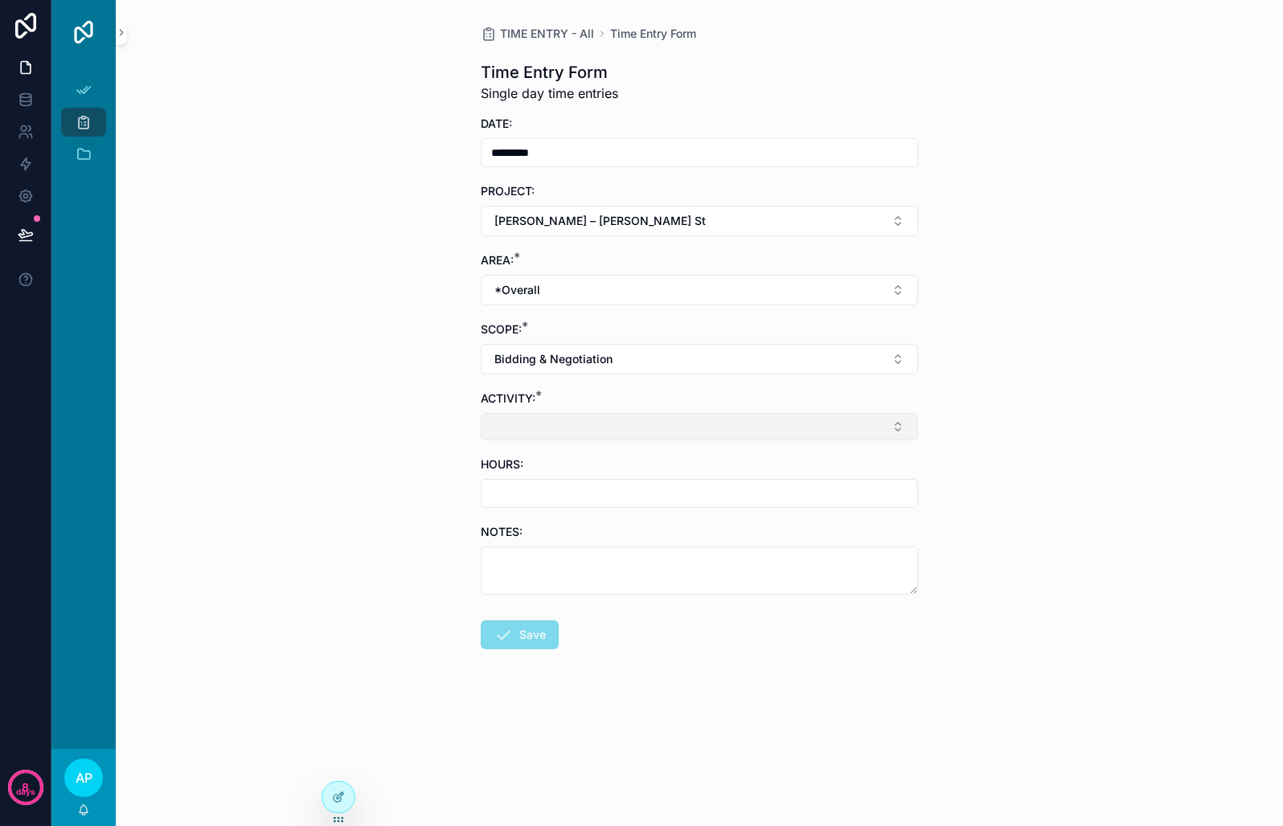
click at [519, 434] on button "Select Button" at bounding box center [699, 426] width 437 height 27
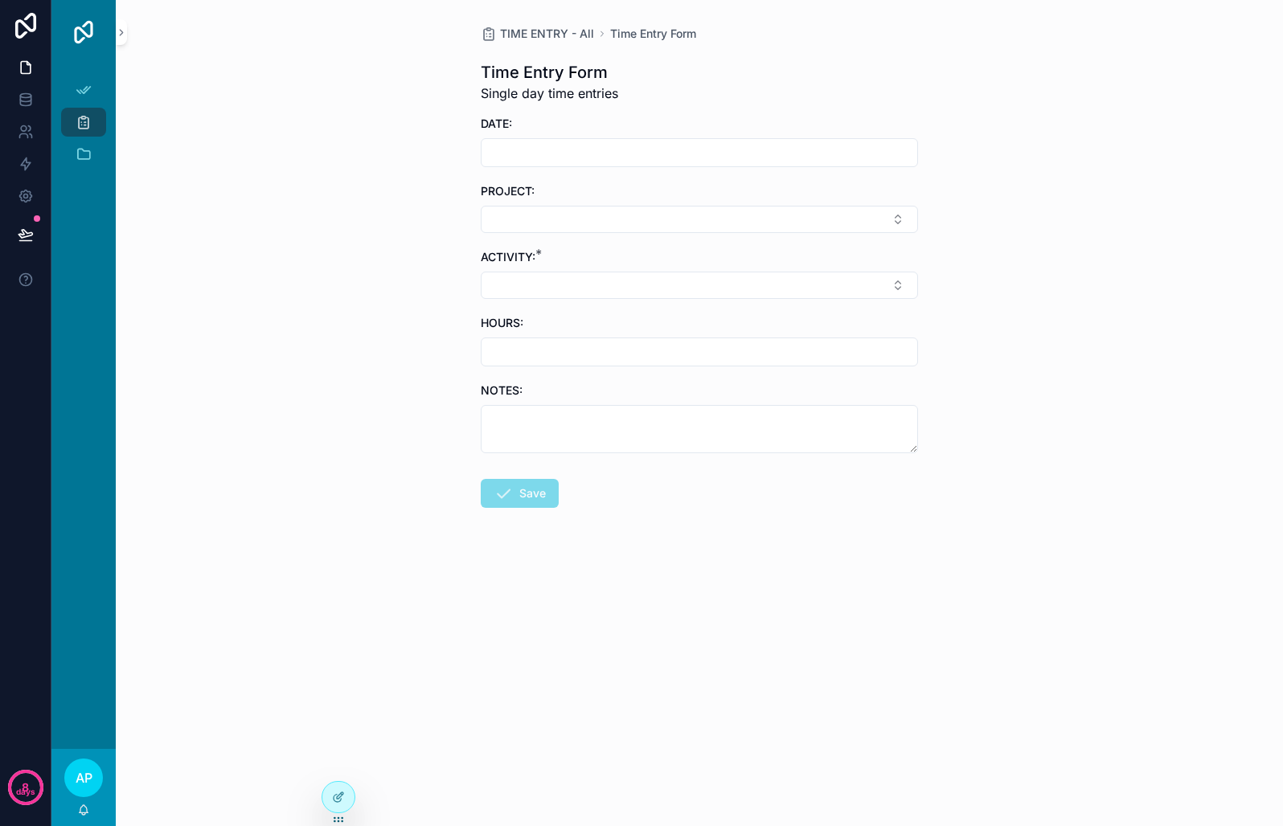
click at [605, 155] on input "scrollable content" at bounding box center [699, 152] width 436 height 23
click at [708, 182] on button "[DATE]" at bounding box center [699, 192] width 63 height 29
type input "*********"
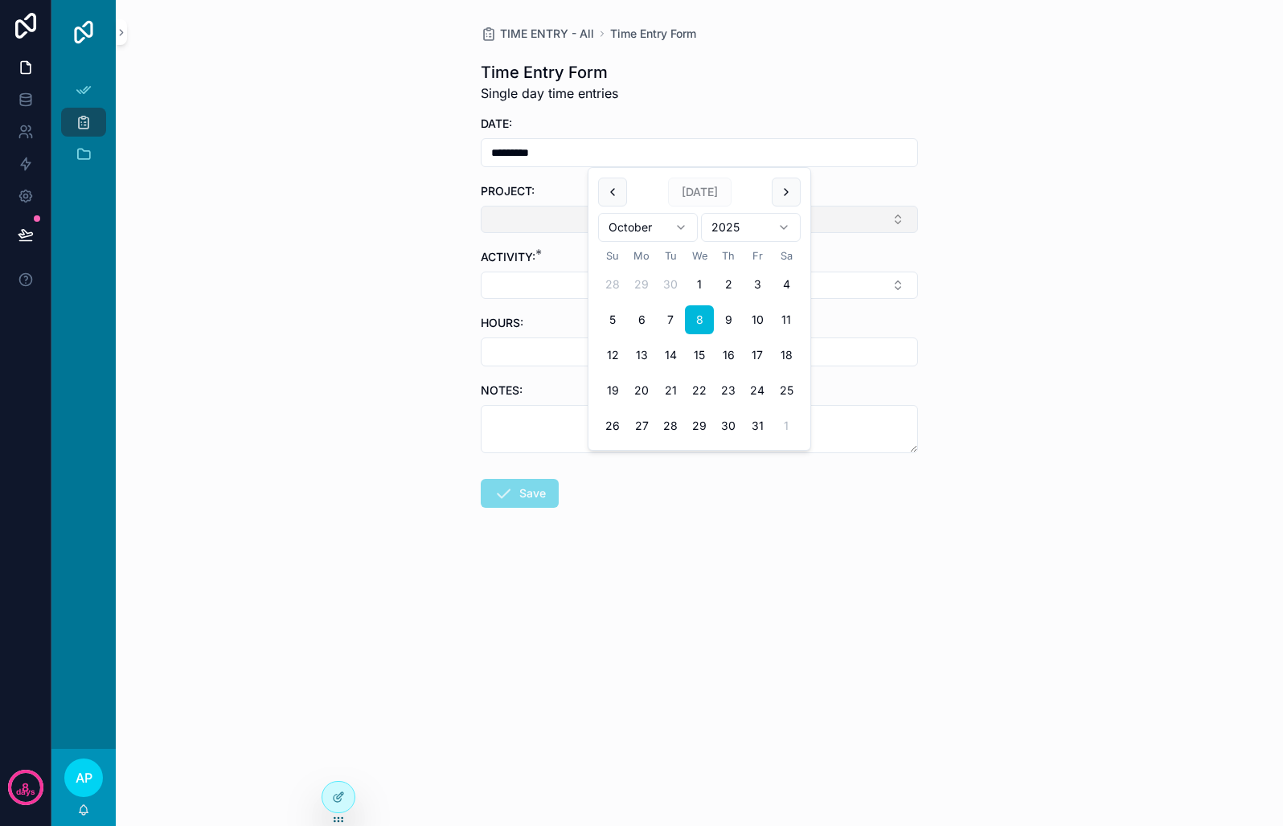
click at [538, 212] on button "Select Button" at bounding box center [699, 219] width 437 height 27
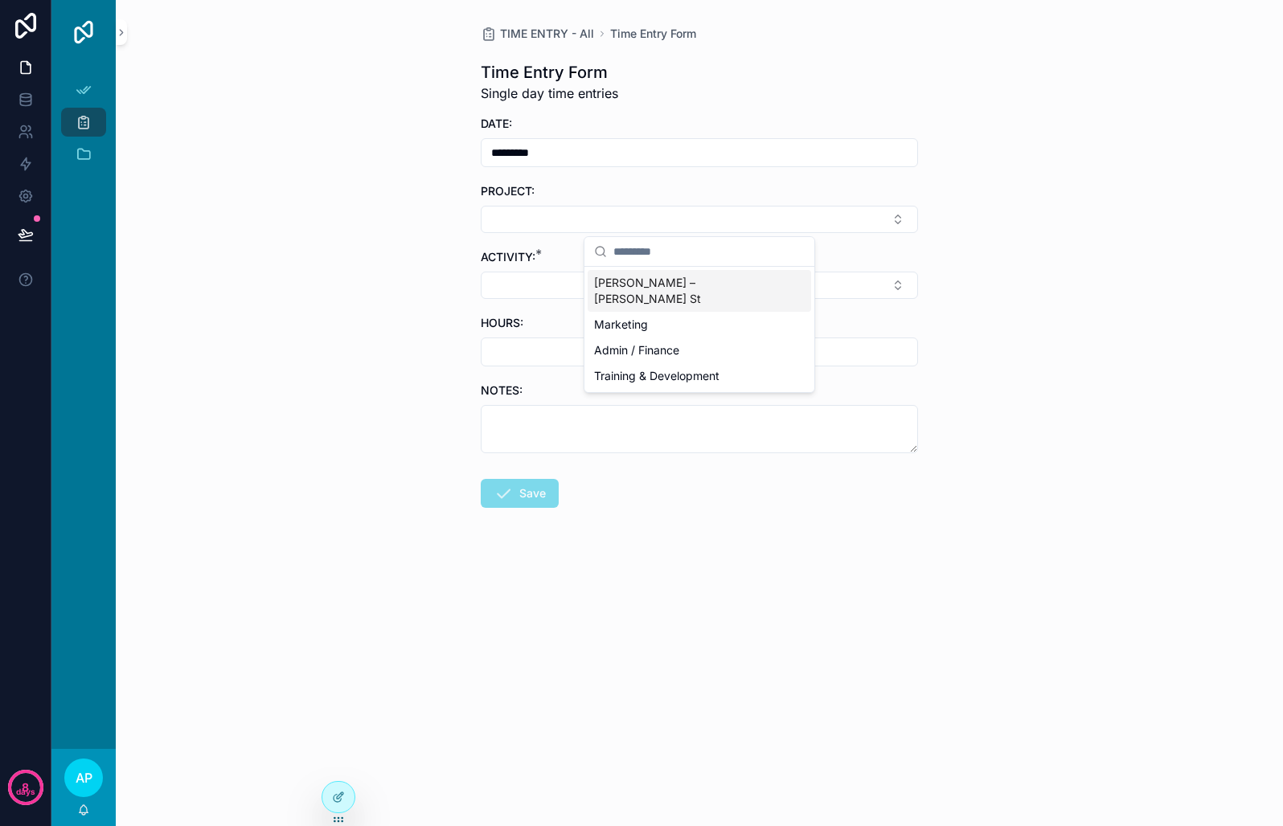
click at [657, 284] on span "[PERSON_NAME] – [PERSON_NAME] St" at bounding box center [689, 291] width 191 height 32
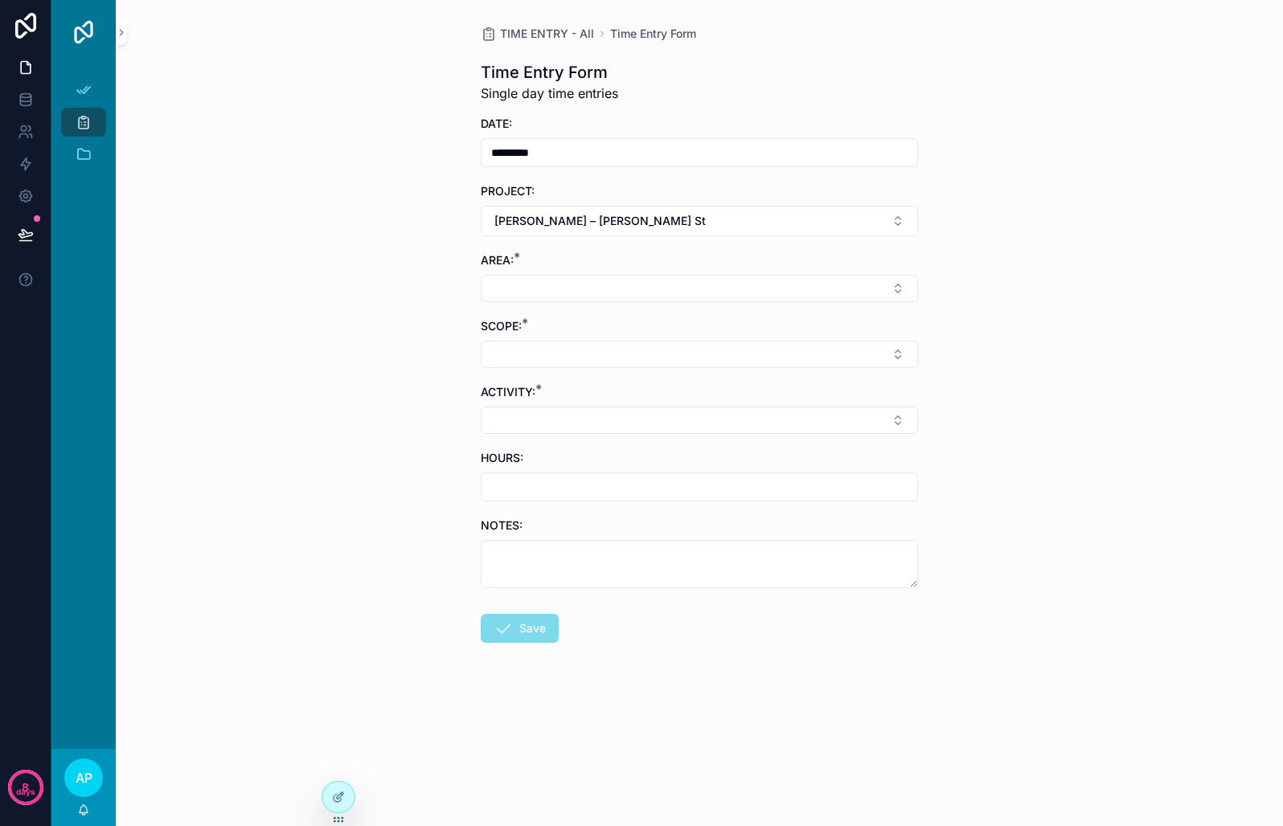
click at [593, 296] on button "Select Button" at bounding box center [699, 288] width 437 height 27
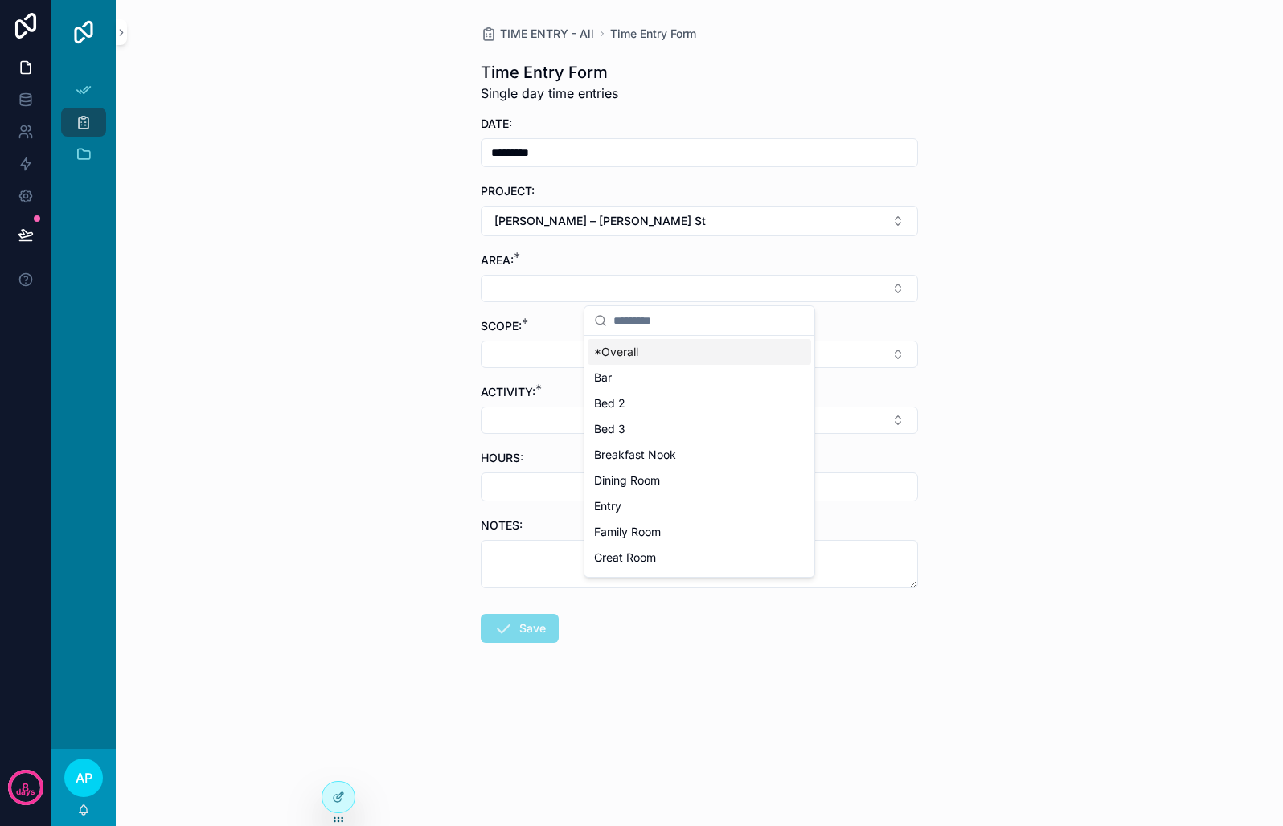
click at [657, 362] on div "*Overall" at bounding box center [698, 352] width 223 height 26
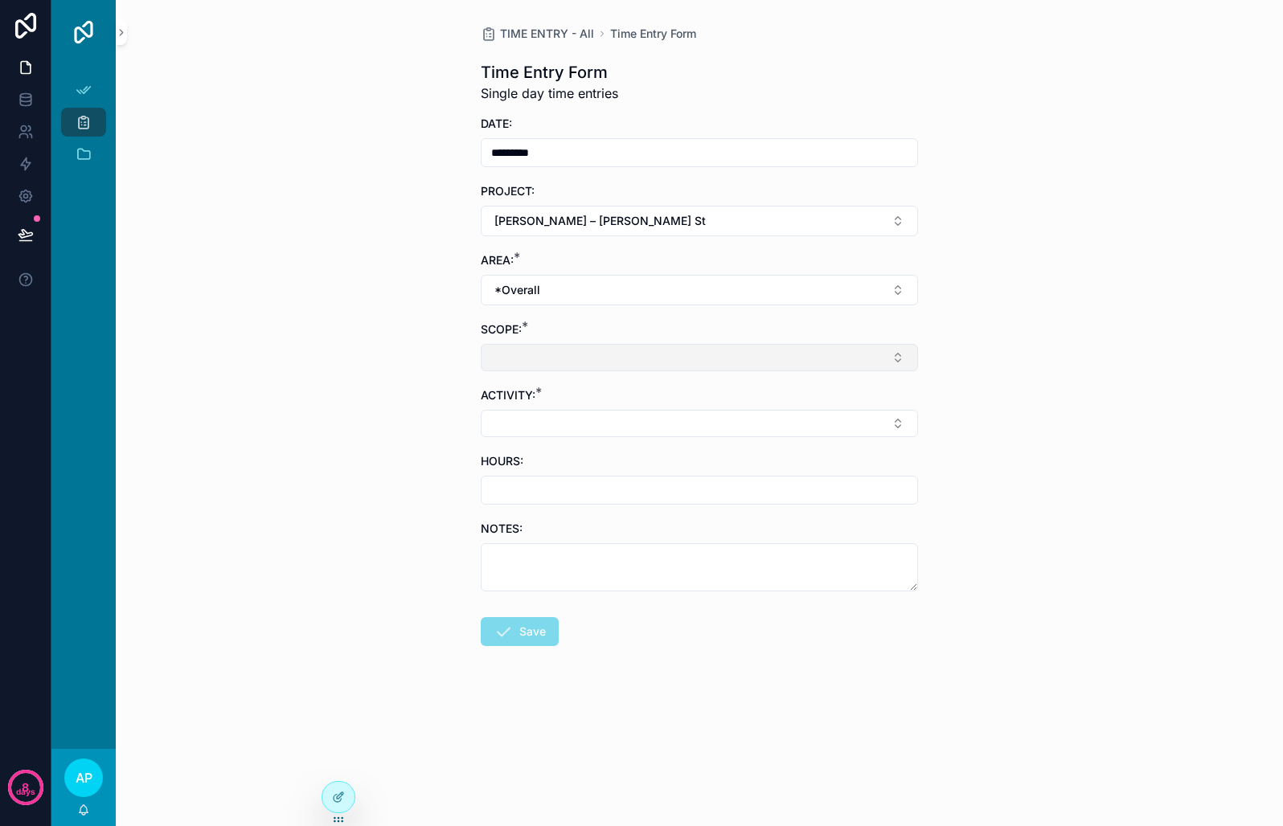
click at [591, 359] on button "Select Button" at bounding box center [699, 357] width 437 height 27
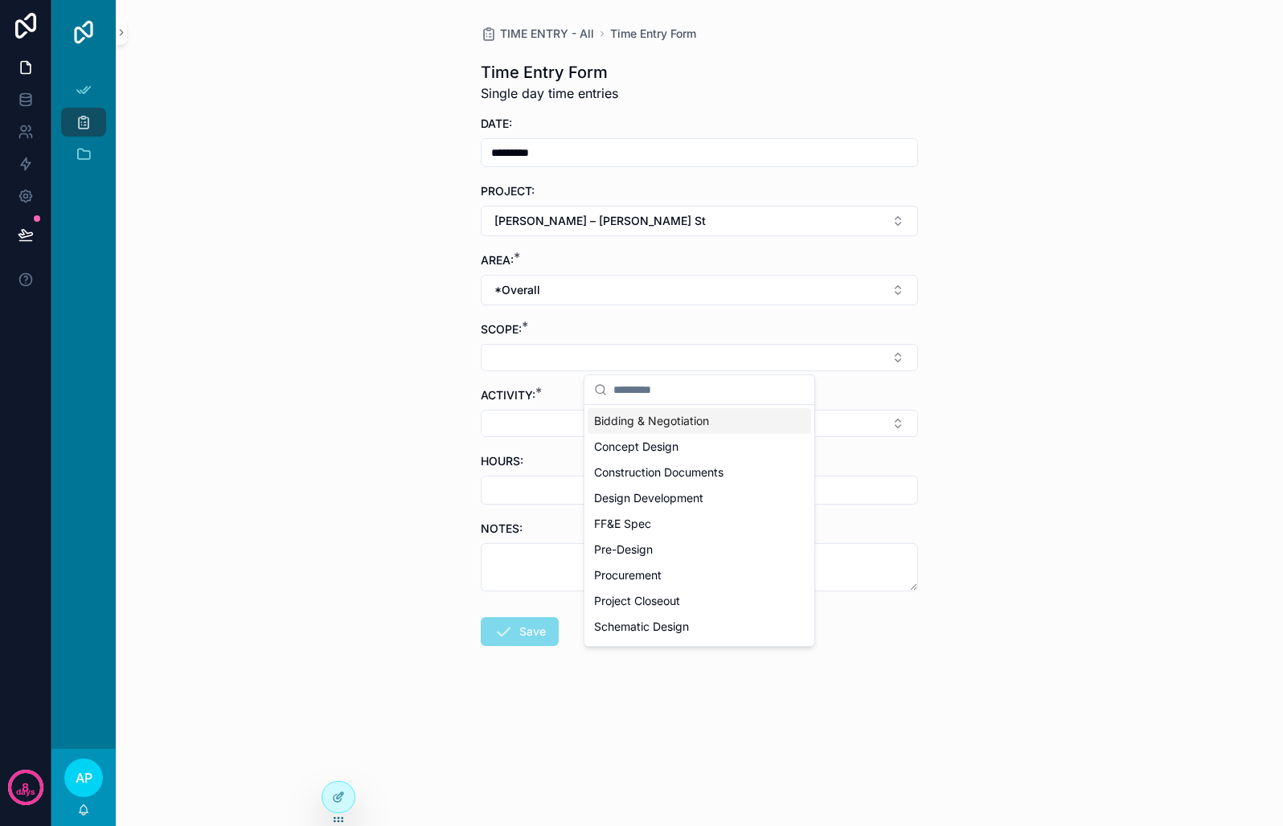
click at [654, 424] on span "Bidding & Negotiation" at bounding box center [651, 421] width 115 height 16
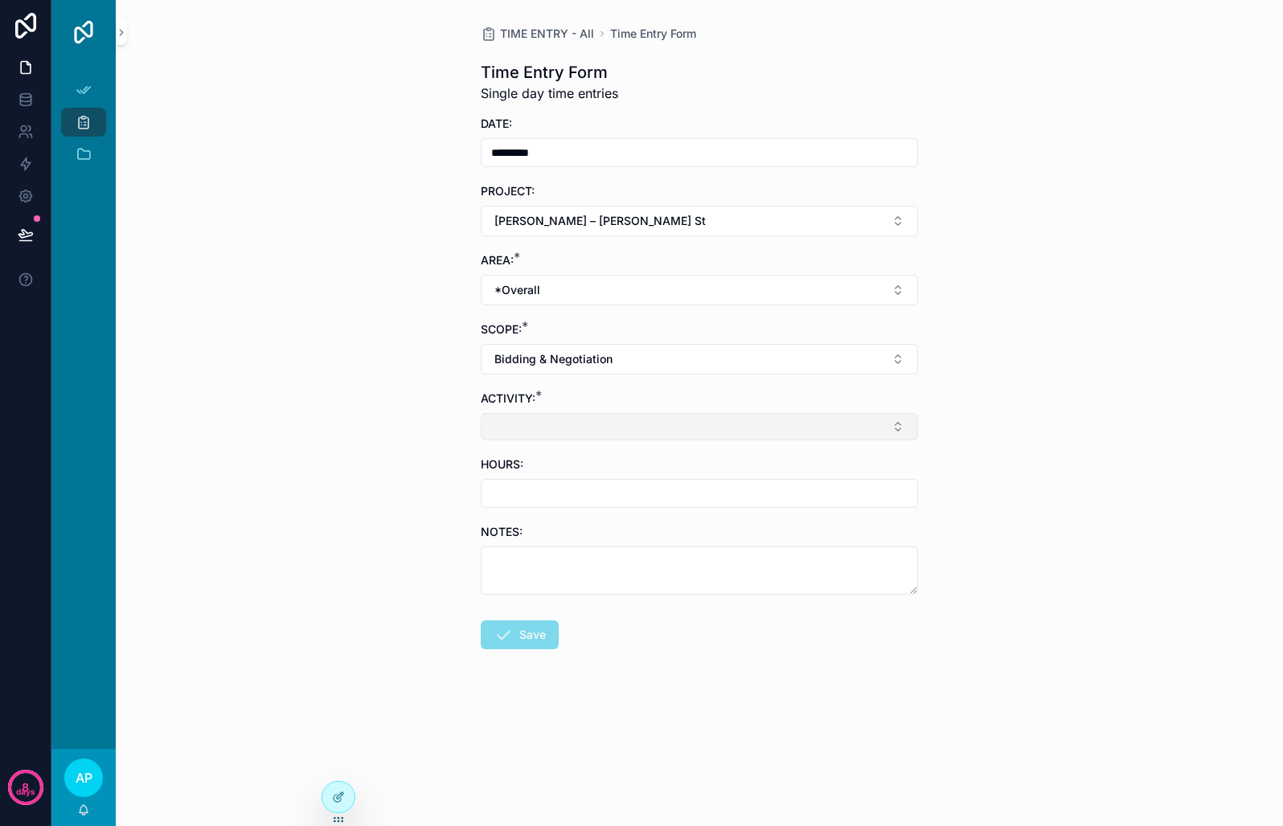
click at [848, 428] on button "Select Button" at bounding box center [699, 426] width 437 height 27
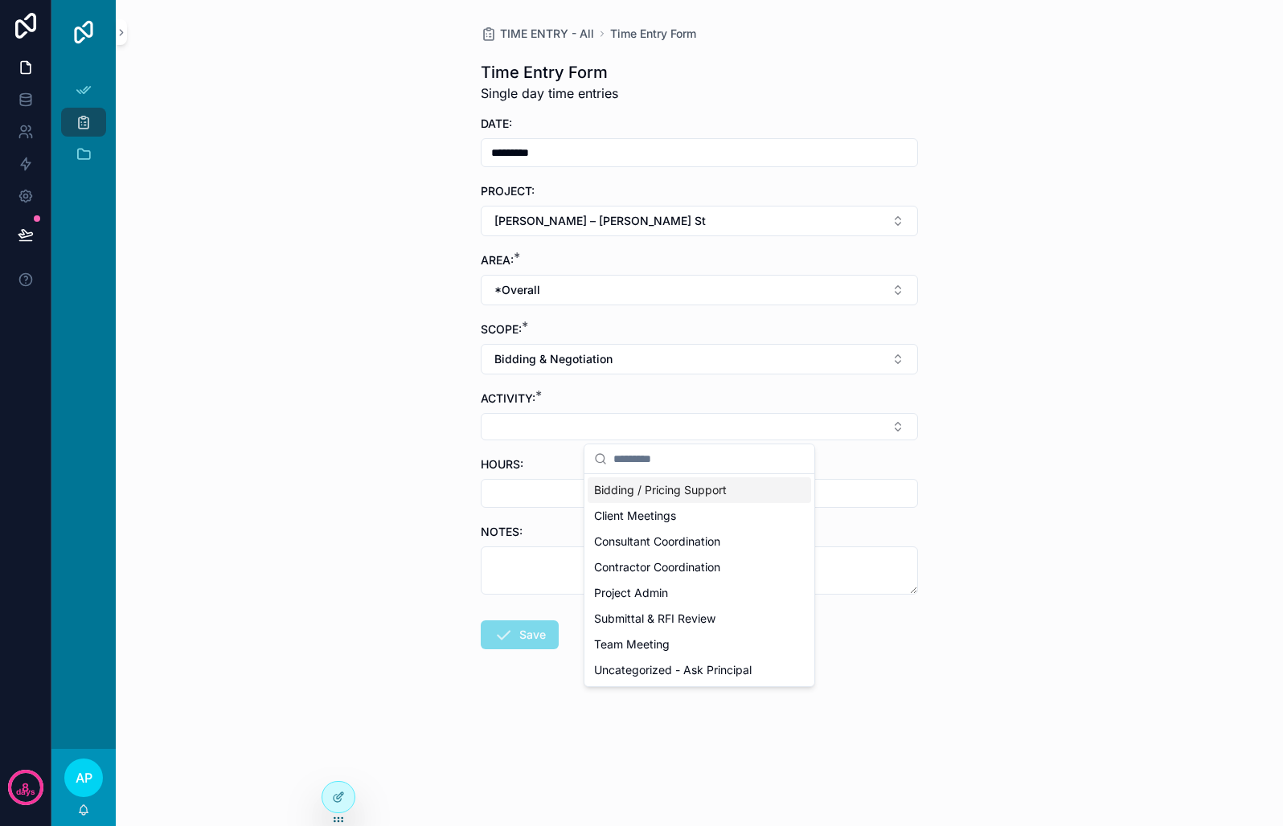
click at [385, 464] on div "TIME ENTRY - All Time Entry Form Time Entry Form Single day time entries DATE: …" at bounding box center [699, 413] width 1167 height 826
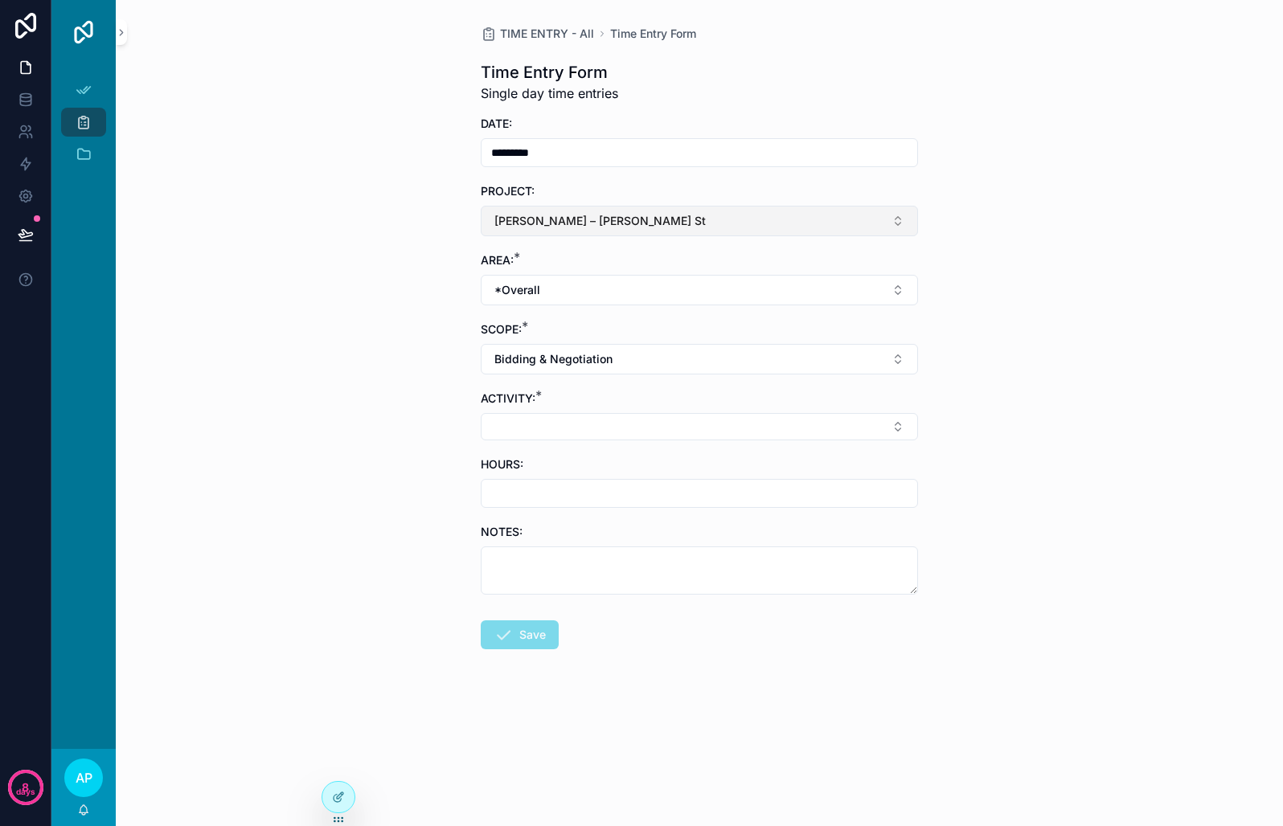
click at [575, 216] on span "[PERSON_NAME] – [PERSON_NAME] St" at bounding box center [599, 221] width 211 height 16
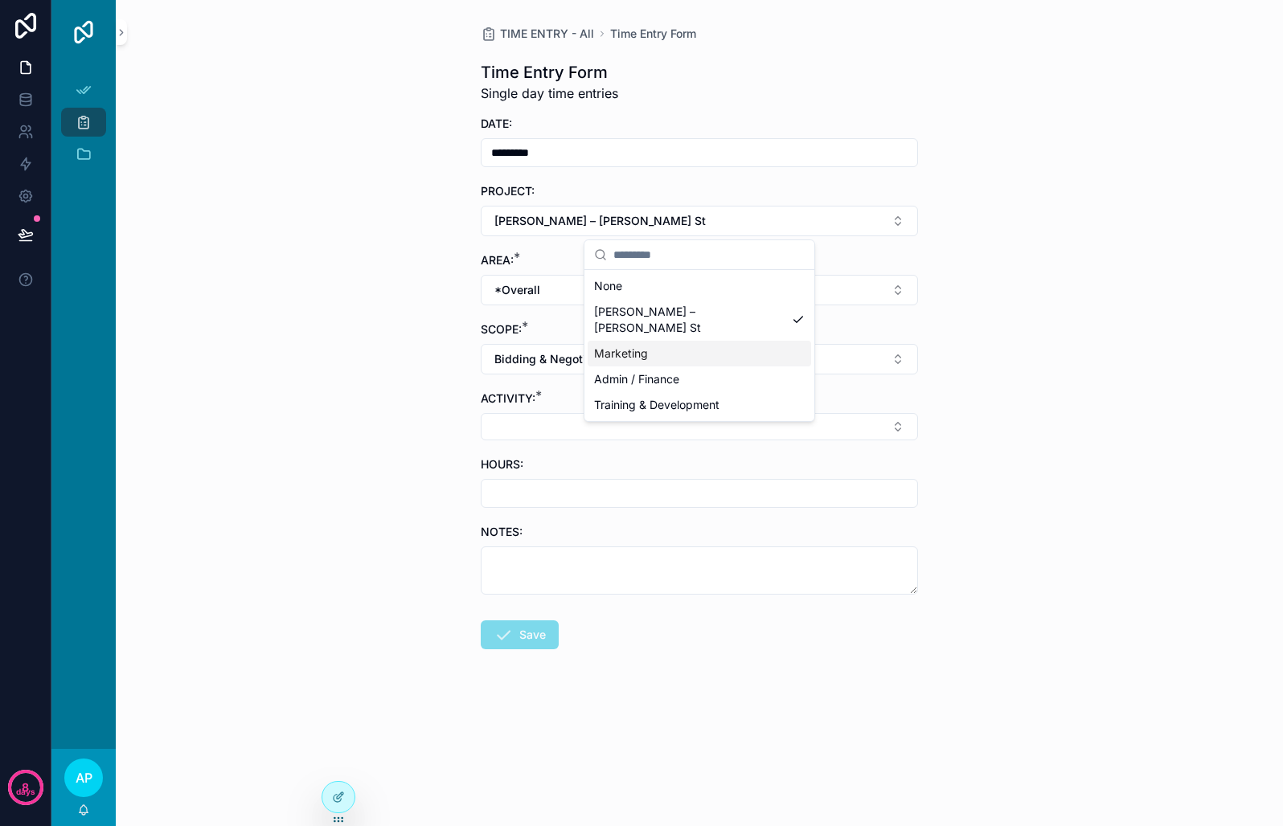
click at [628, 346] on span "Marketing" at bounding box center [621, 354] width 54 height 16
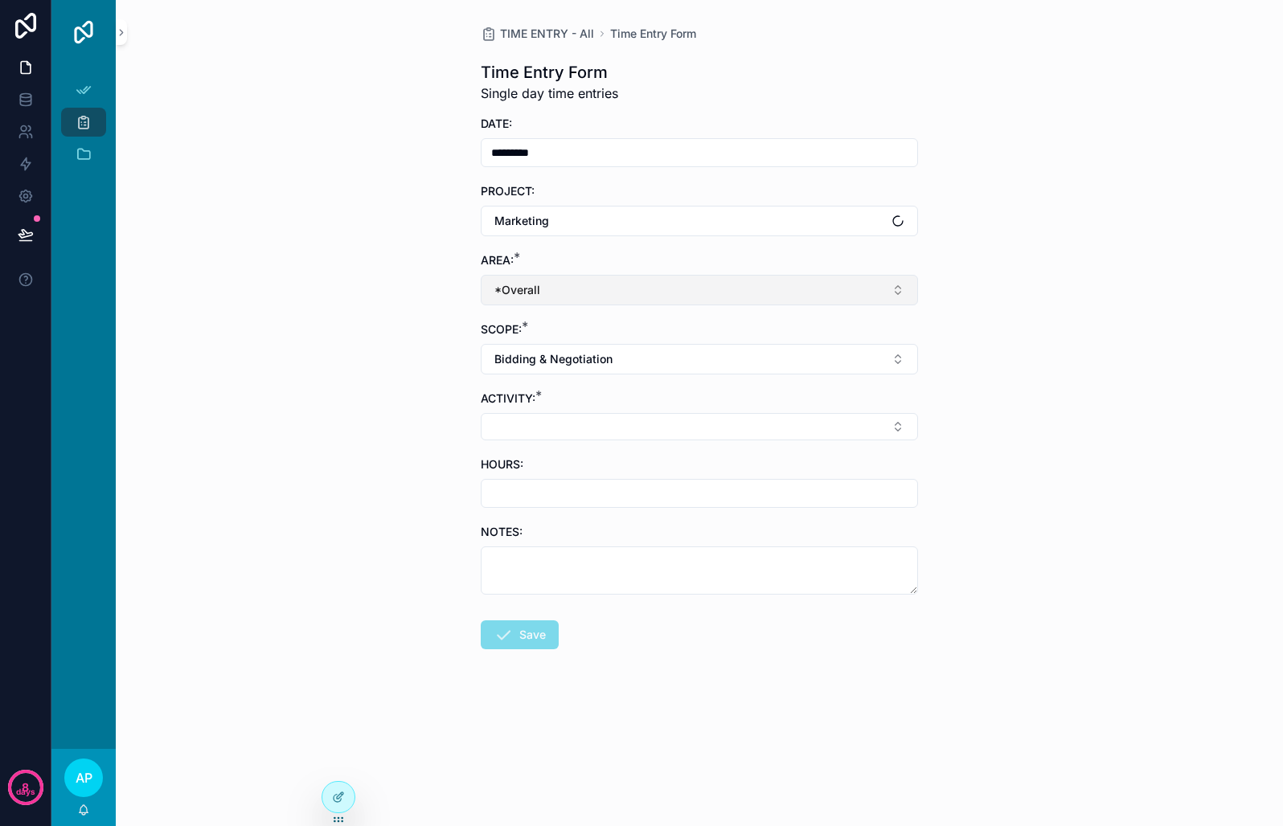
click at [608, 295] on button "*Overall" at bounding box center [699, 290] width 437 height 31
click at [625, 375] on span "Marketing" at bounding box center [621, 381] width 54 height 16
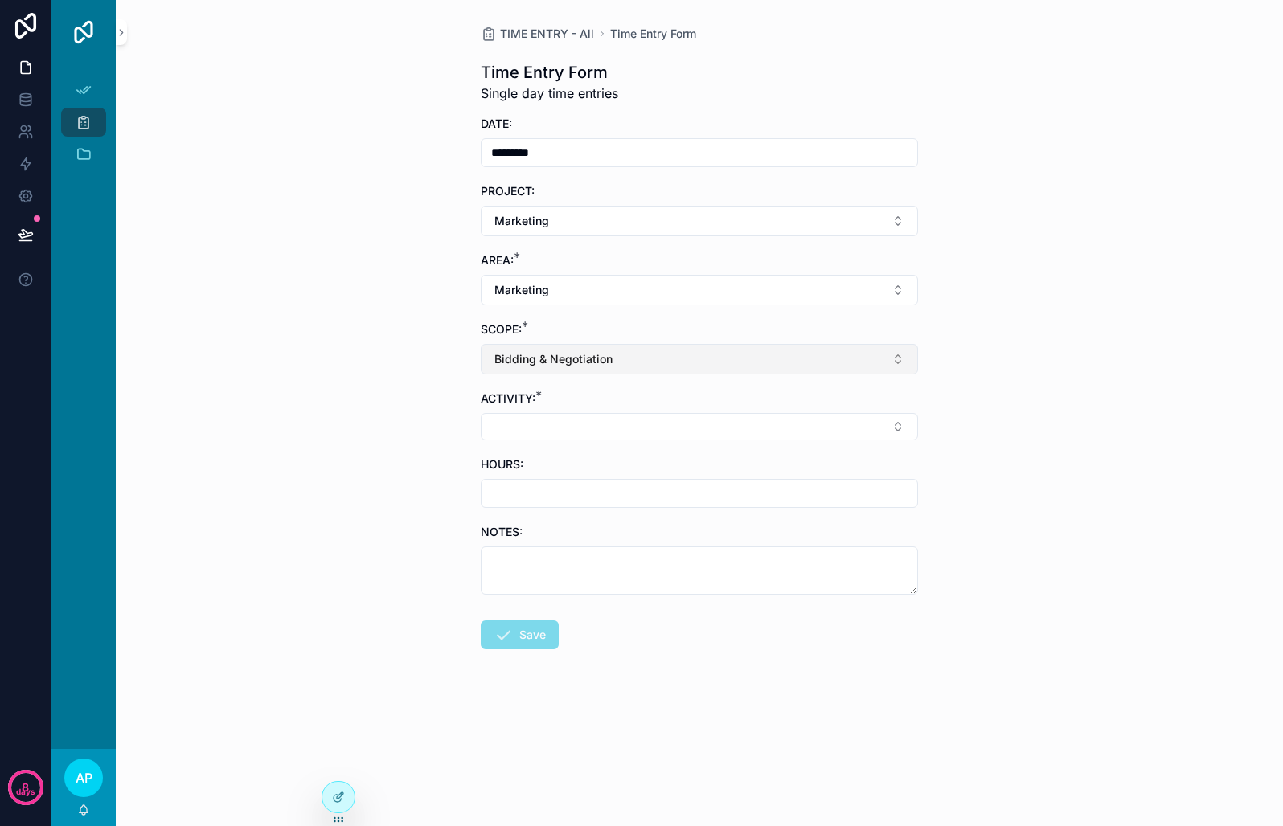
click at [635, 354] on button "Bidding & Negotiation" at bounding box center [699, 359] width 437 height 31
click at [664, 459] on div "Marketing" at bounding box center [698, 450] width 223 height 26
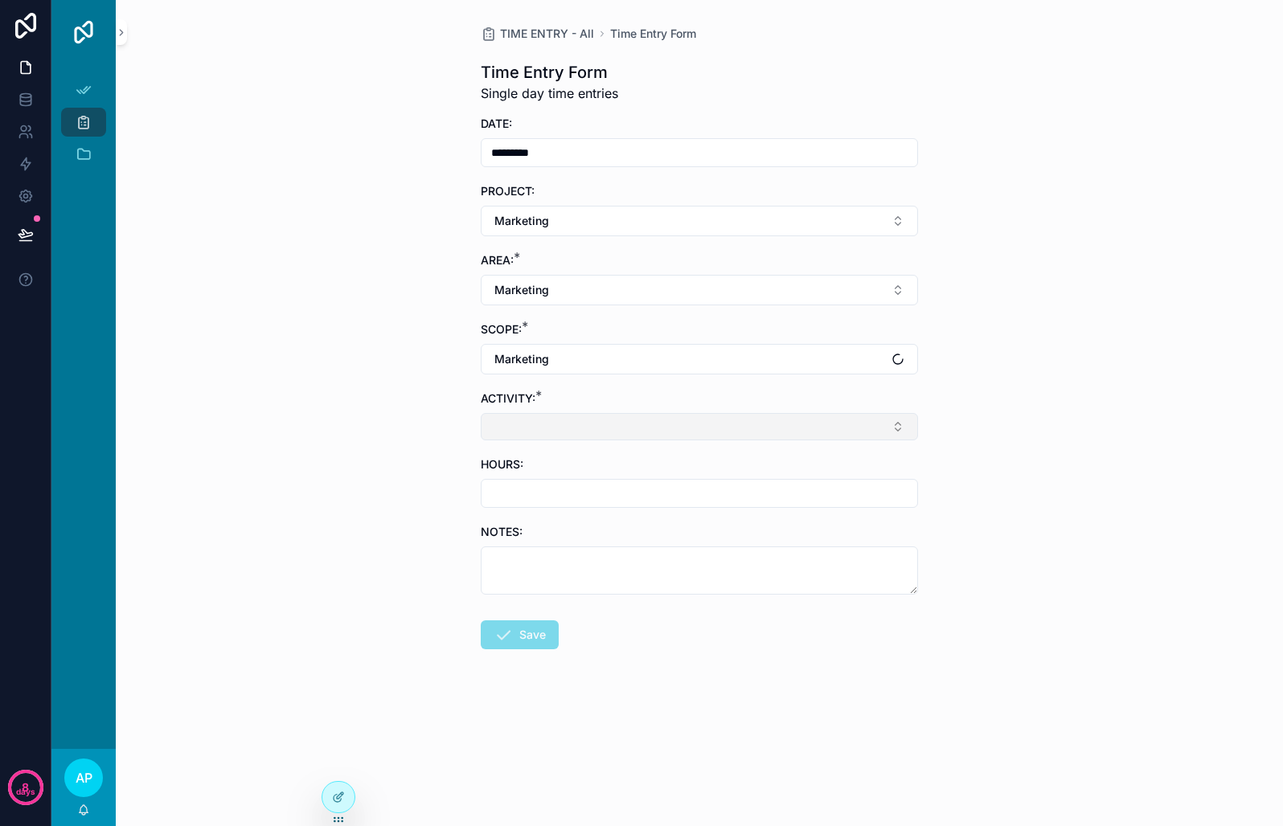
click at [665, 432] on button "Select Button" at bounding box center [699, 426] width 437 height 27
click at [622, 195] on div "PROJECT:" at bounding box center [699, 191] width 437 height 16
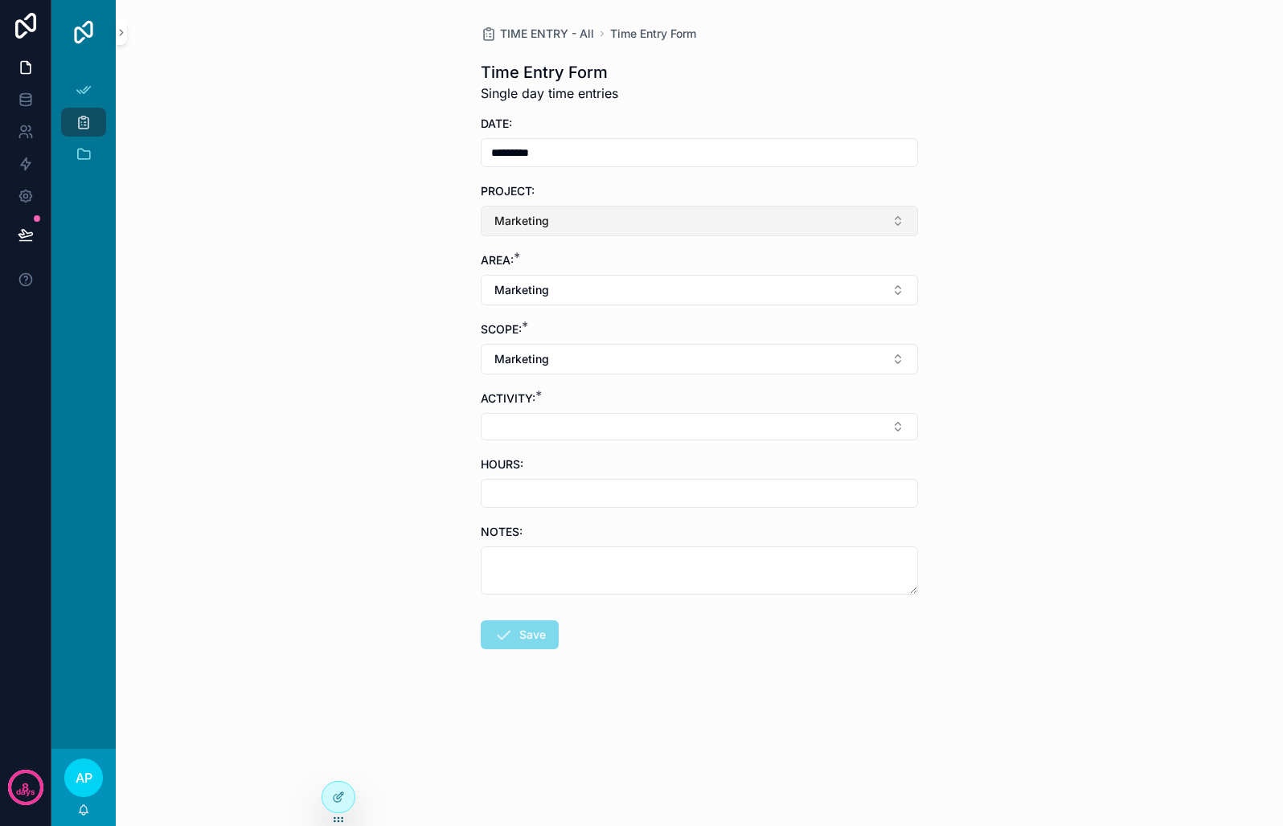
click at [620, 209] on button "Marketing" at bounding box center [699, 221] width 437 height 31
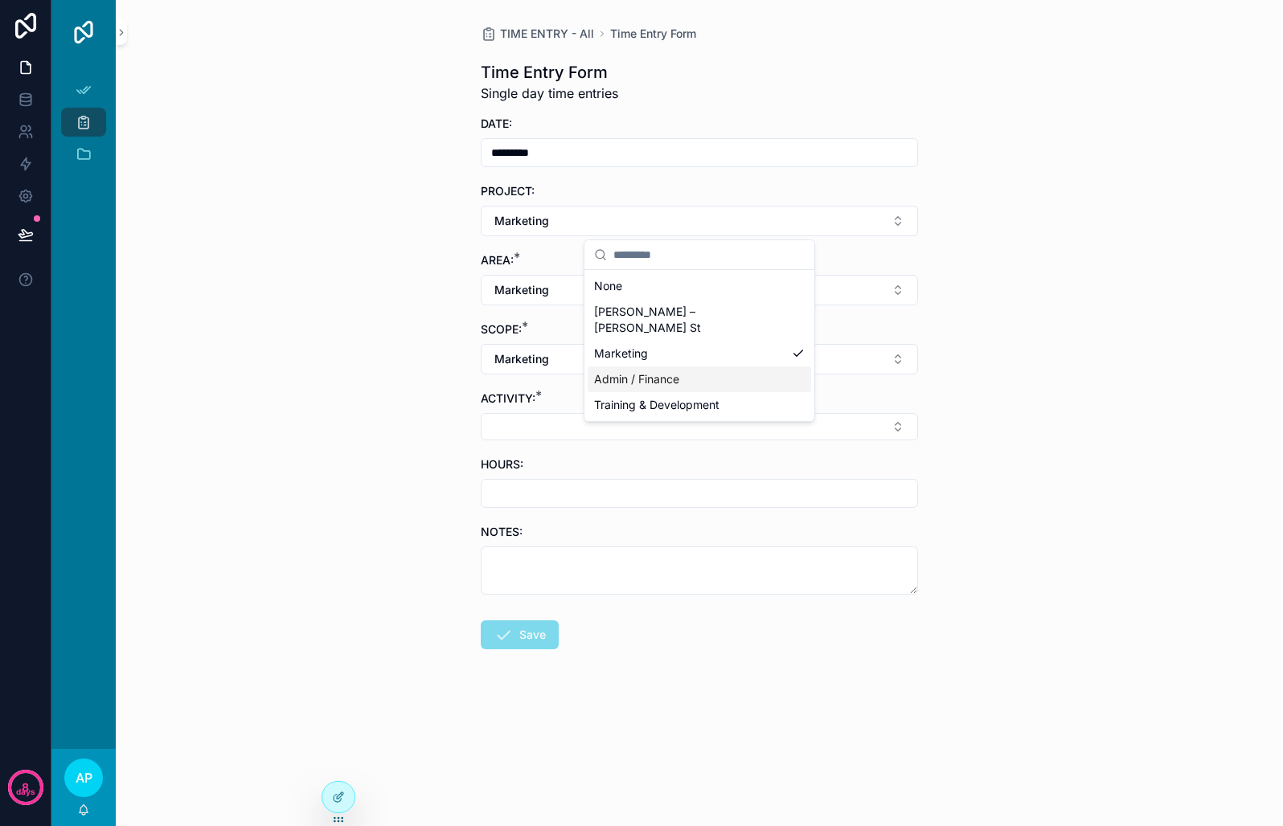
click at [637, 371] on span "Admin / Finance" at bounding box center [636, 379] width 85 height 16
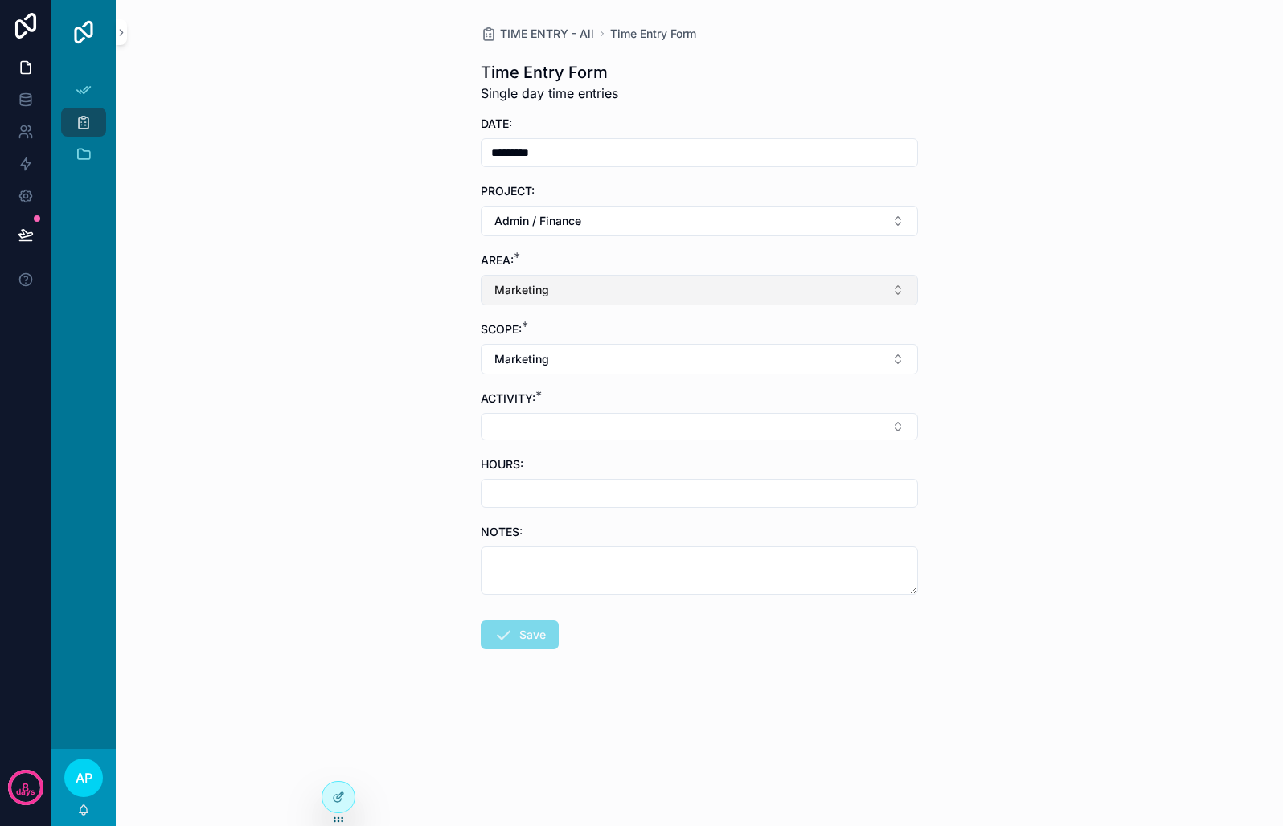
click at [616, 293] on button "Marketing" at bounding box center [699, 290] width 437 height 31
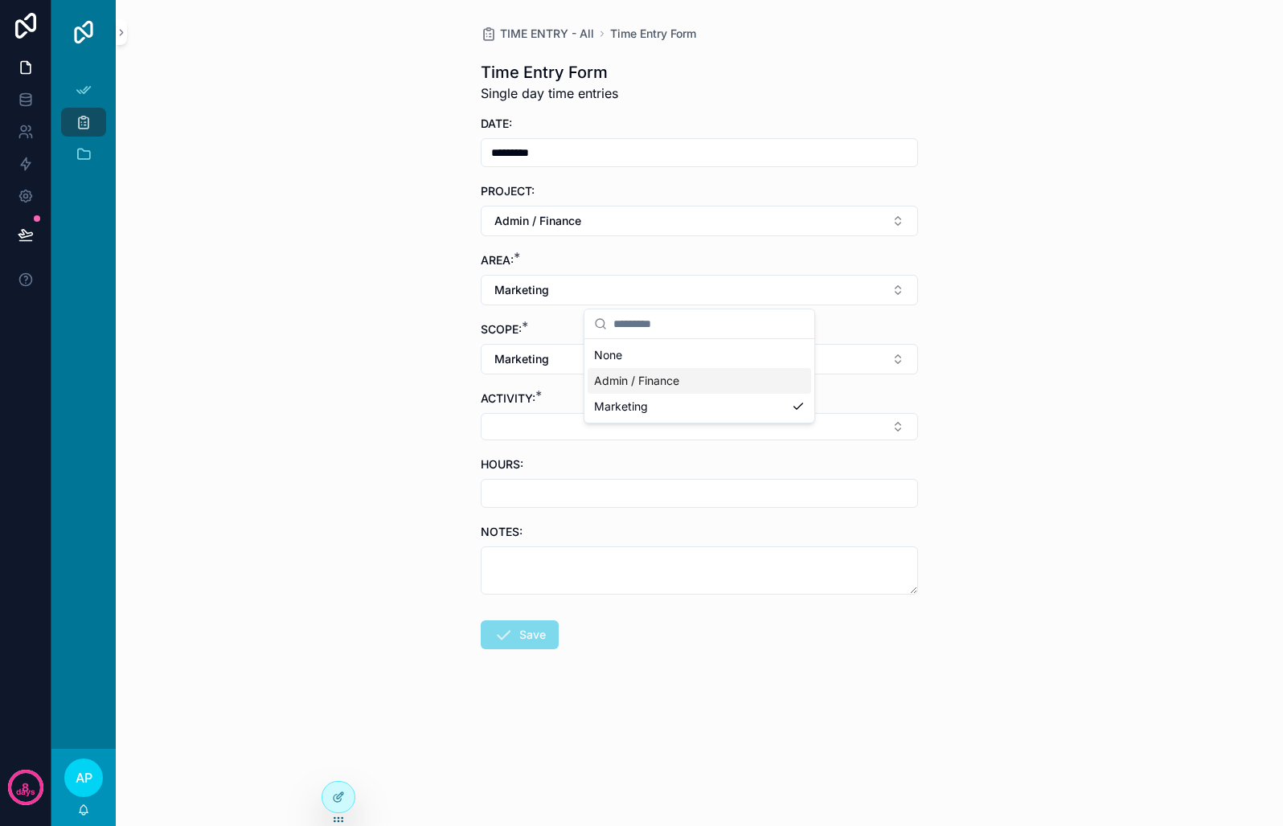
click at [658, 387] on span "Admin / Finance" at bounding box center [636, 381] width 85 height 16
click at [651, 349] on button "Marketing" at bounding box center [699, 359] width 437 height 31
click at [663, 448] on span "Admin / Finance" at bounding box center [636, 450] width 85 height 16
click at [637, 417] on button "Select Button" at bounding box center [699, 426] width 437 height 27
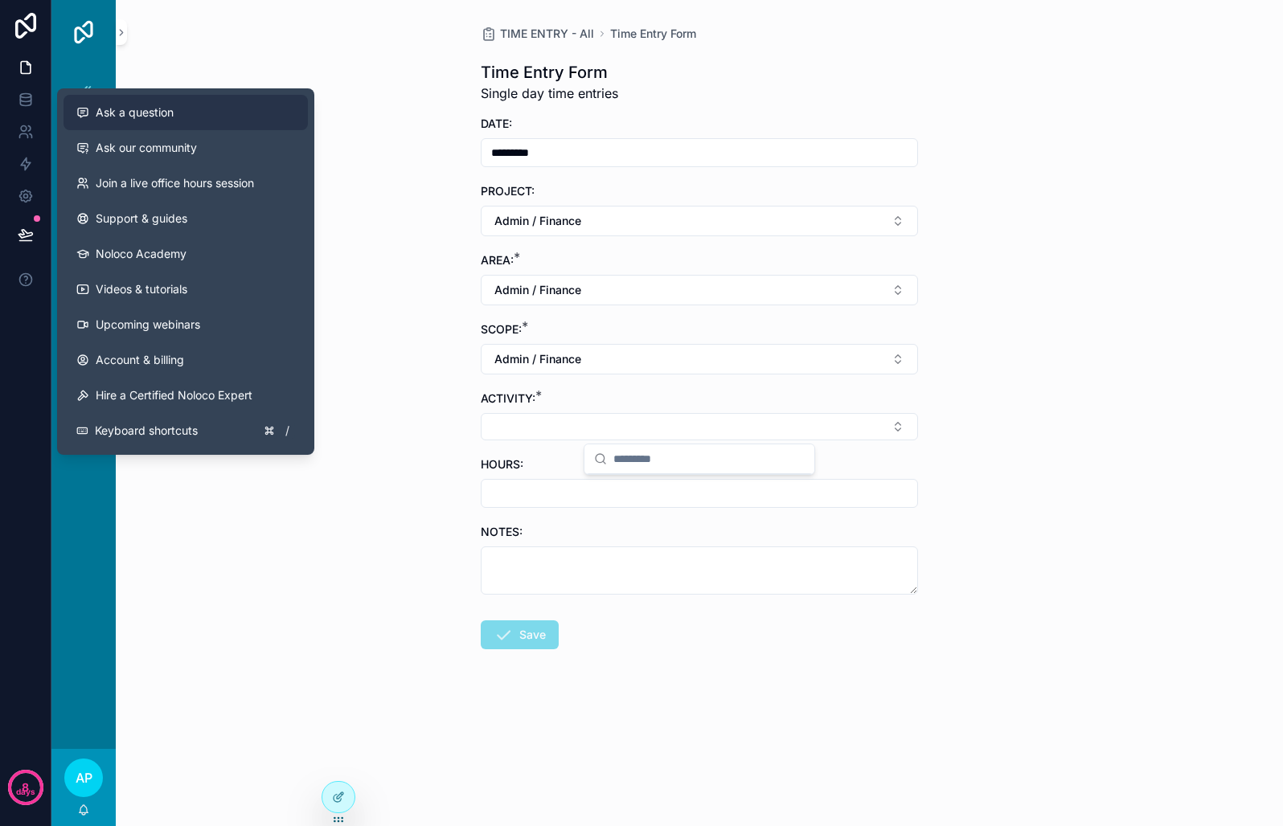
click at [104, 114] on span "Ask a question" at bounding box center [135, 112] width 78 height 16
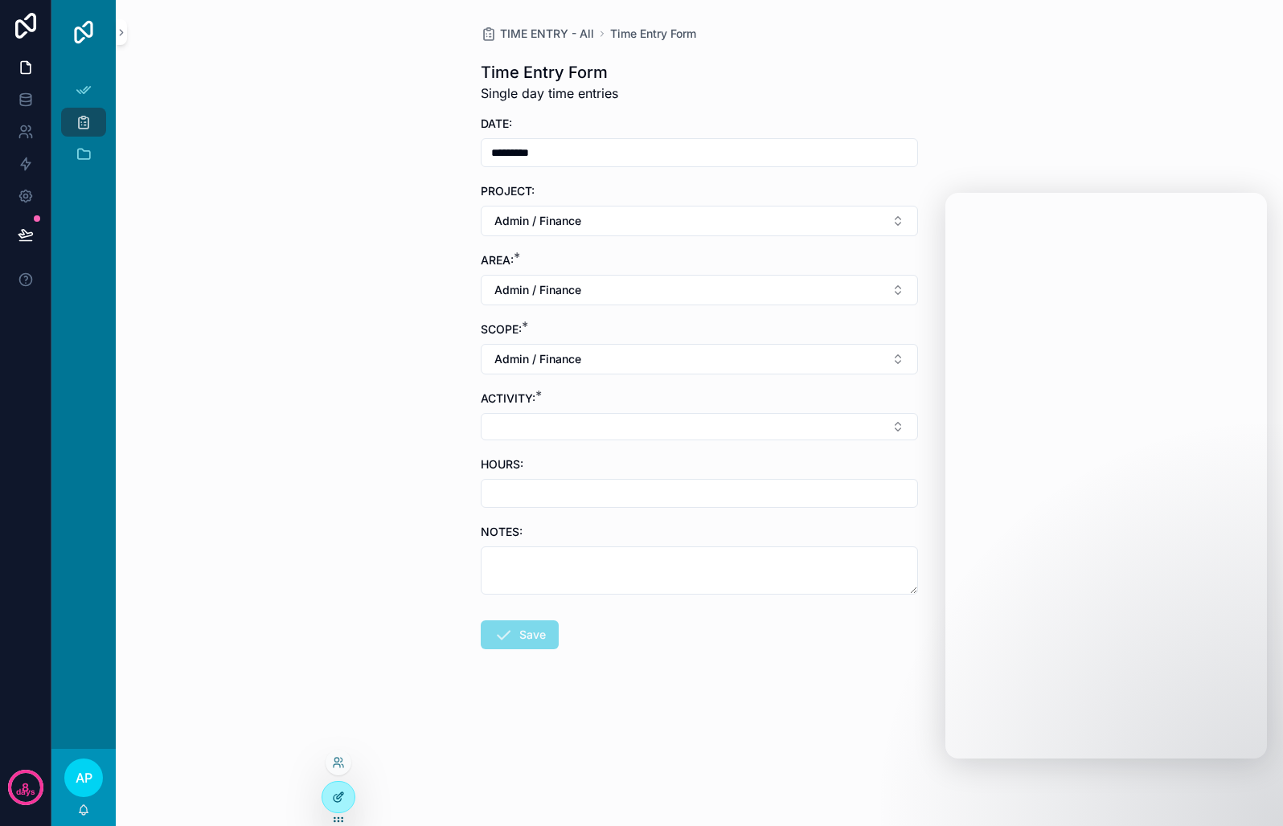
click at [344, 790] on div at bounding box center [338, 797] width 32 height 31
